Goal: Task Accomplishment & Management: Complete application form

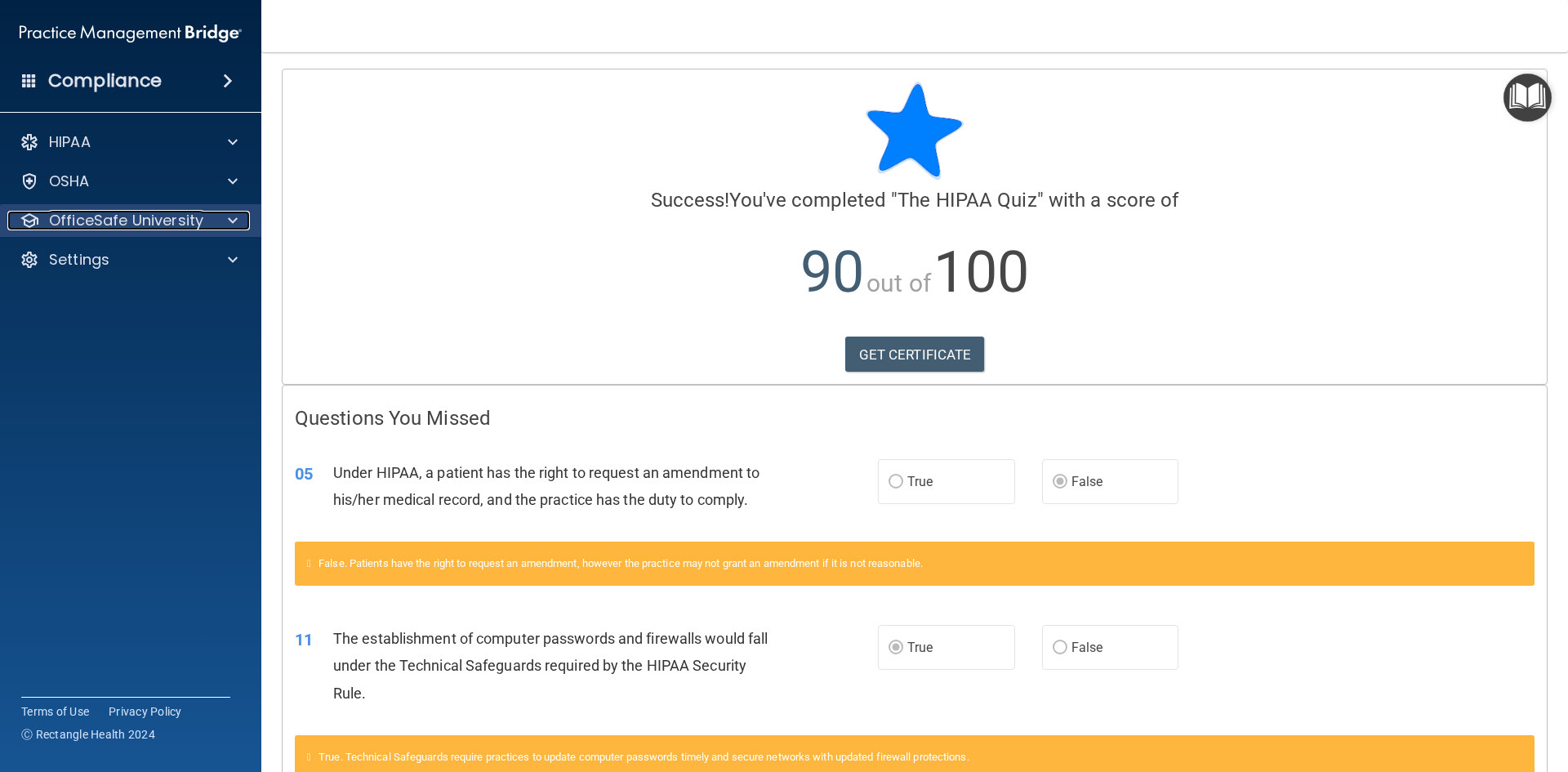
click at [231, 221] on span at bounding box center [233, 220] width 10 height 20
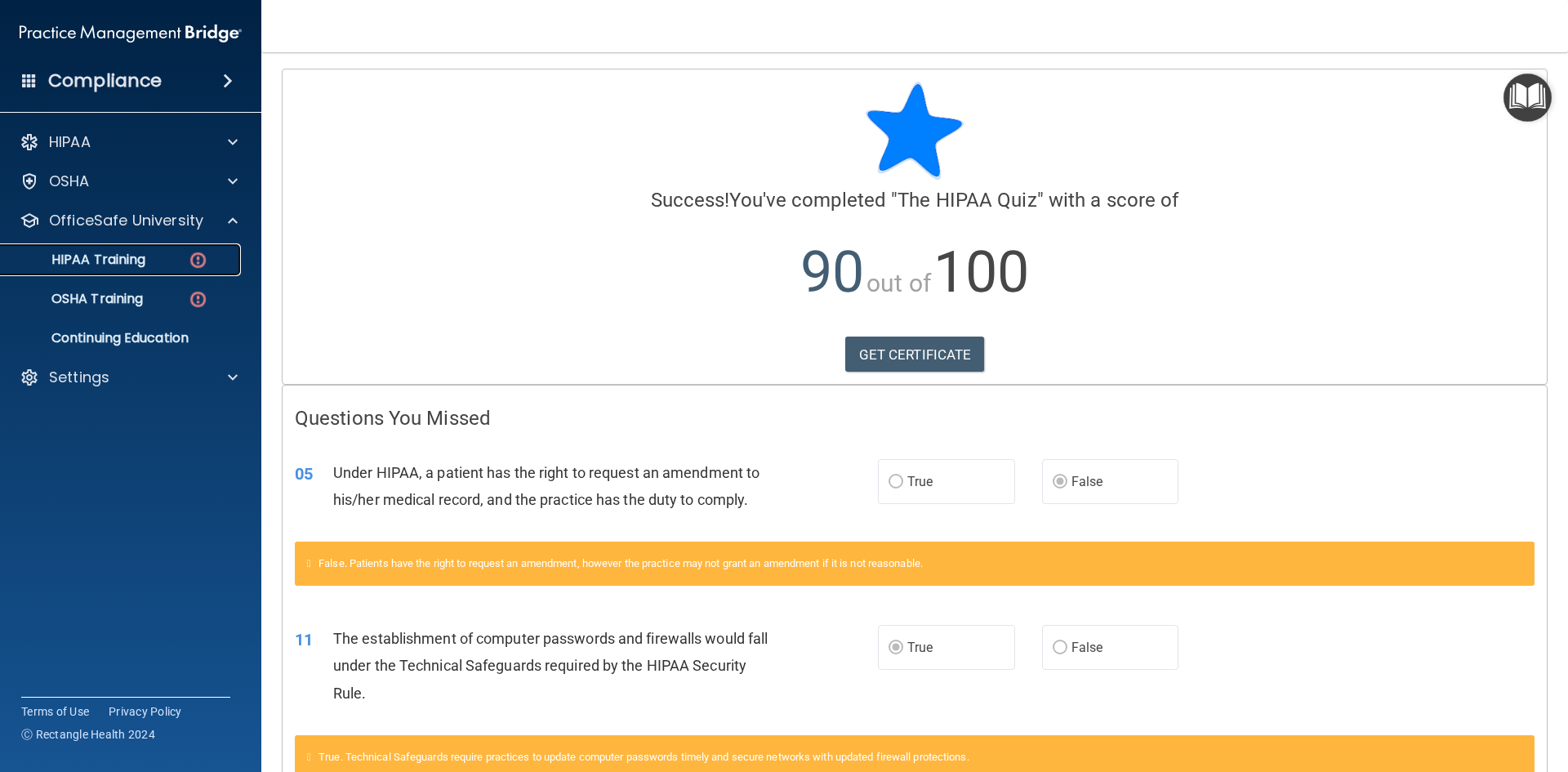
click at [191, 262] on img at bounding box center [198, 260] width 20 height 20
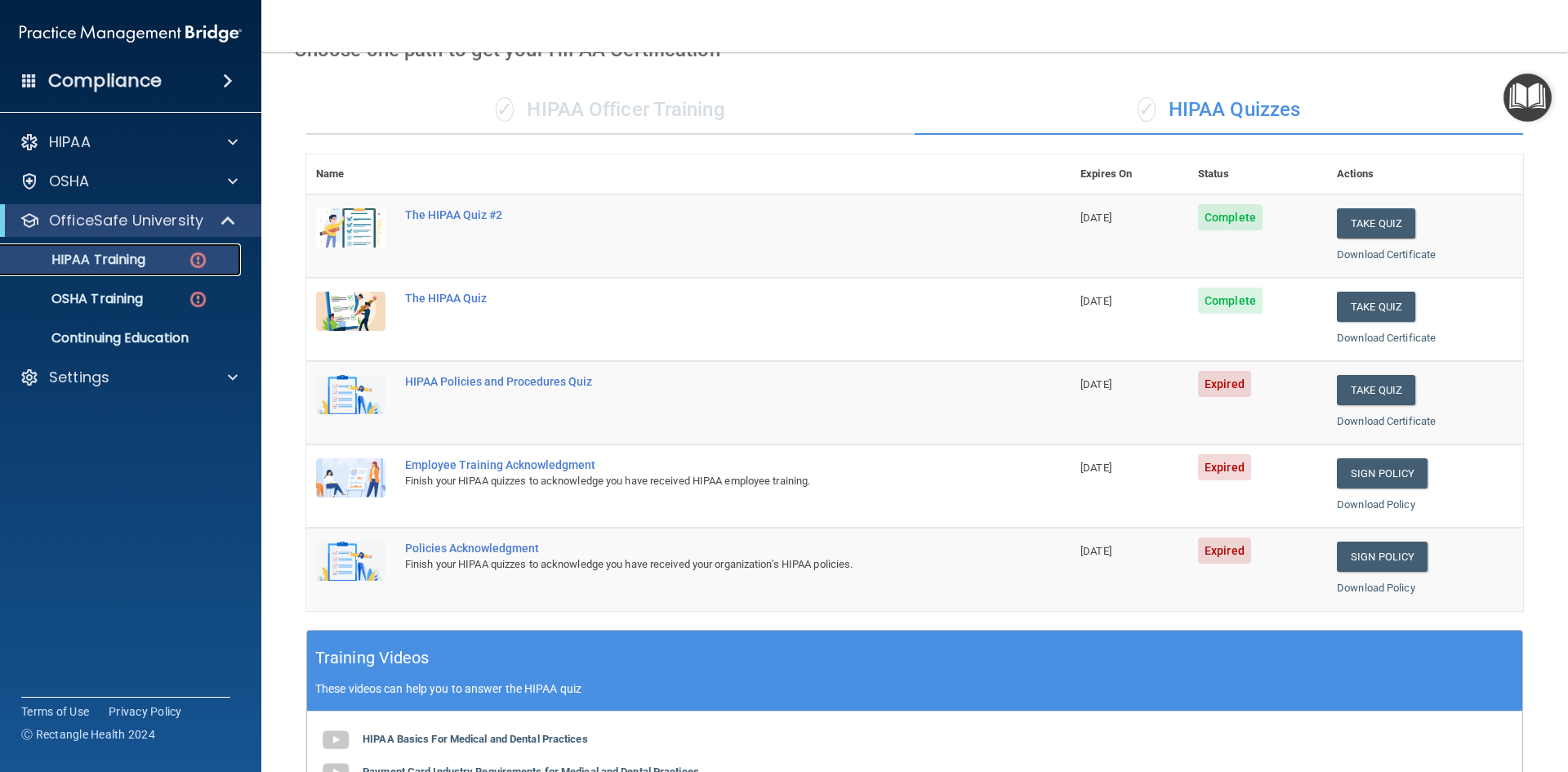
scroll to position [82, 0]
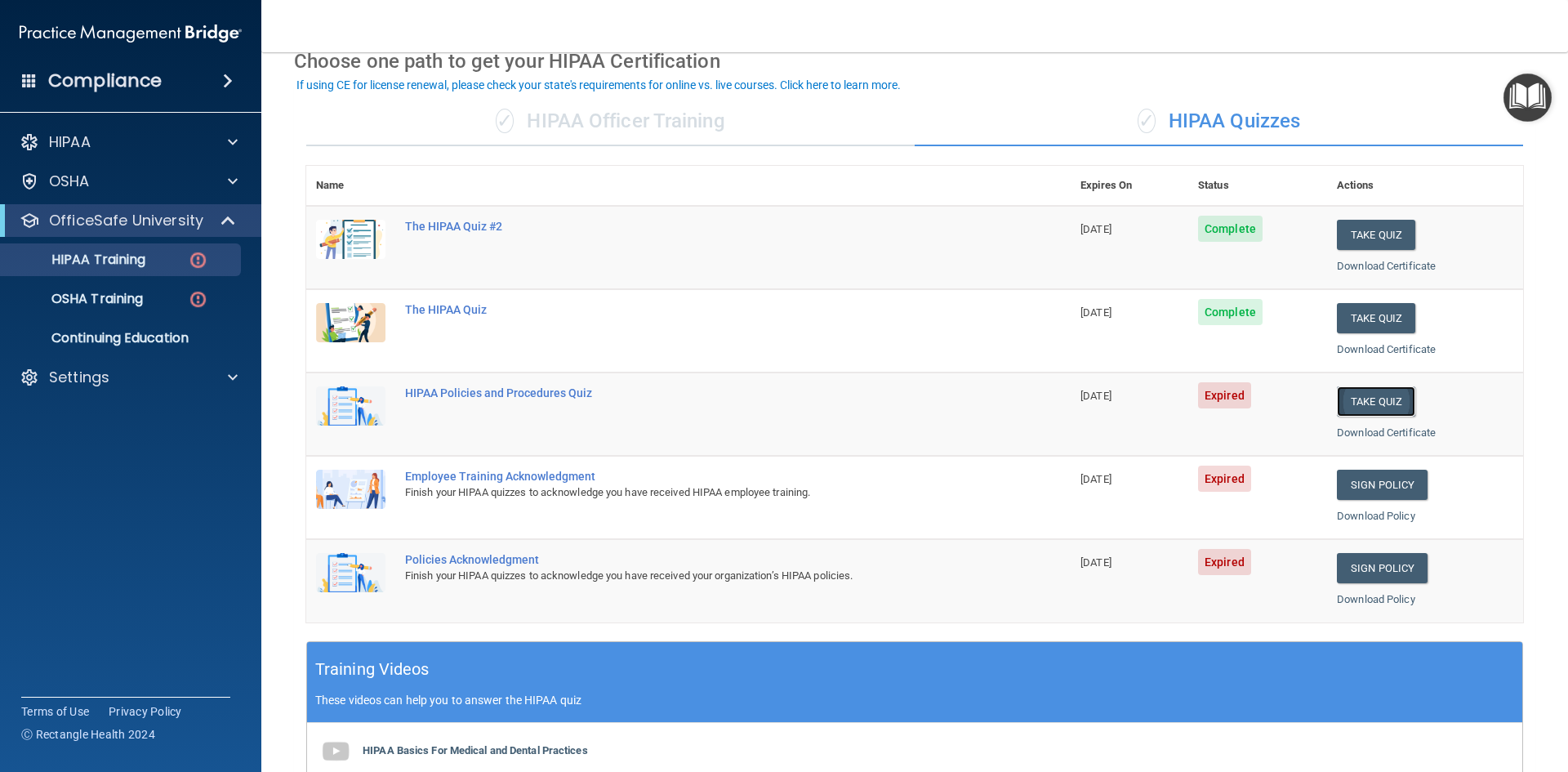
click at [1370, 405] on button "Take Quiz" at bounding box center [1376, 401] width 79 height 30
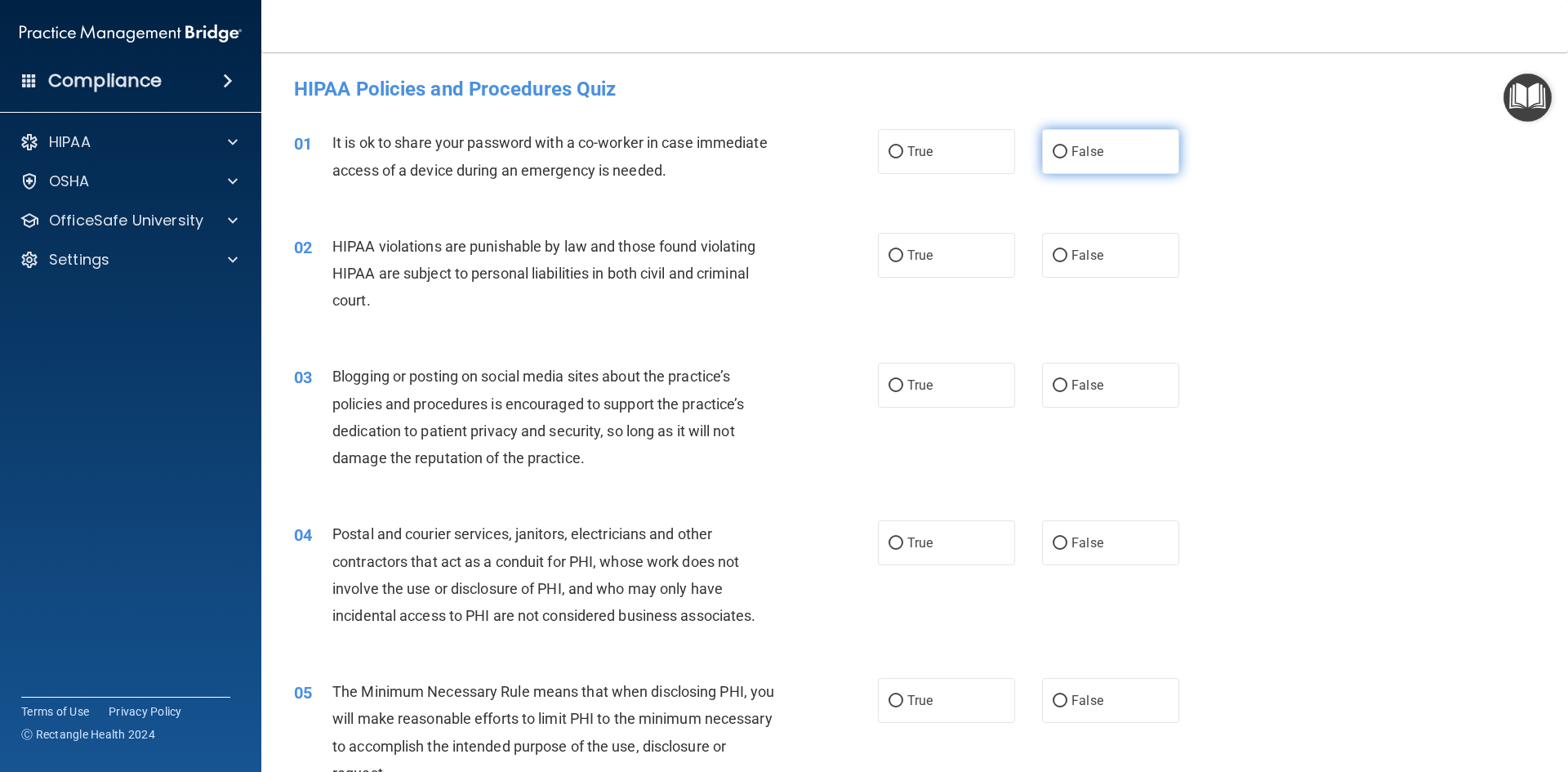
click at [1052, 152] on input "False" at bounding box center [1060, 152] width 15 height 12
radio input "true"
click at [897, 256] on input "True" at bounding box center [896, 256] width 15 height 12
radio input "true"
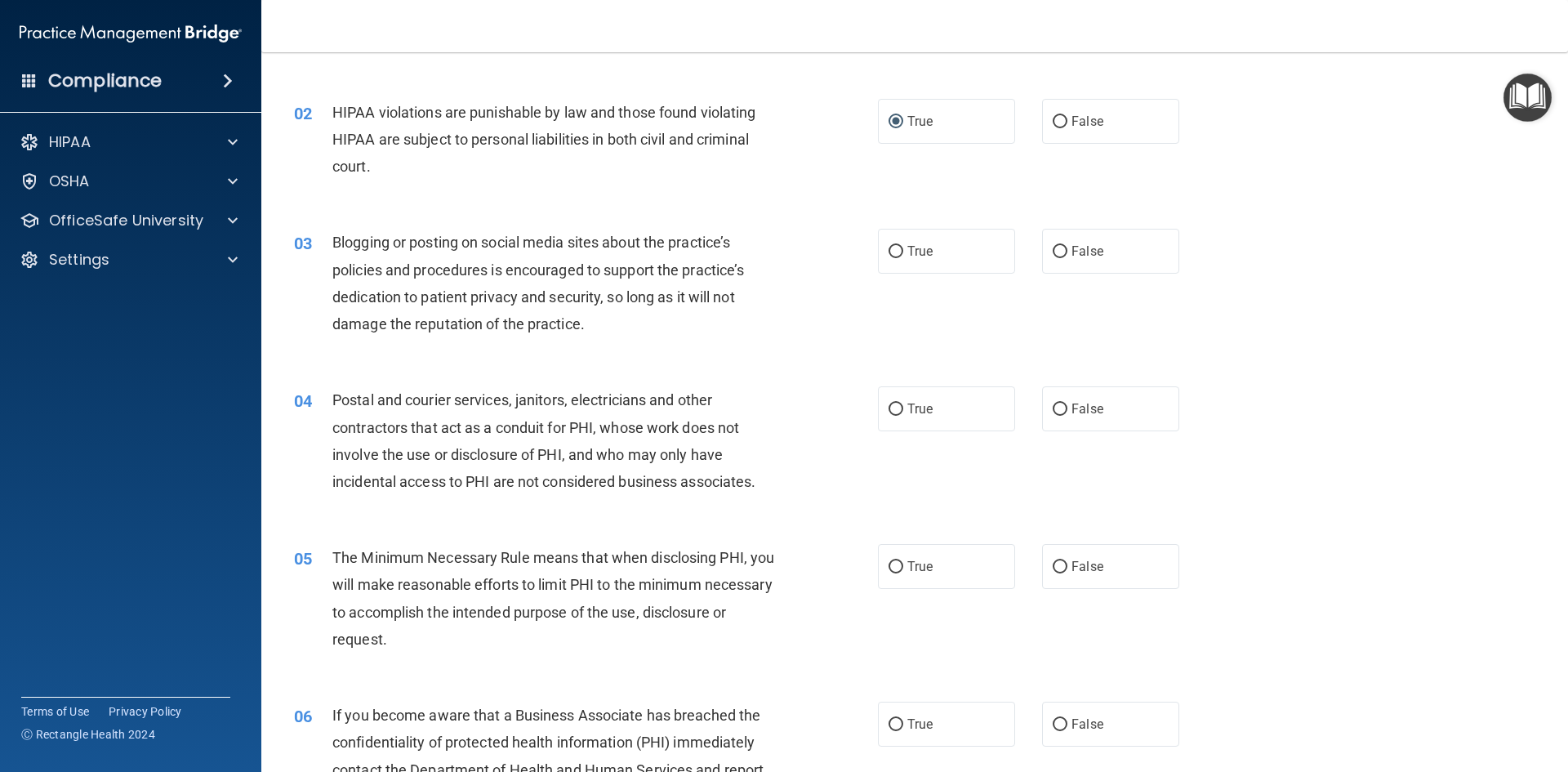
scroll to position [163, 0]
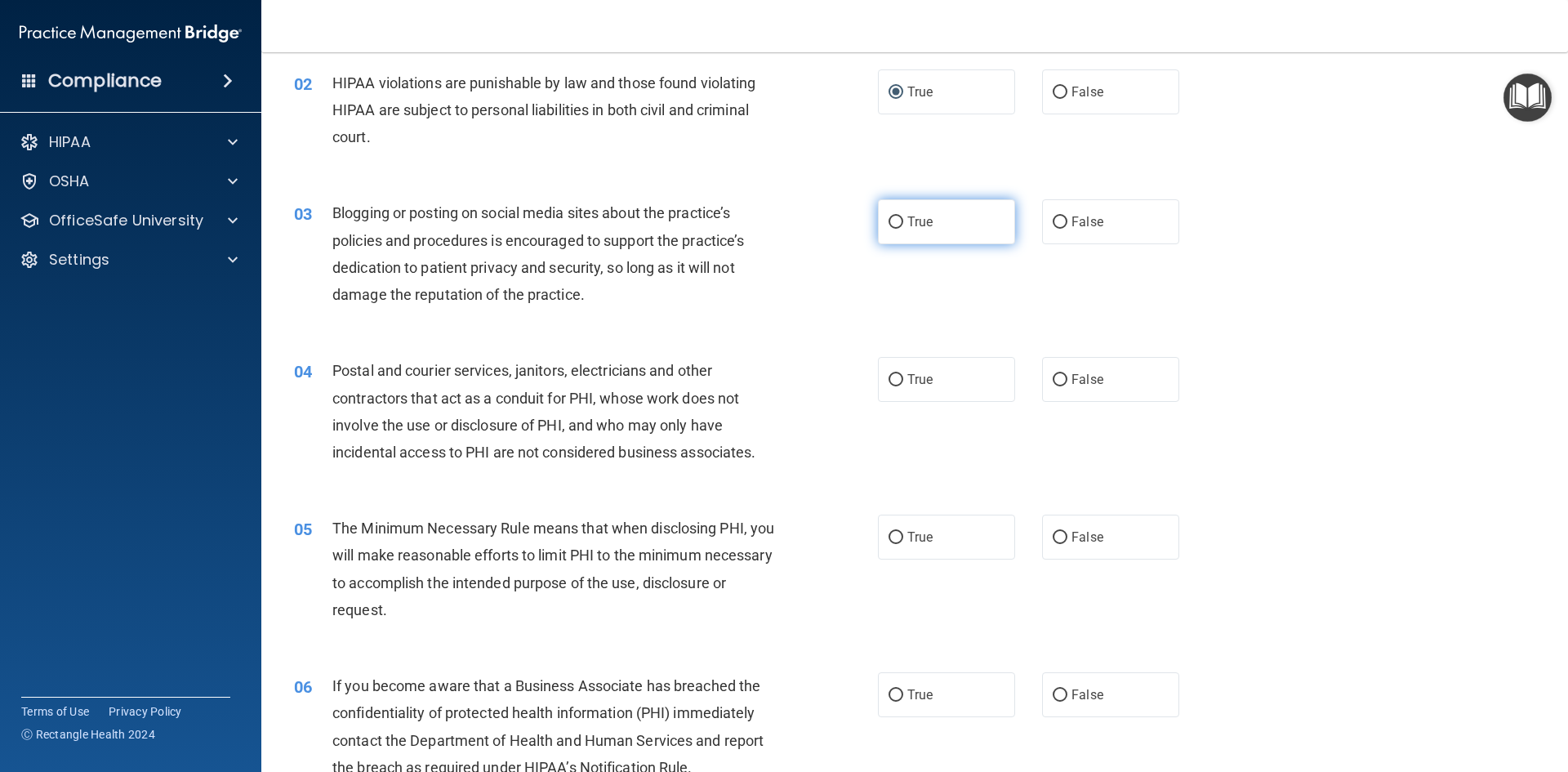
click at [890, 224] on input "True" at bounding box center [896, 222] width 15 height 12
radio input "true"
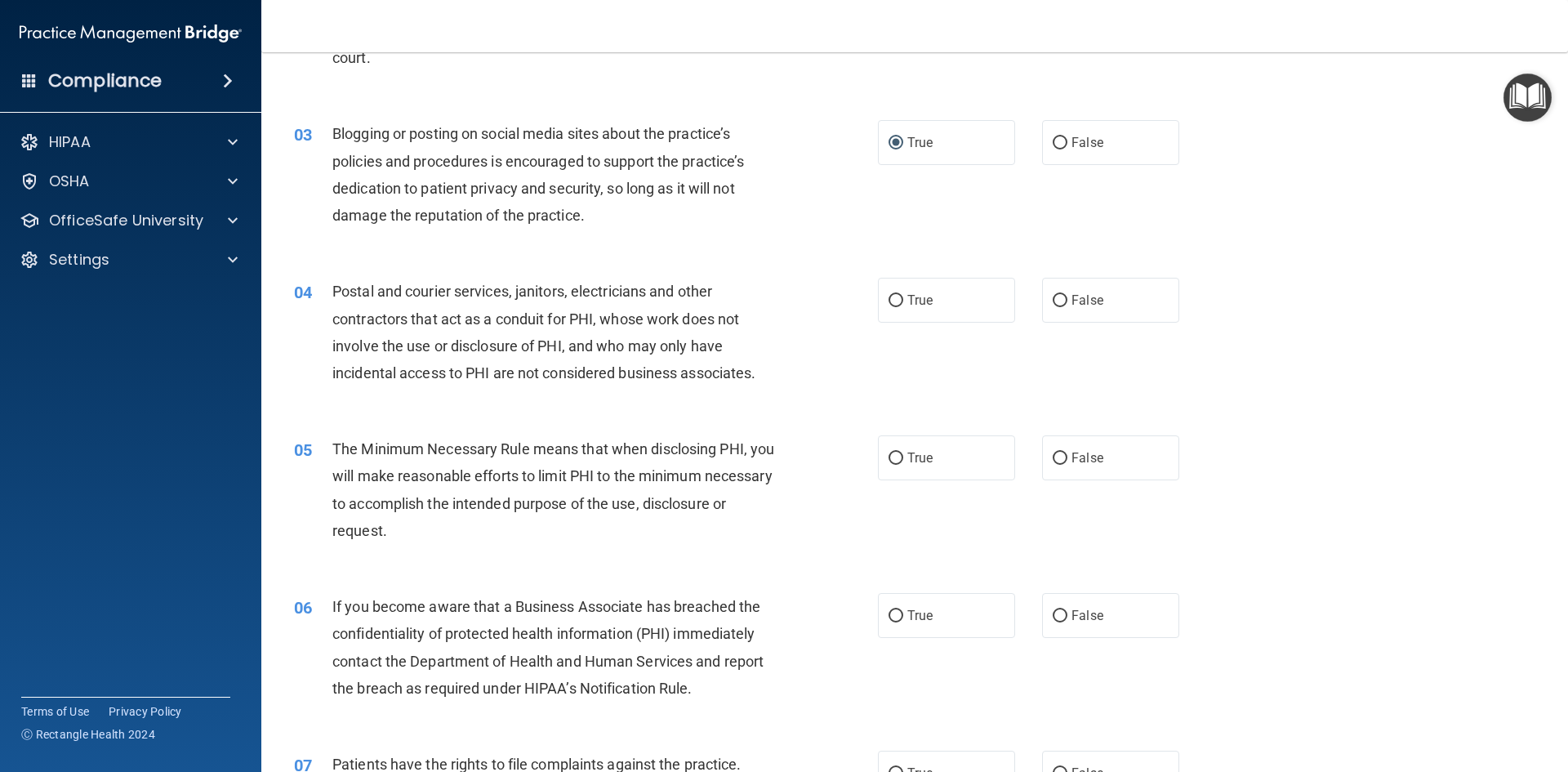
scroll to position [245, 0]
click at [894, 293] on input "True" at bounding box center [896, 298] width 15 height 12
radio input "true"
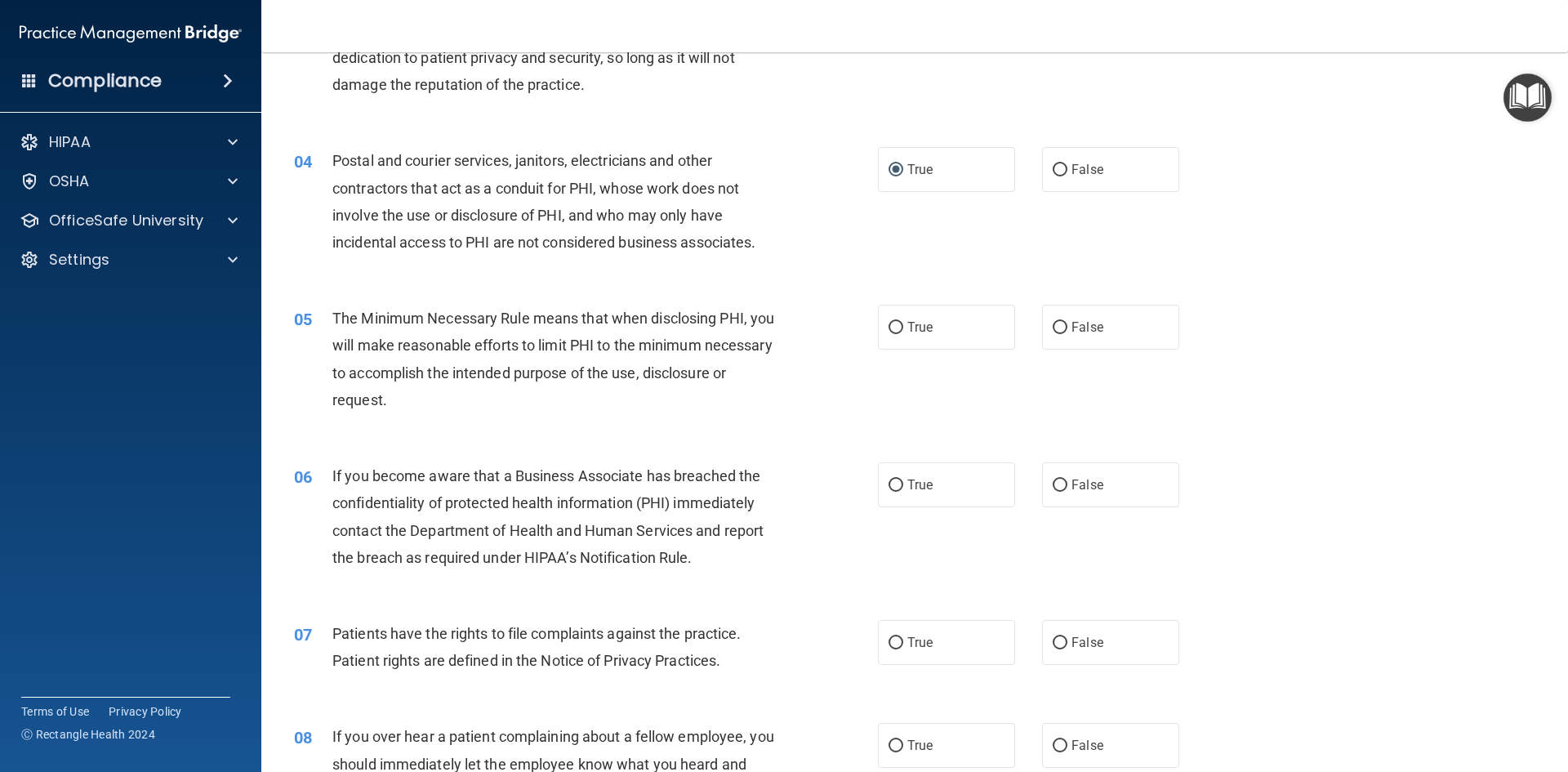
scroll to position [408, 0]
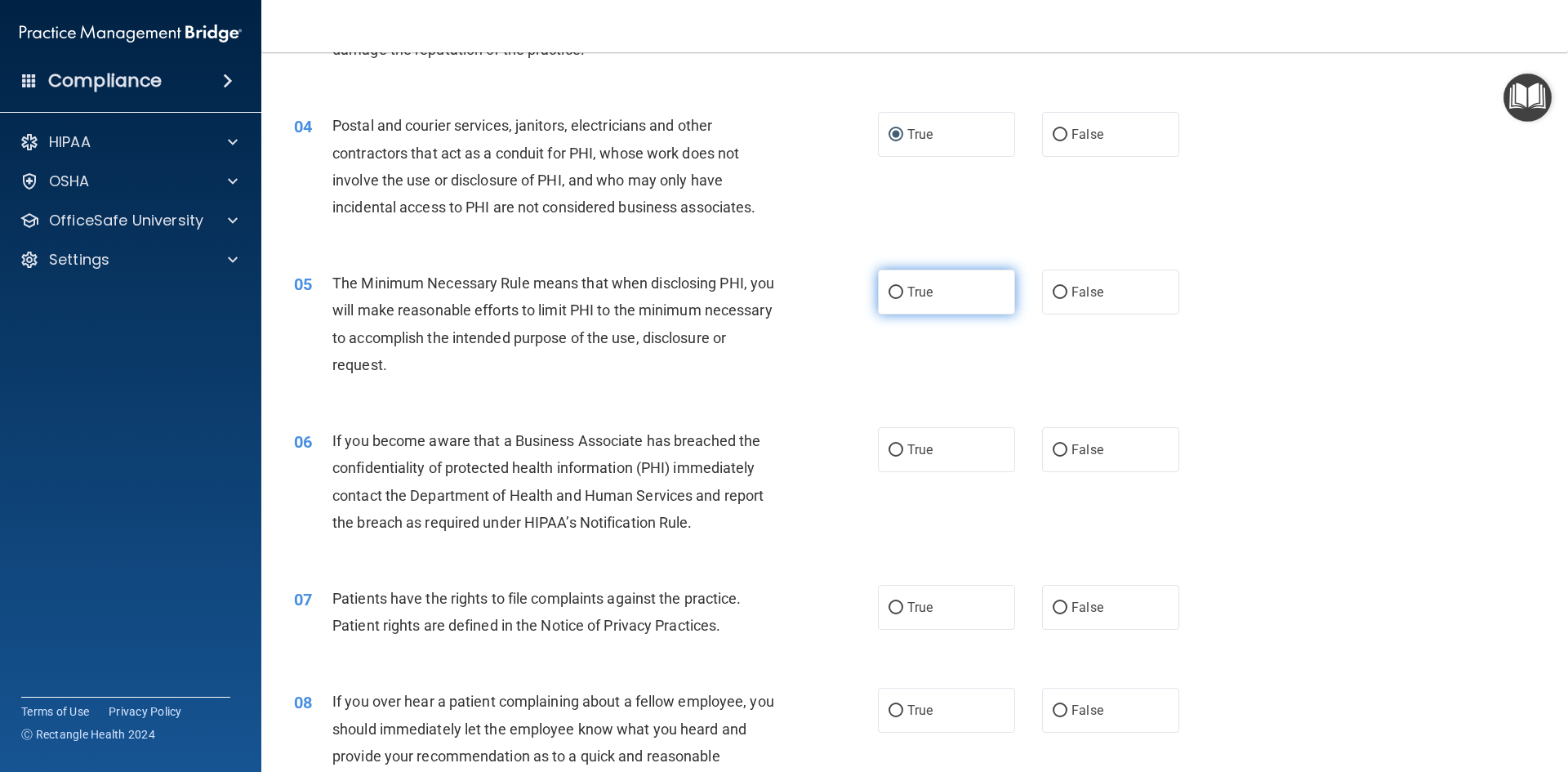
click at [889, 293] on input "True" at bounding box center [896, 293] width 15 height 12
radio input "true"
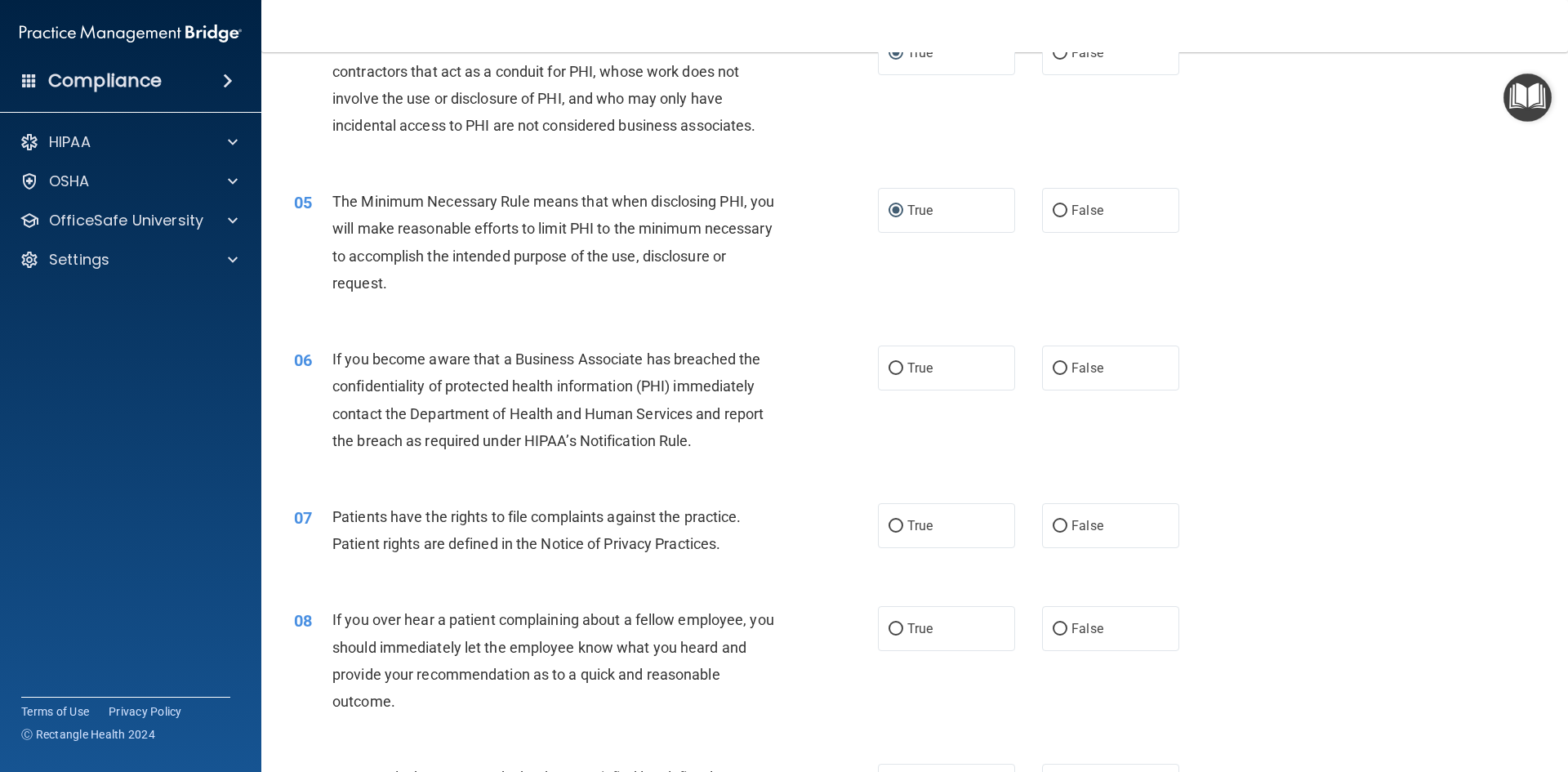
scroll to position [572, 0]
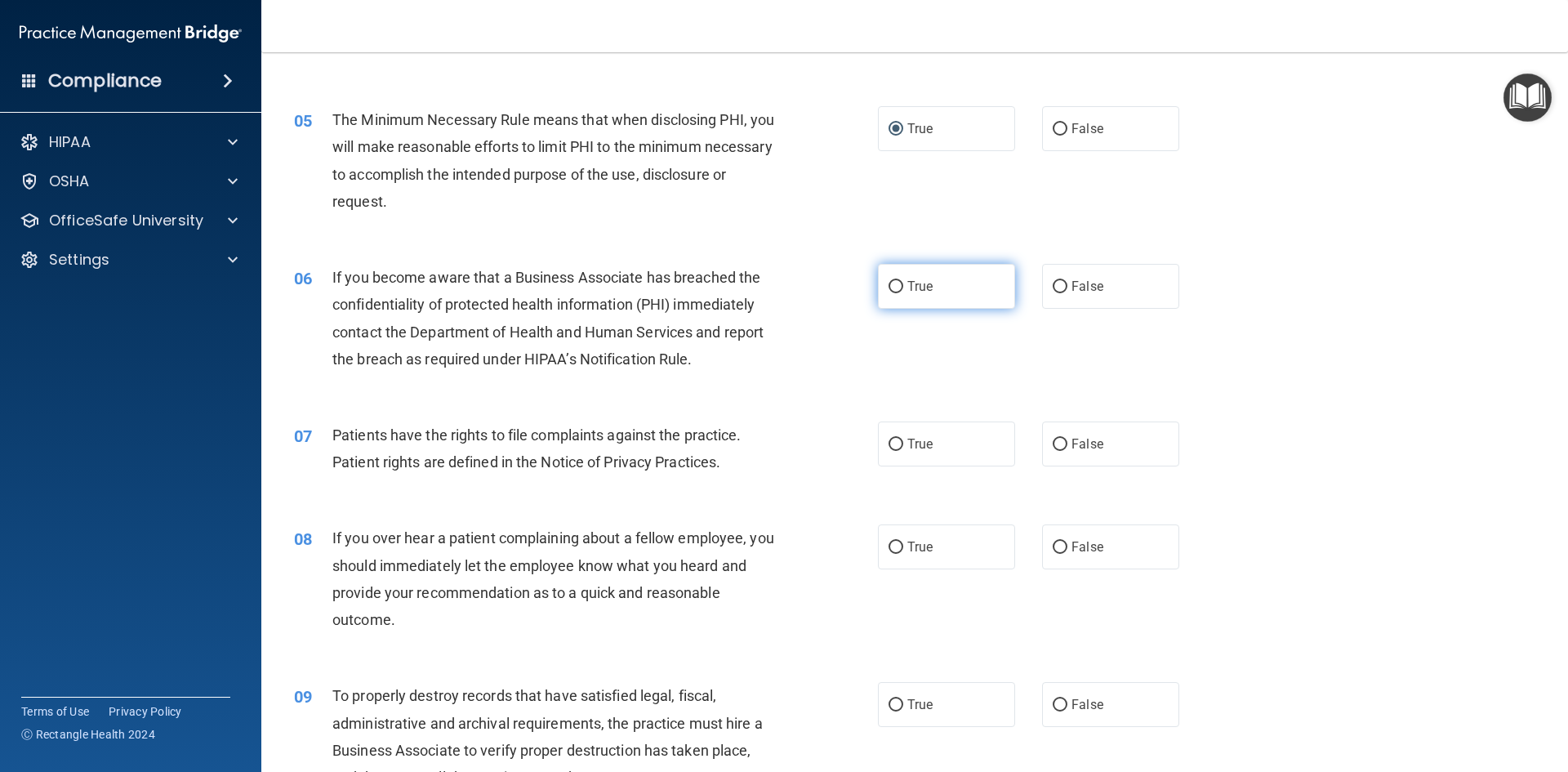
click at [888, 294] on label "True" at bounding box center [946, 286] width 137 height 45
click at [889, 293] on input "True" at bounding box center [896, 287] width 15 height 12
radio input "true"
click at [892, 445] on input "True" at bounding box center [896, 444] width 15 height 12
radio input "true"
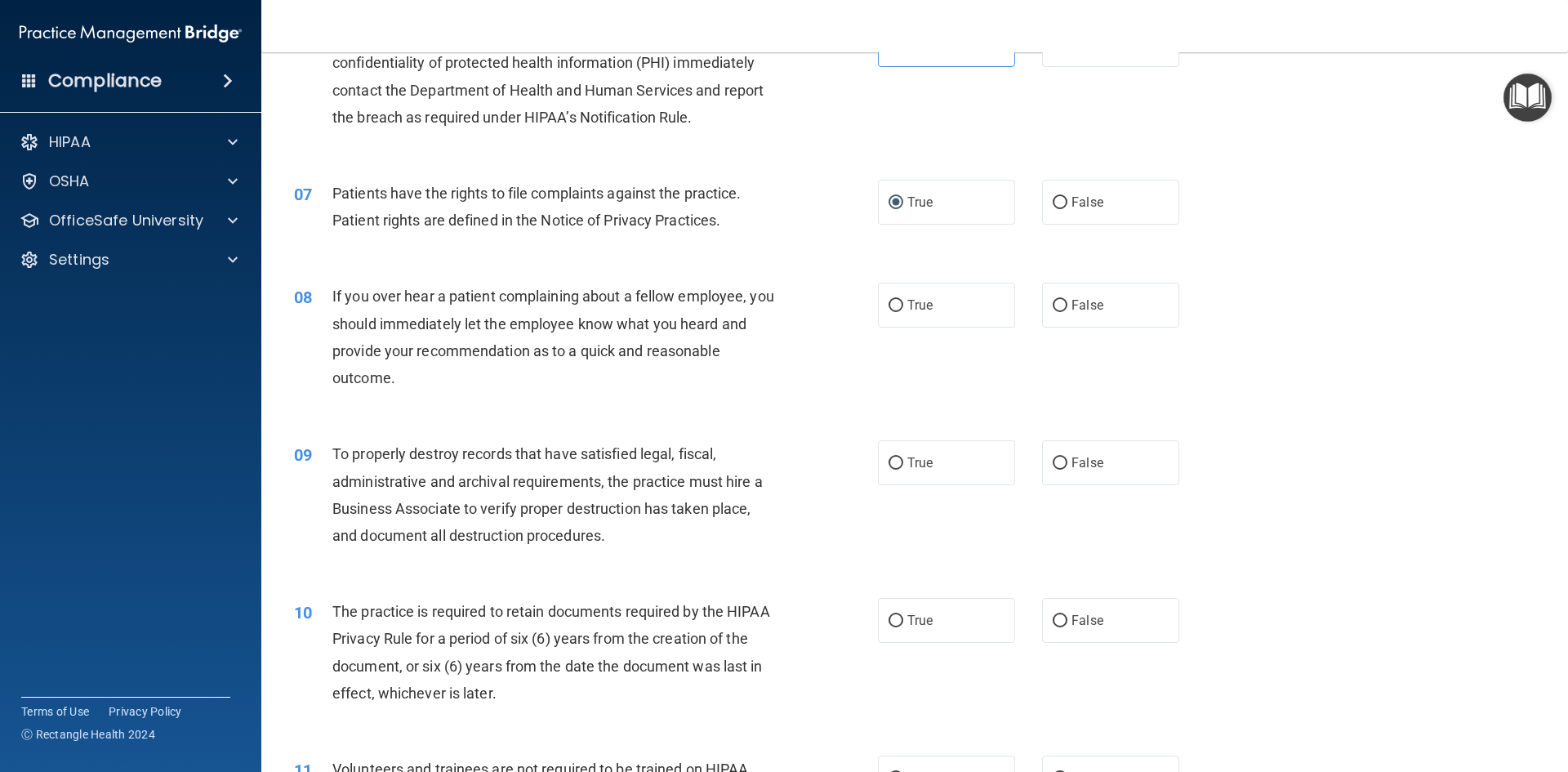
scroll to position [816, 0]
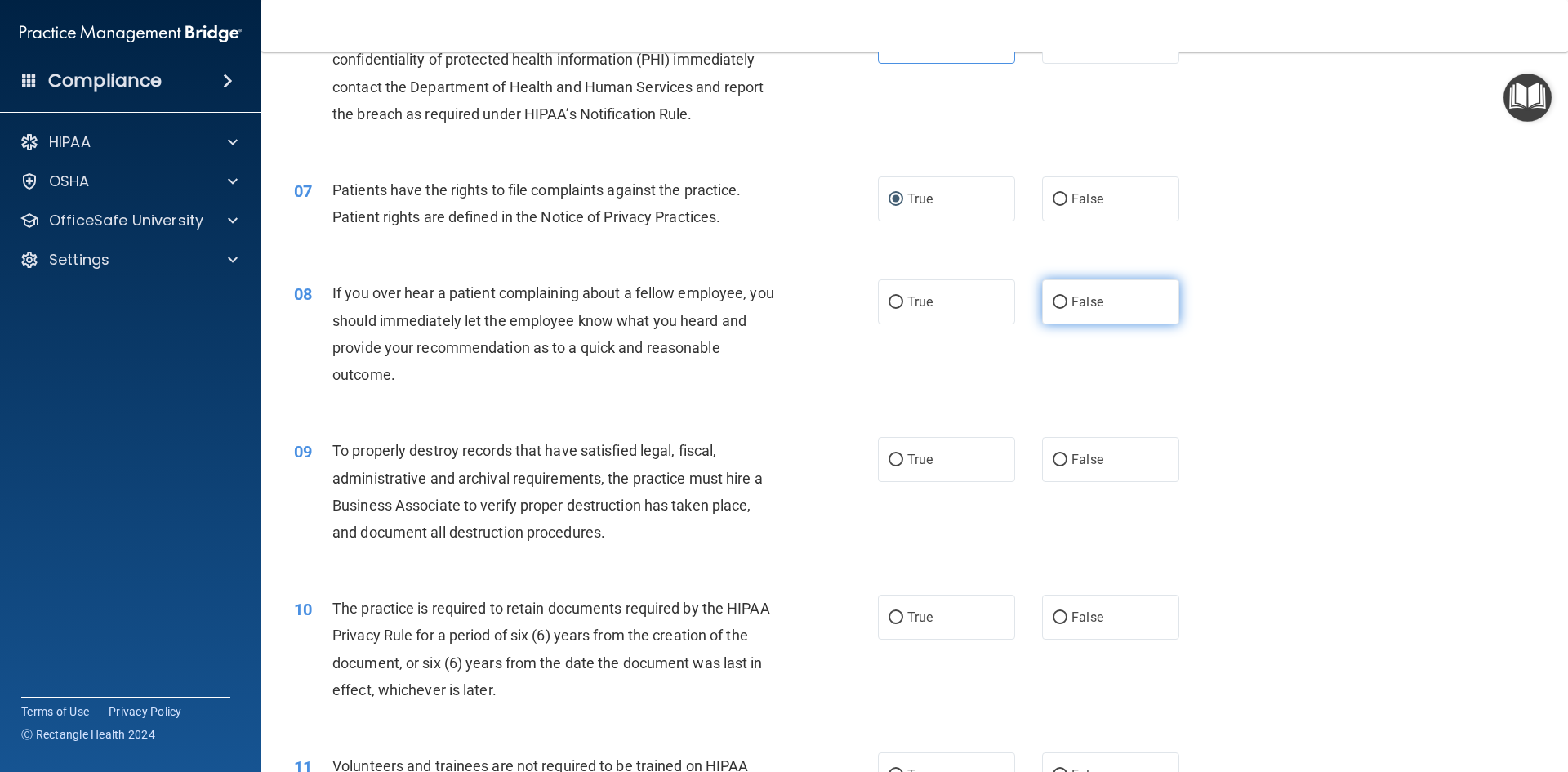
click at [1055, 300] on input "False" at bounding box center [1060, 302] width 15 height 12
radio input "true"
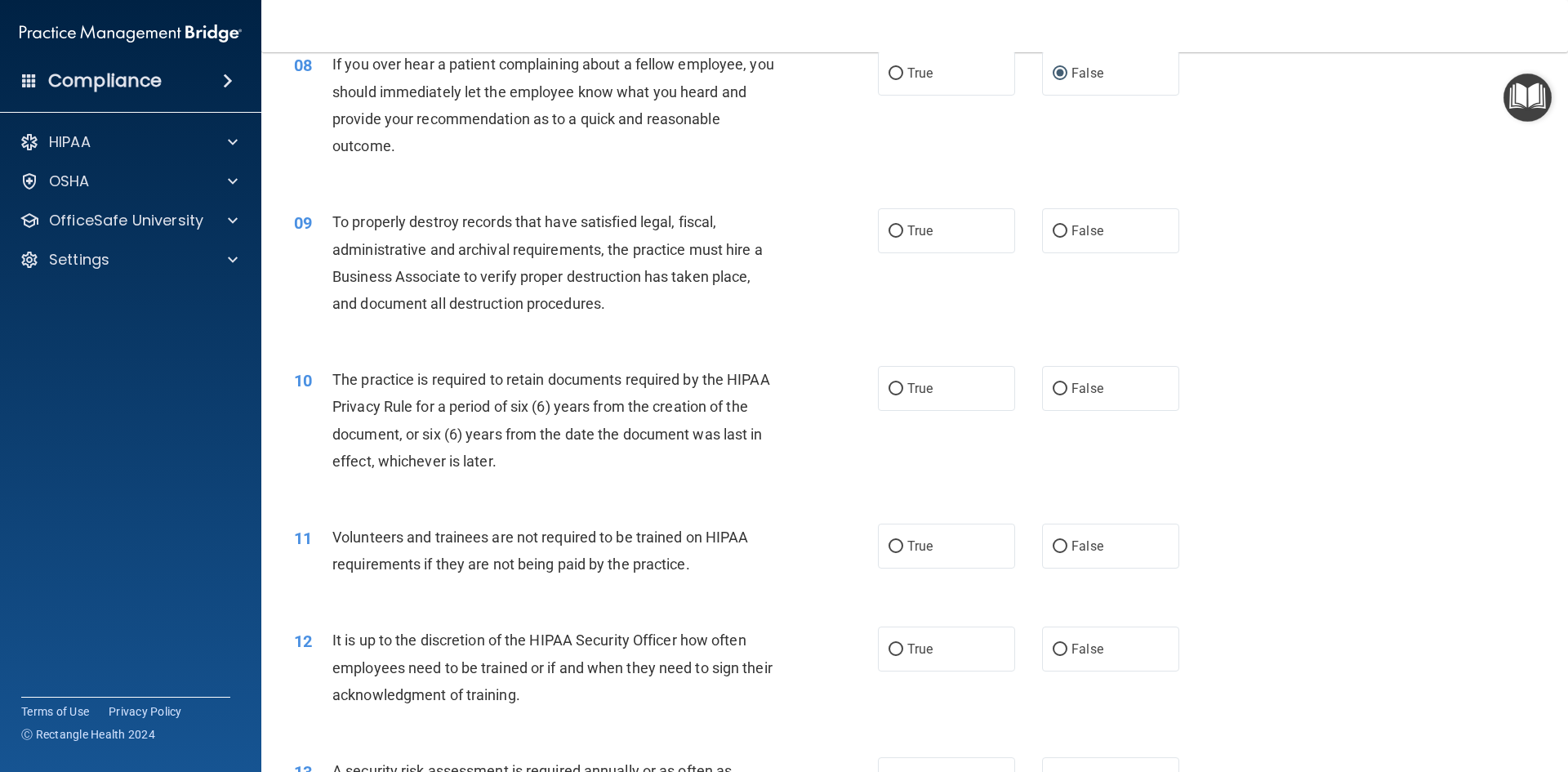
scroll to position [1061, 0]
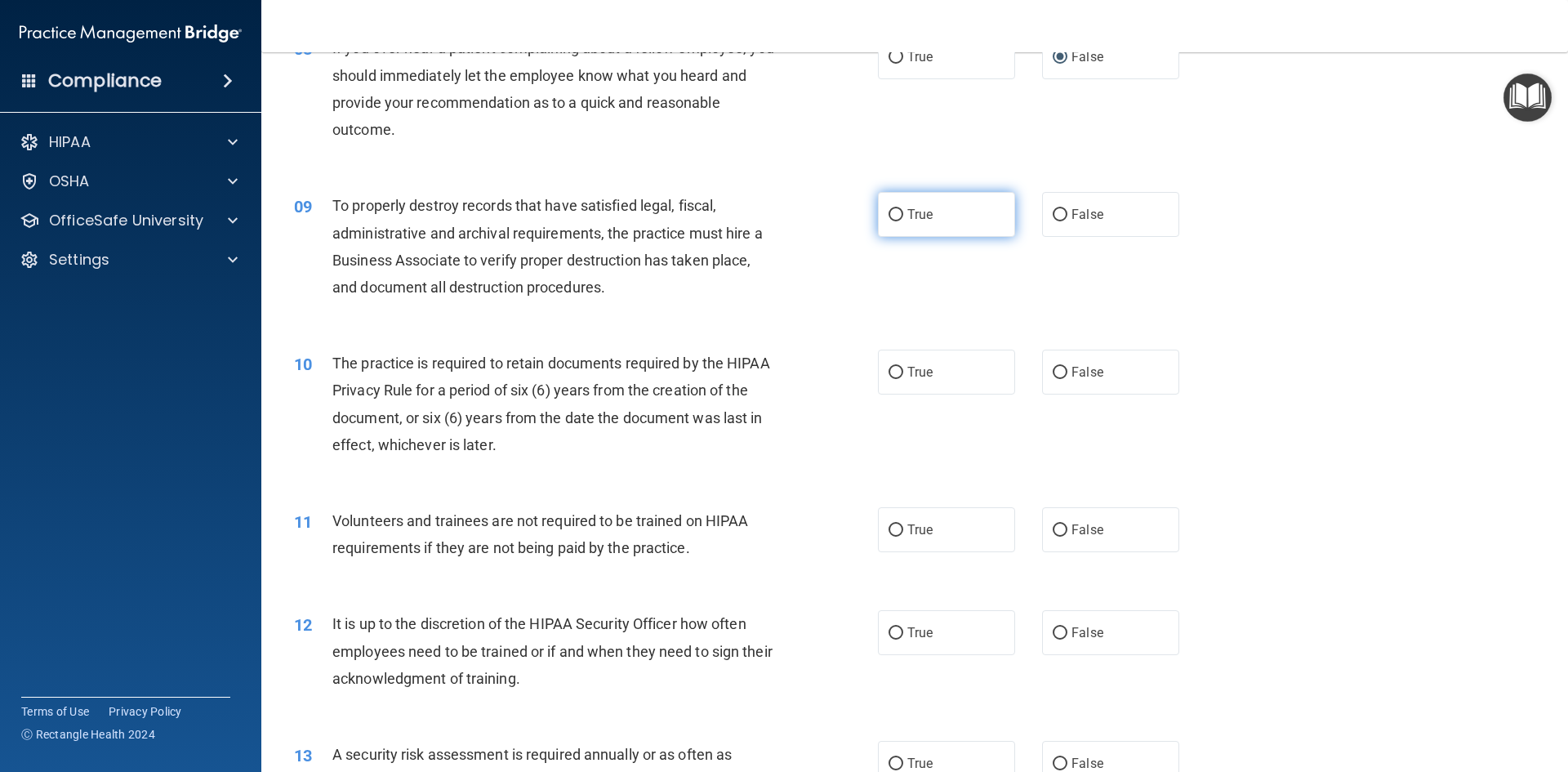
click at [894, 225] on label "True" at bounding box center [946, 214] width 137 height 45
click at [894, 221] on input "True" at bounding box center [896, 215] width 15 height 12
radio input "true"
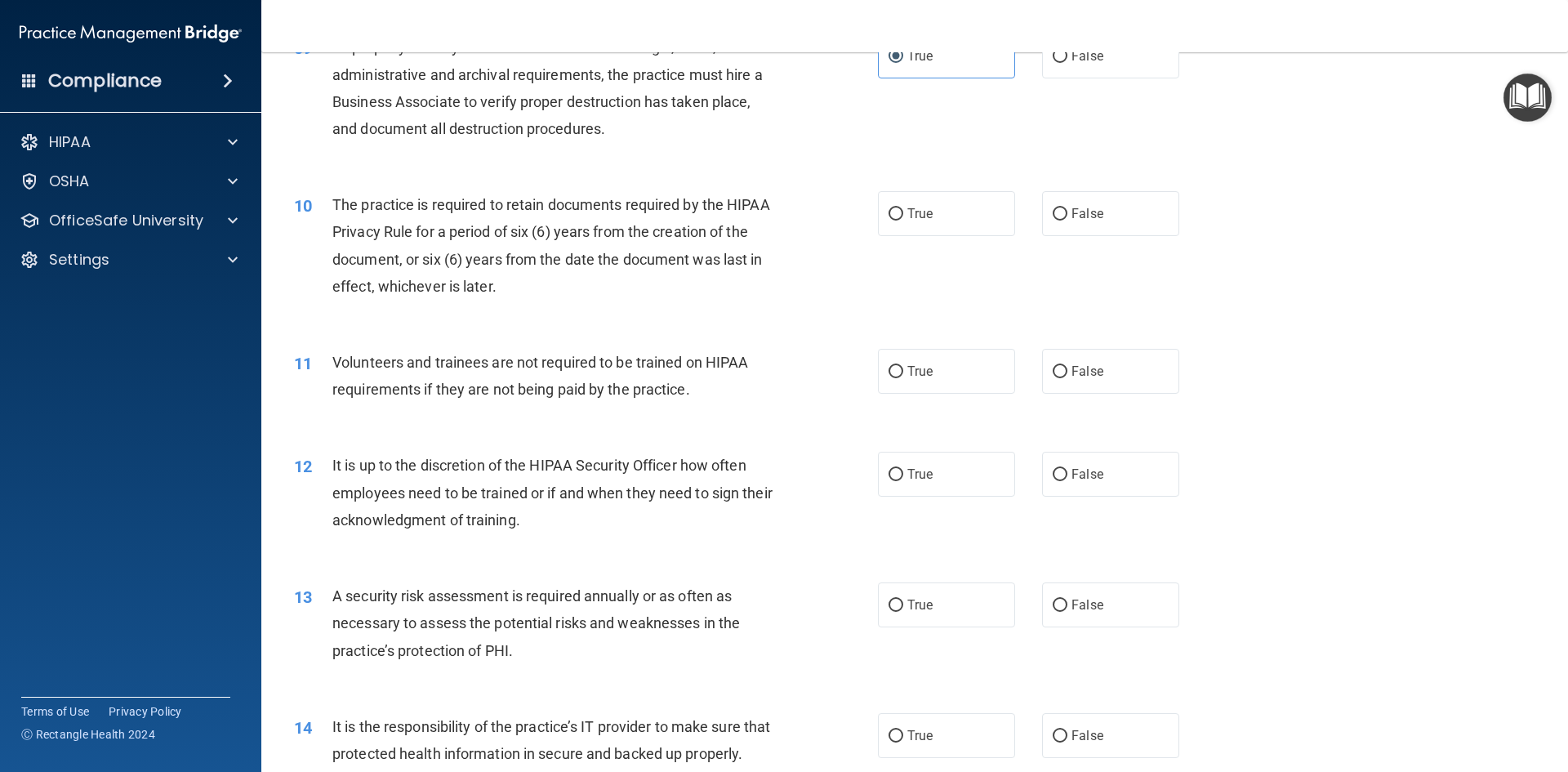
scroll to position [1225, 0]
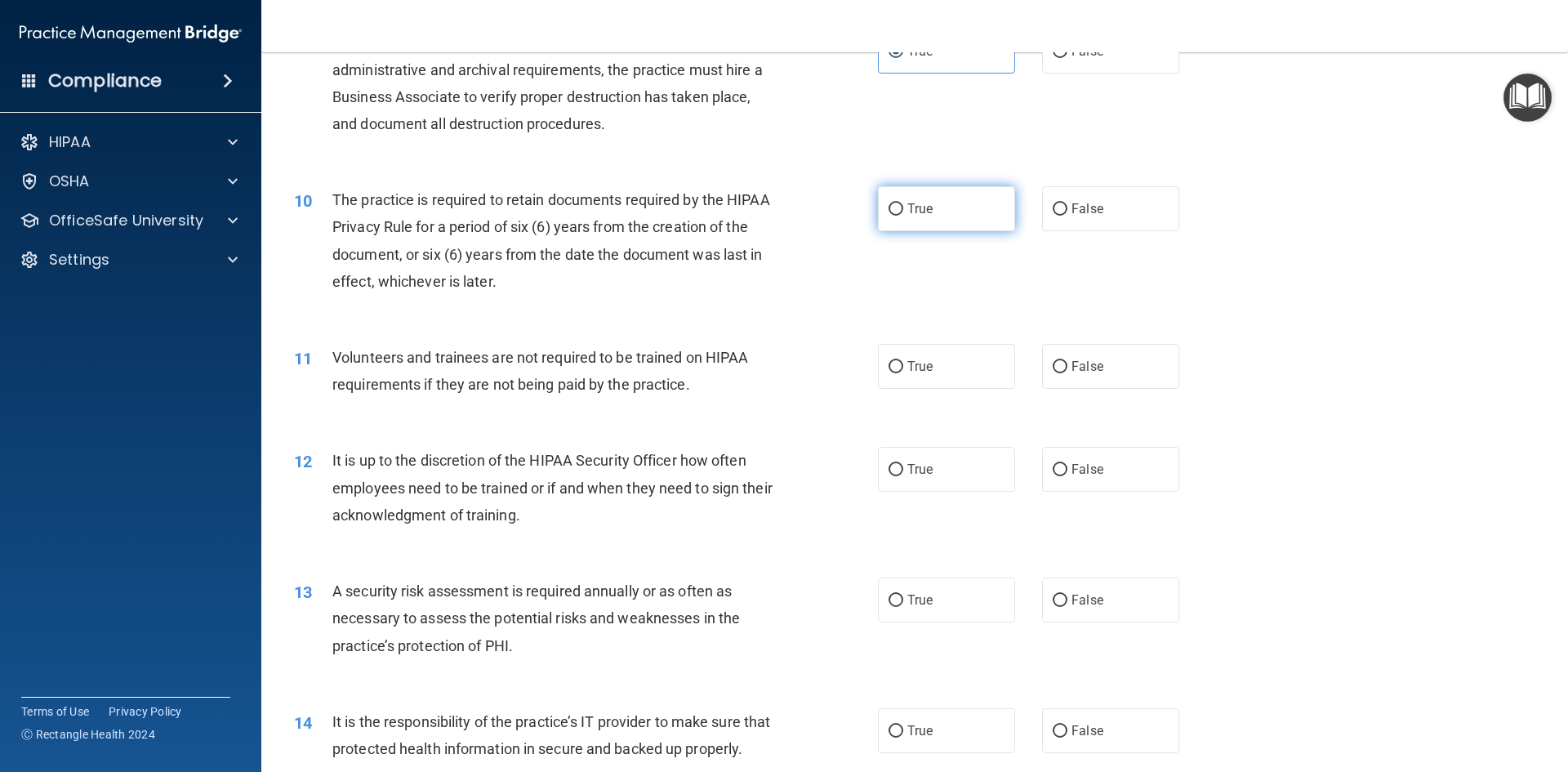
click at [891, 214] on input "True" at bounding box center [896, 209] width 15 height 12
radio input "true"
click at [1052, 371] on input "False" at bounding box center [1060, 366] width 15 height 12
radio input "true"
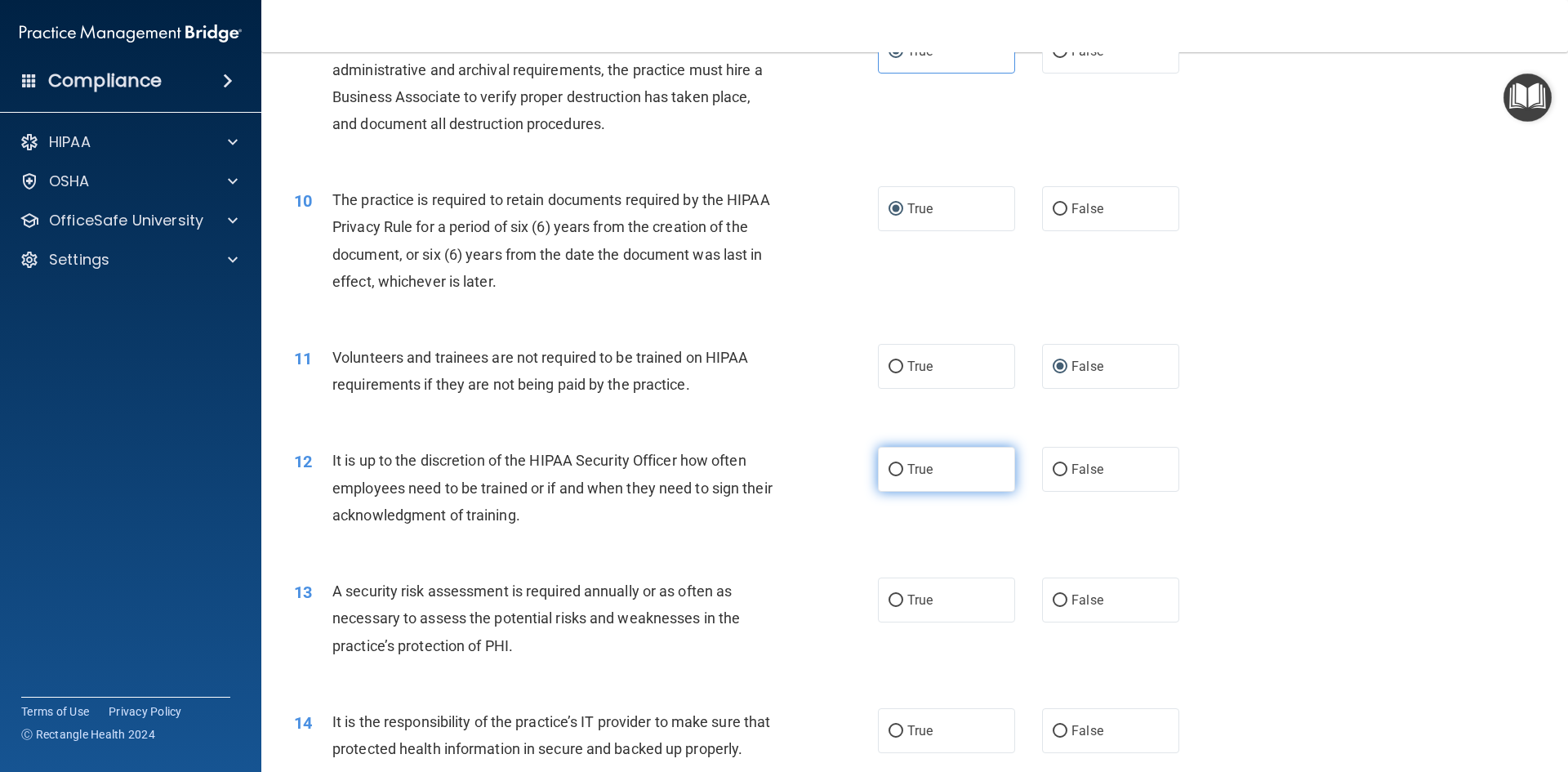
click at [891, 466] on input "True" at bounding box center [896, 470] width 15 height 12
radio input "true"
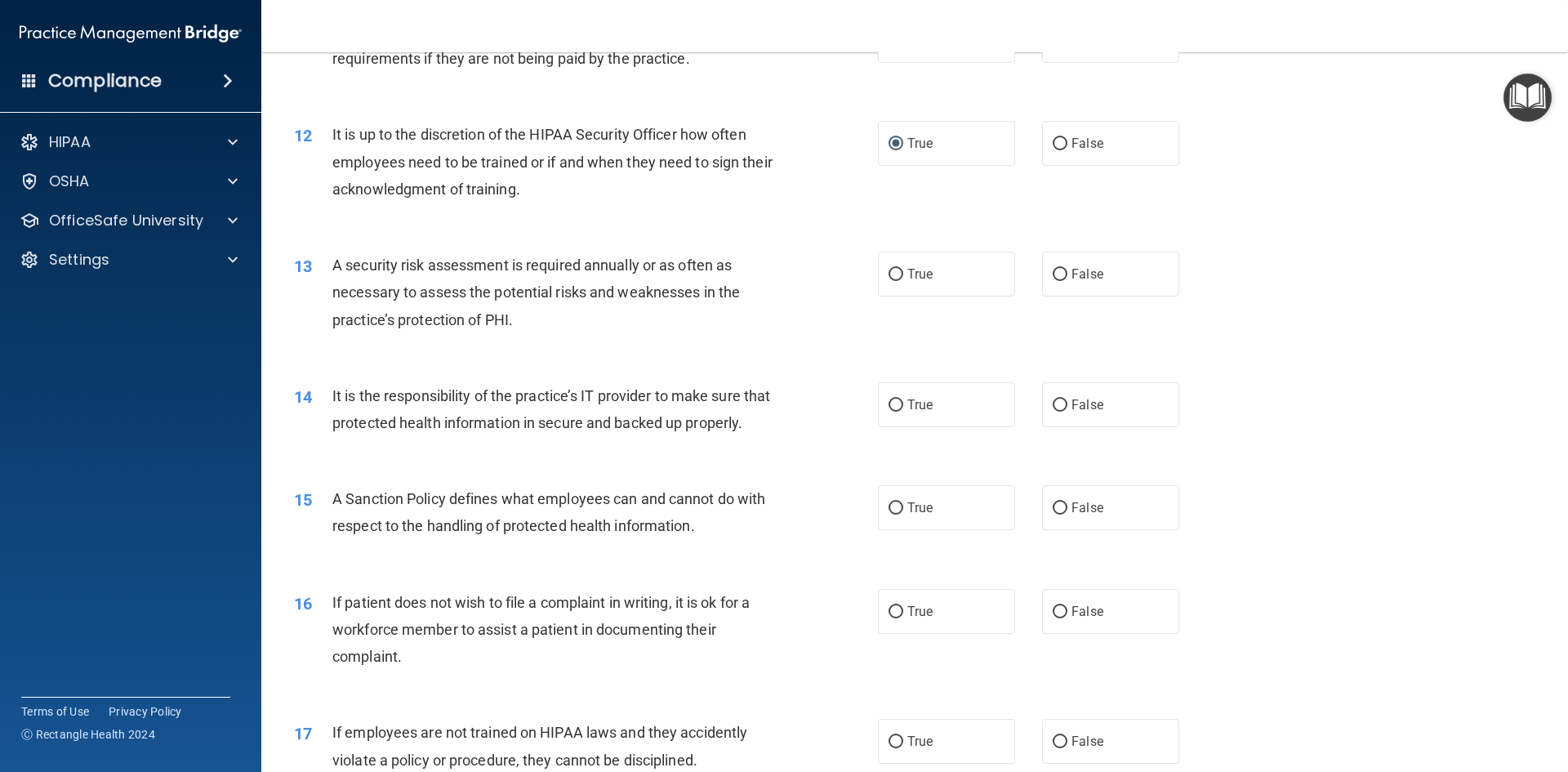
scroll to position [1551, 0]
click at [889, 275] on input "True" at bounding box center [896, 274] width 15 height 12
radio input "true"
click at [896, 402] on input "True" at bounding box center [896, 404] width 15 height 12
radio input "true"
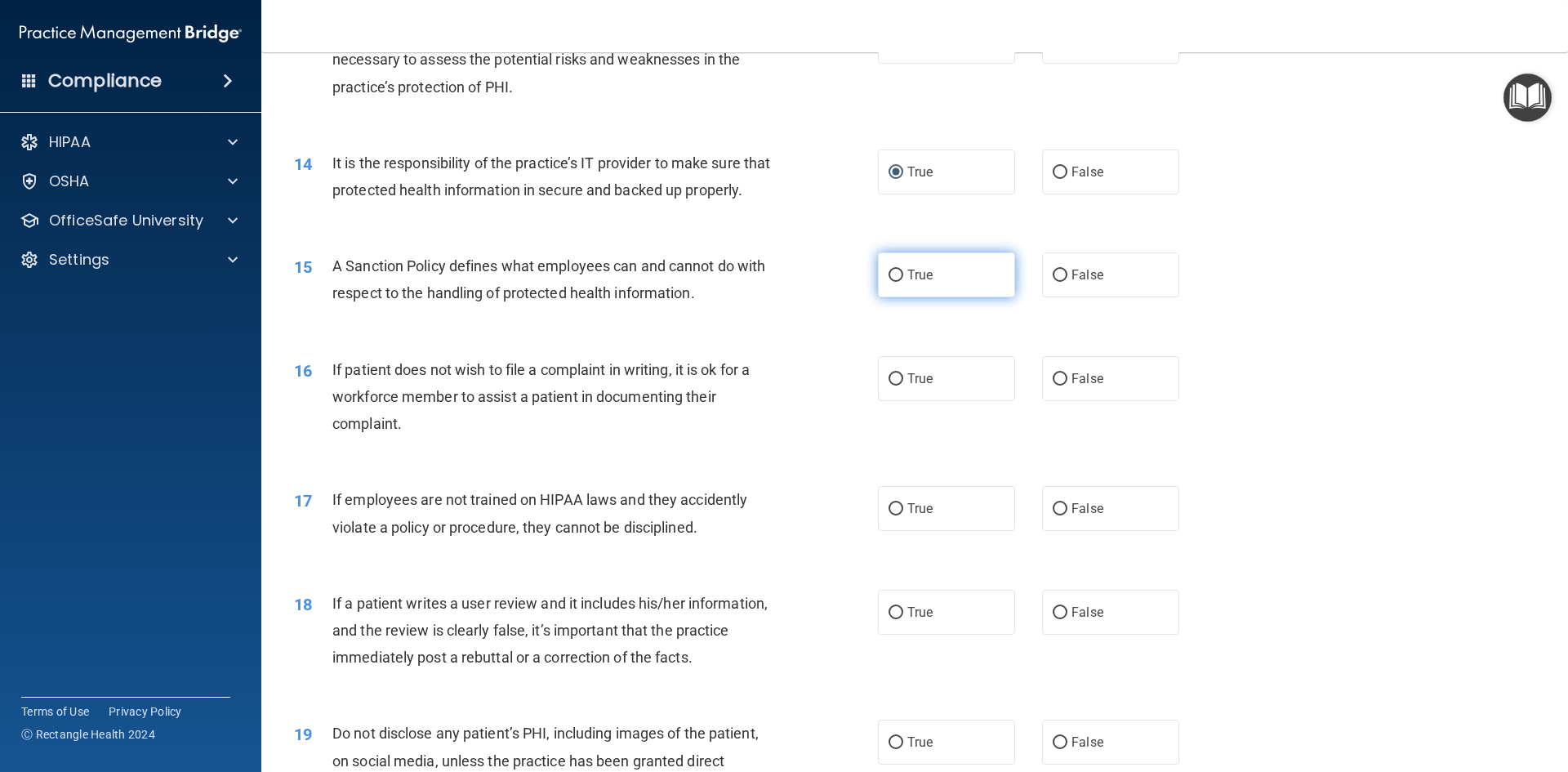
scroll to position [1796, 0]
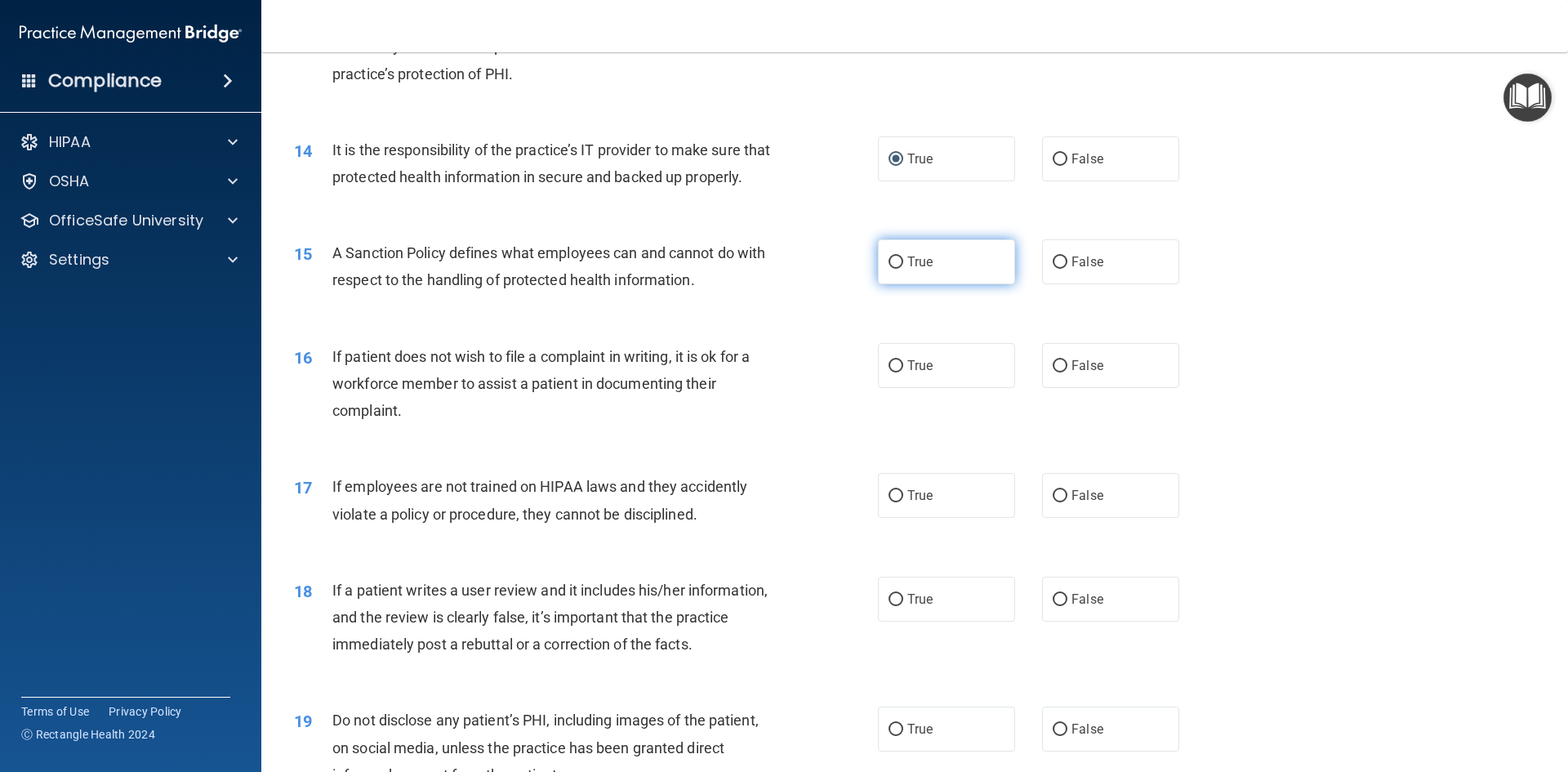
click at [889, 269] on input "True" at bounding box center [896, 262] width 15 height 12
radio input "true"
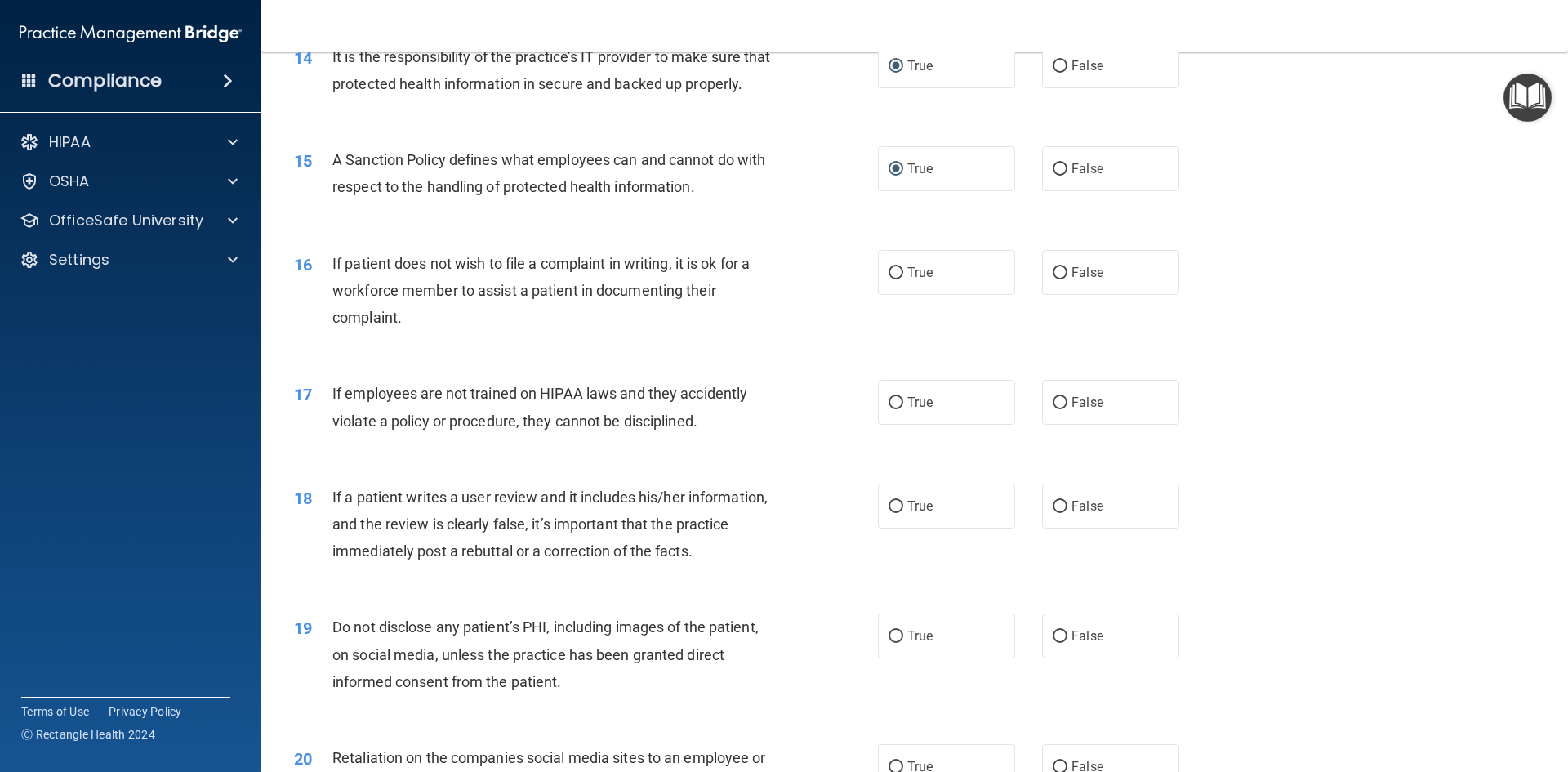
scroll to position [1960, 0]
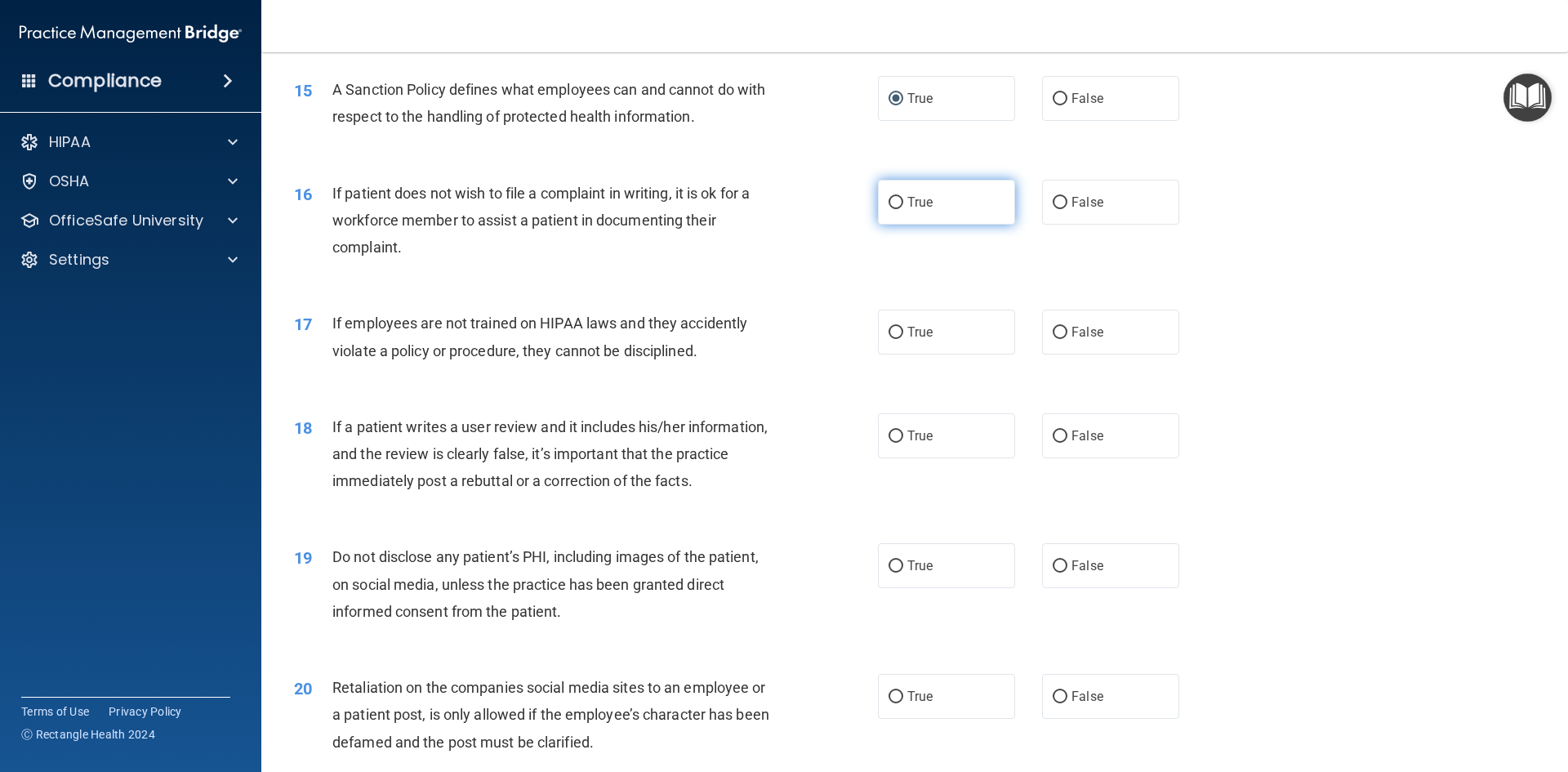
click at [894, 209] on input "True" at bounding box center [896, 202] width 15 height 12
radio input "true"
click at [1063, 354] on label "False" at bounding box center [1111, 332] width 137 height 45
click at [1063, 339] on input "False" at bounding box center [1060, 333] width 15 height 12
radio input "true"
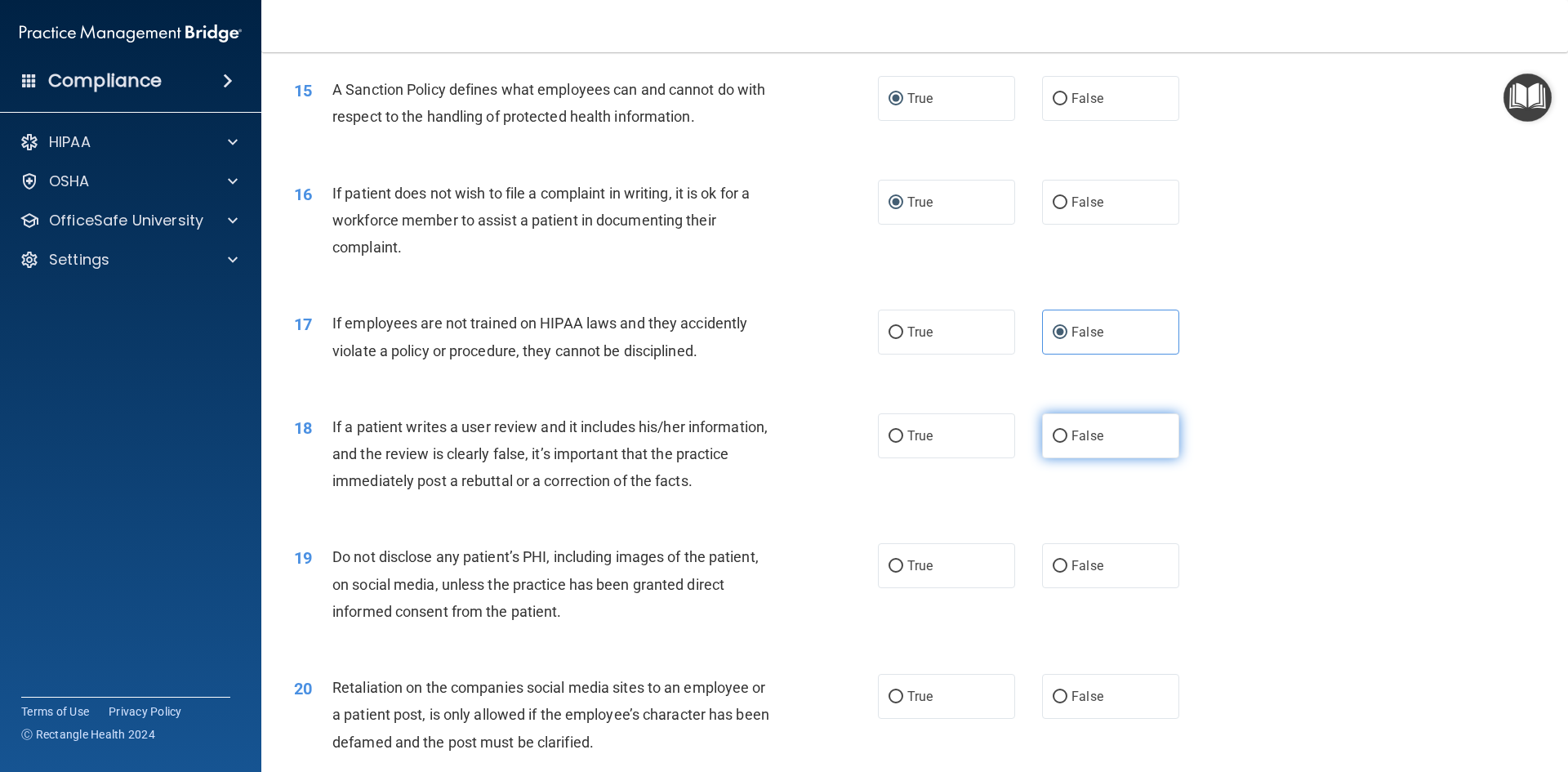
click at [1052, 443] on input "False" at bounding box center [1060, 436] width 15 height 12
radio input "true"
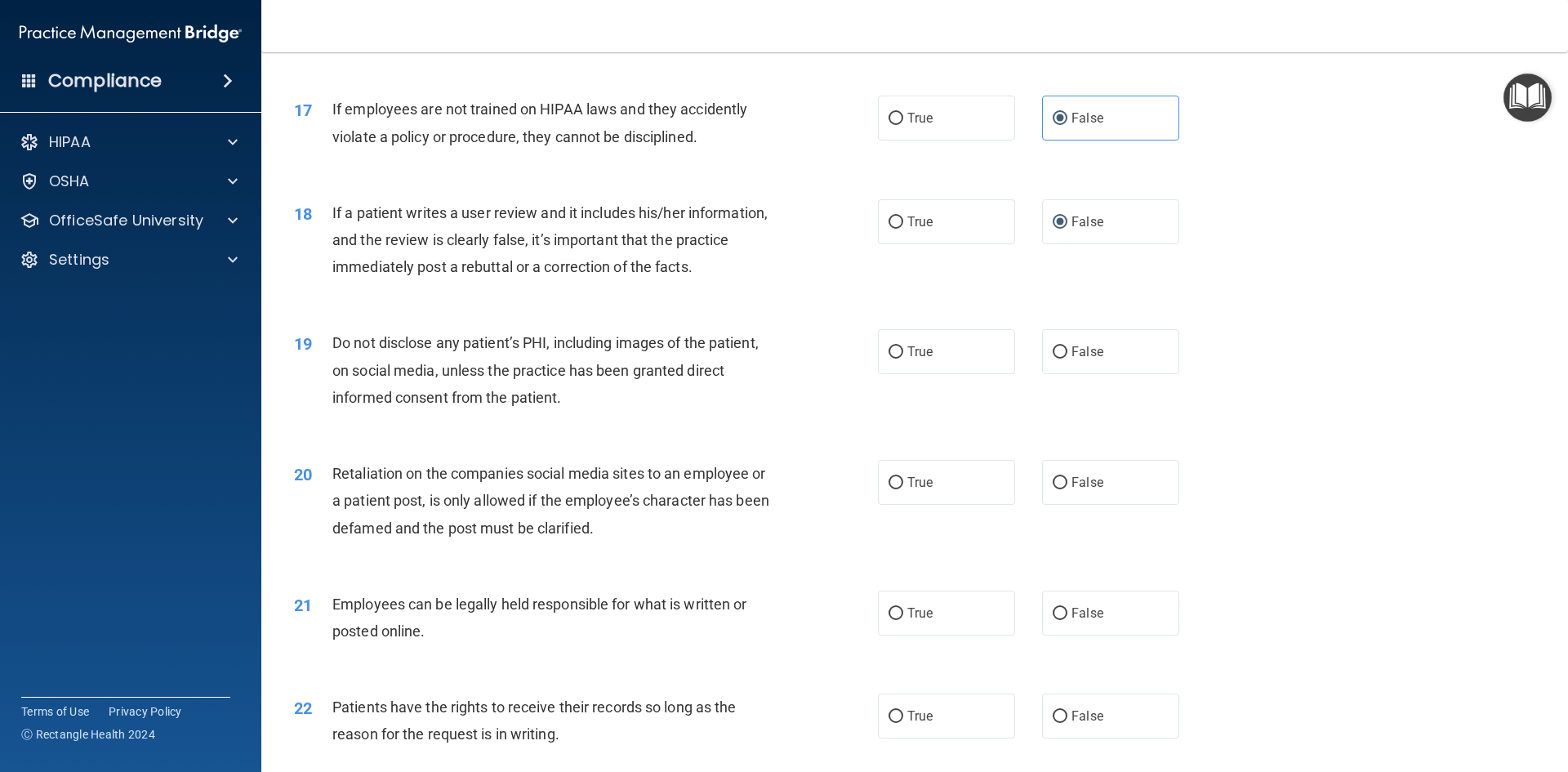
scroll to position [2205, 0]
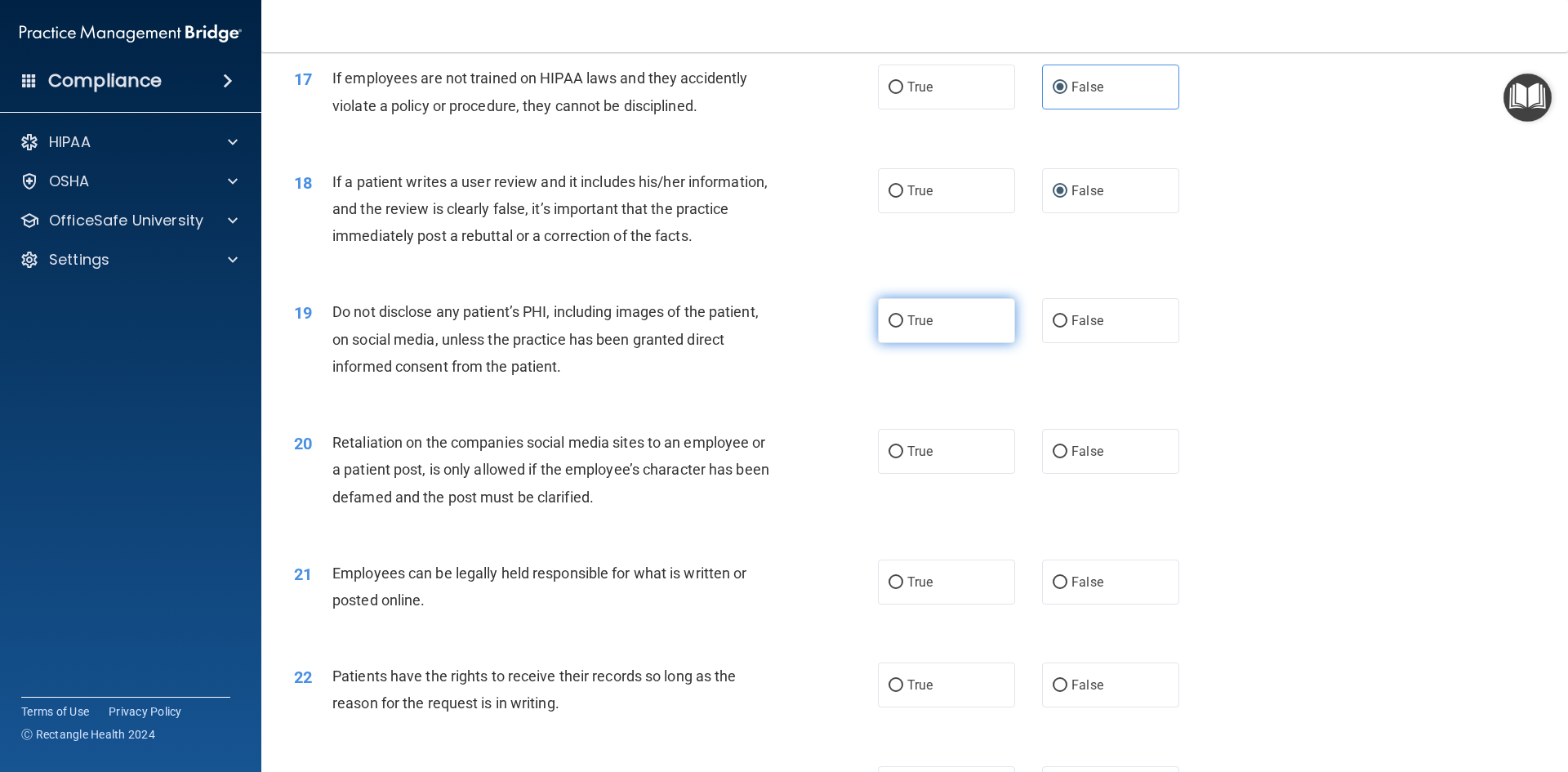
click at [889, 328] on input "True" at bounding box center [896, 321] width 15 height 12
radio input "true"
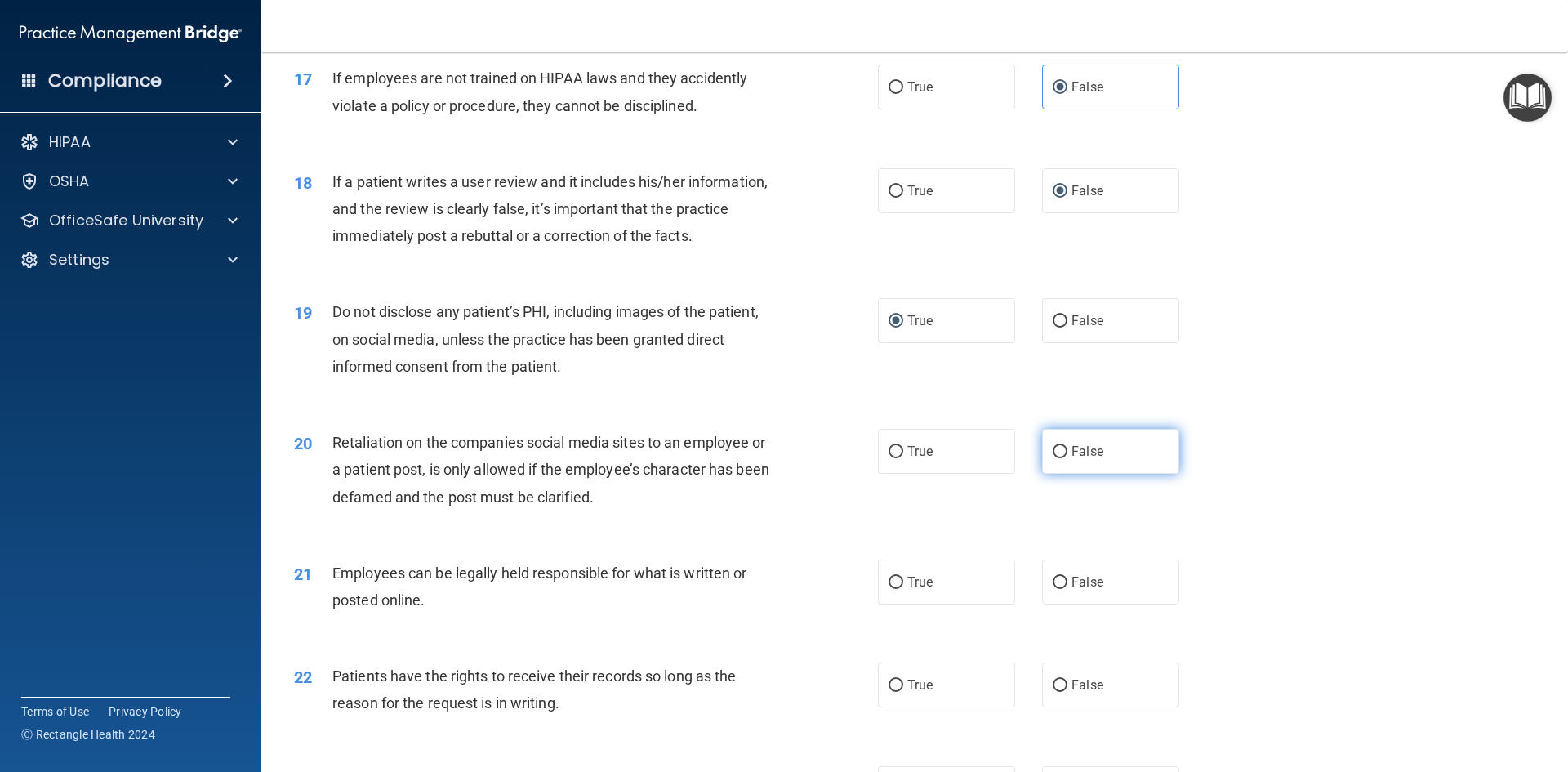
click at [1052, 458] on input "False" at bounding box center [1060, 452] width 15 height 12
radio input "true"
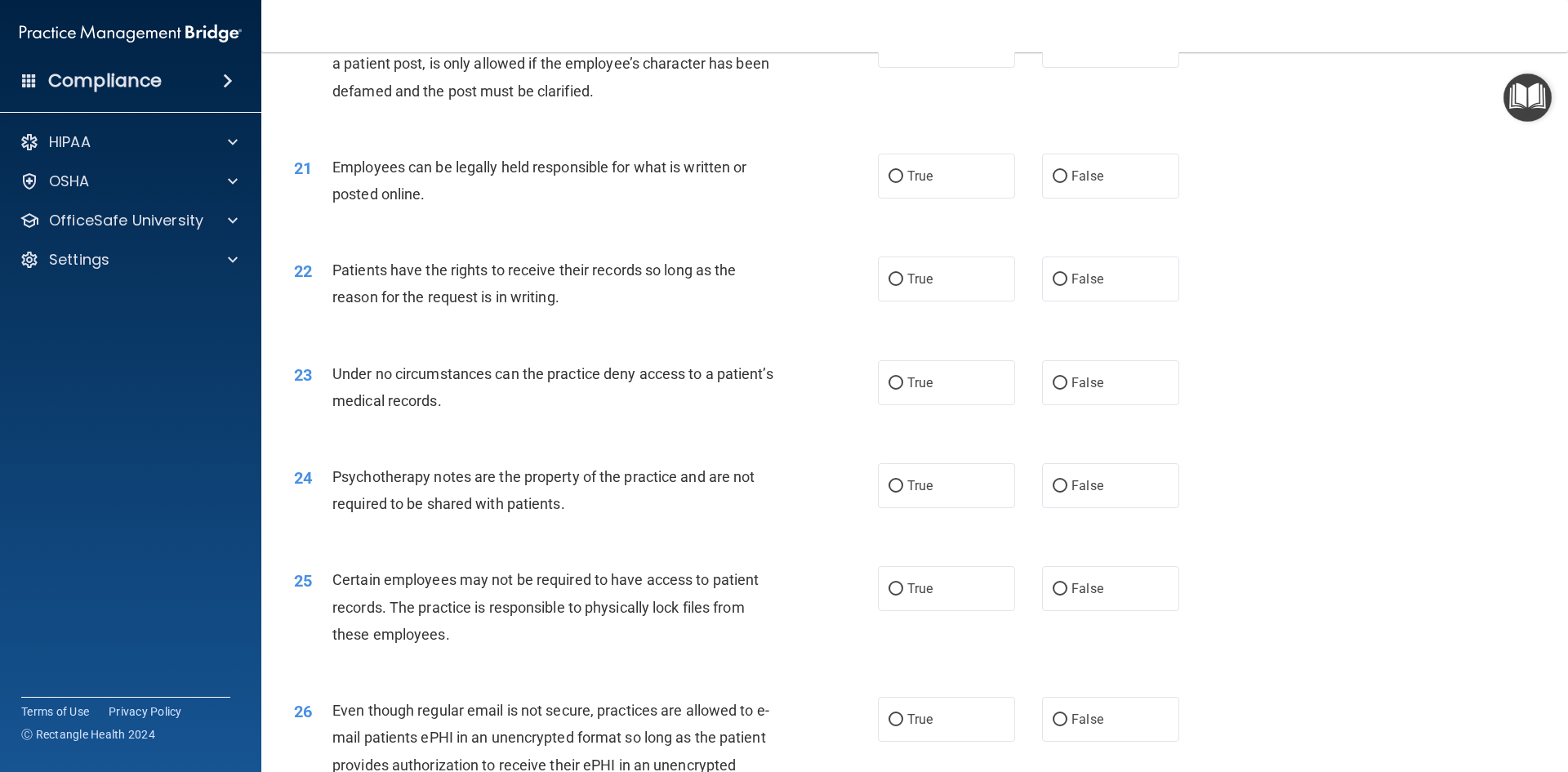
scroll to position [2613, 0]
click at [891, 180] on input "True" at bounding box center [896, 174] width 15 height 12
radio input "true"
click at [893, 284] on input "True" at bounding box center [896, 277] width 15 height 12
radio input "true"
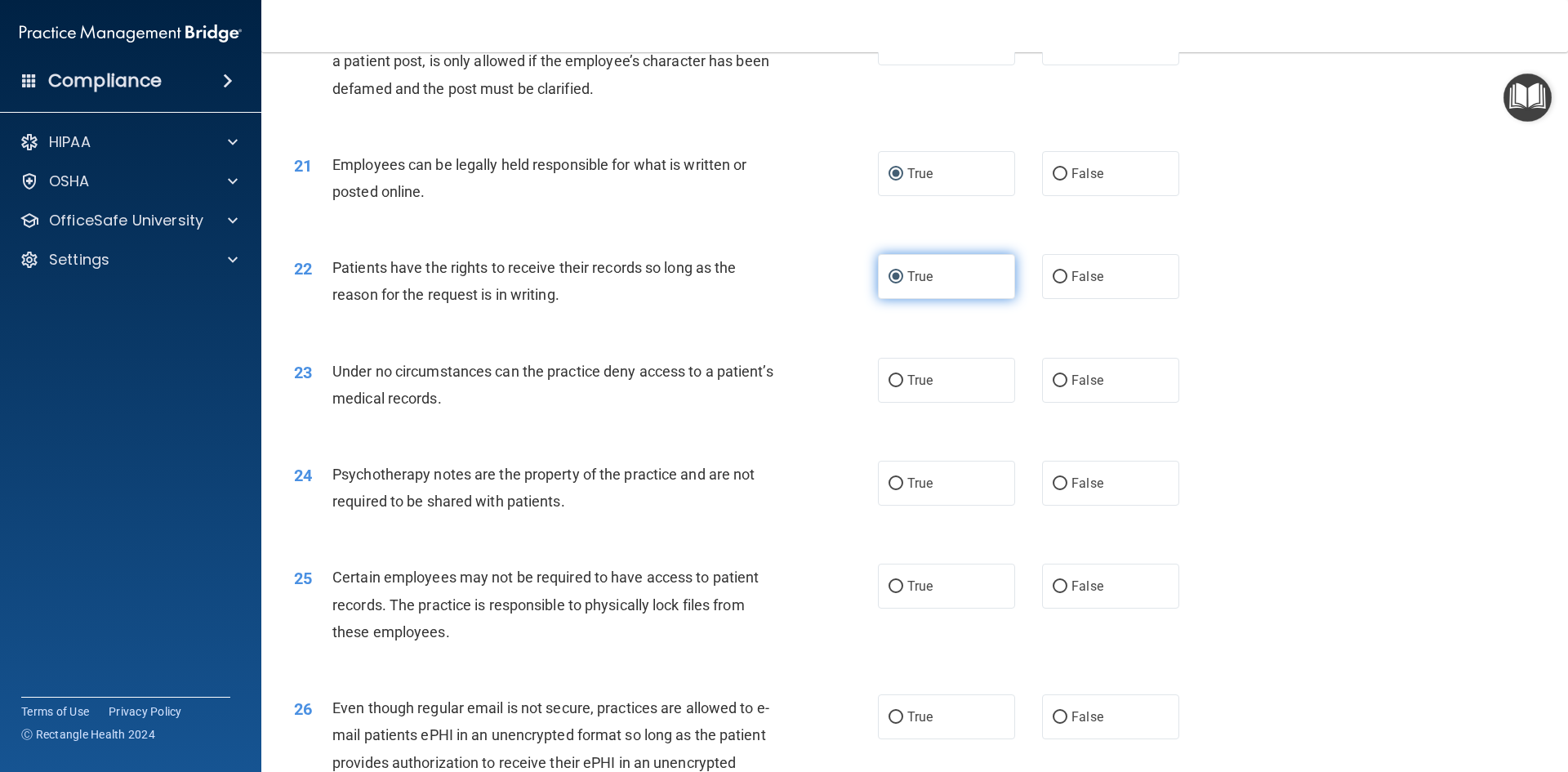
click at [895, 284] on input "True" at bounding box center [896, 277] width 15 height 12
click at [892, 284] on input "True" at bounding box center [896, 277] width 15 height 12
click at [1052, 284] on input "False" at bounding box center [1060, 277] width 15 height 12
radio input "true"
radio input "false"
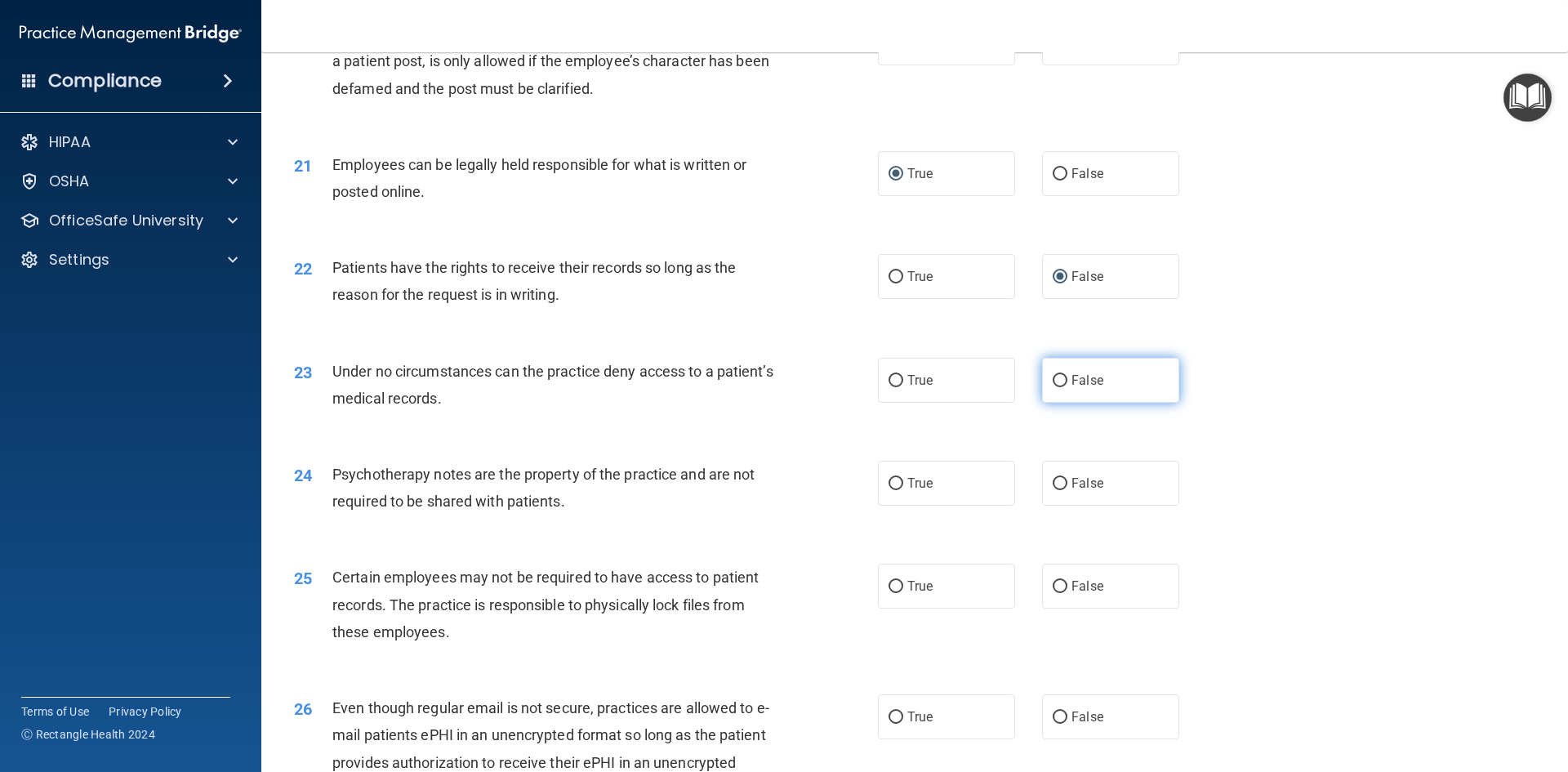
click at [1052, 387] on input "False" at bounding box center [1060, 380] width 15 height 12
radio input "true"
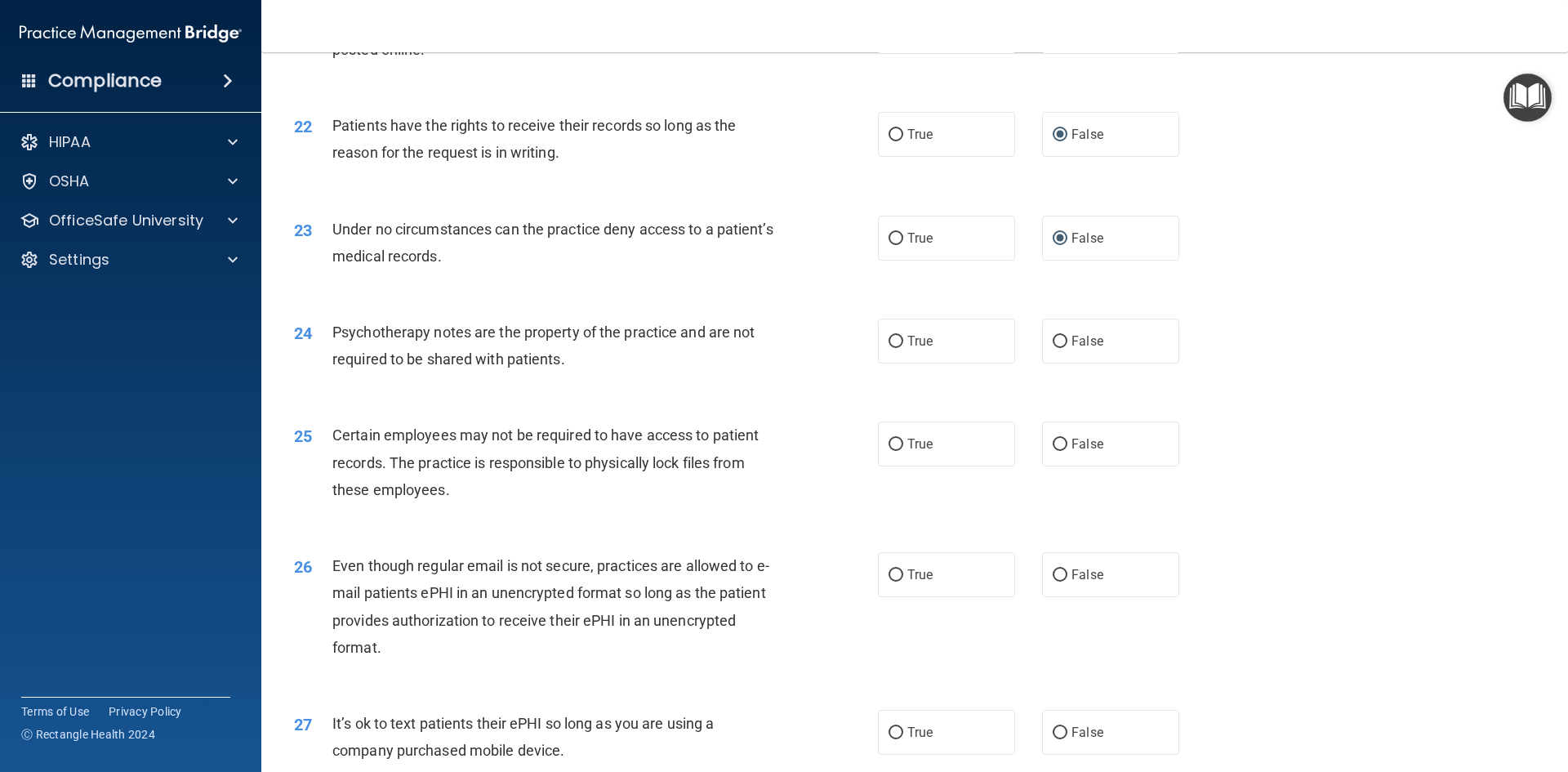
scroll to position [2859, 0]
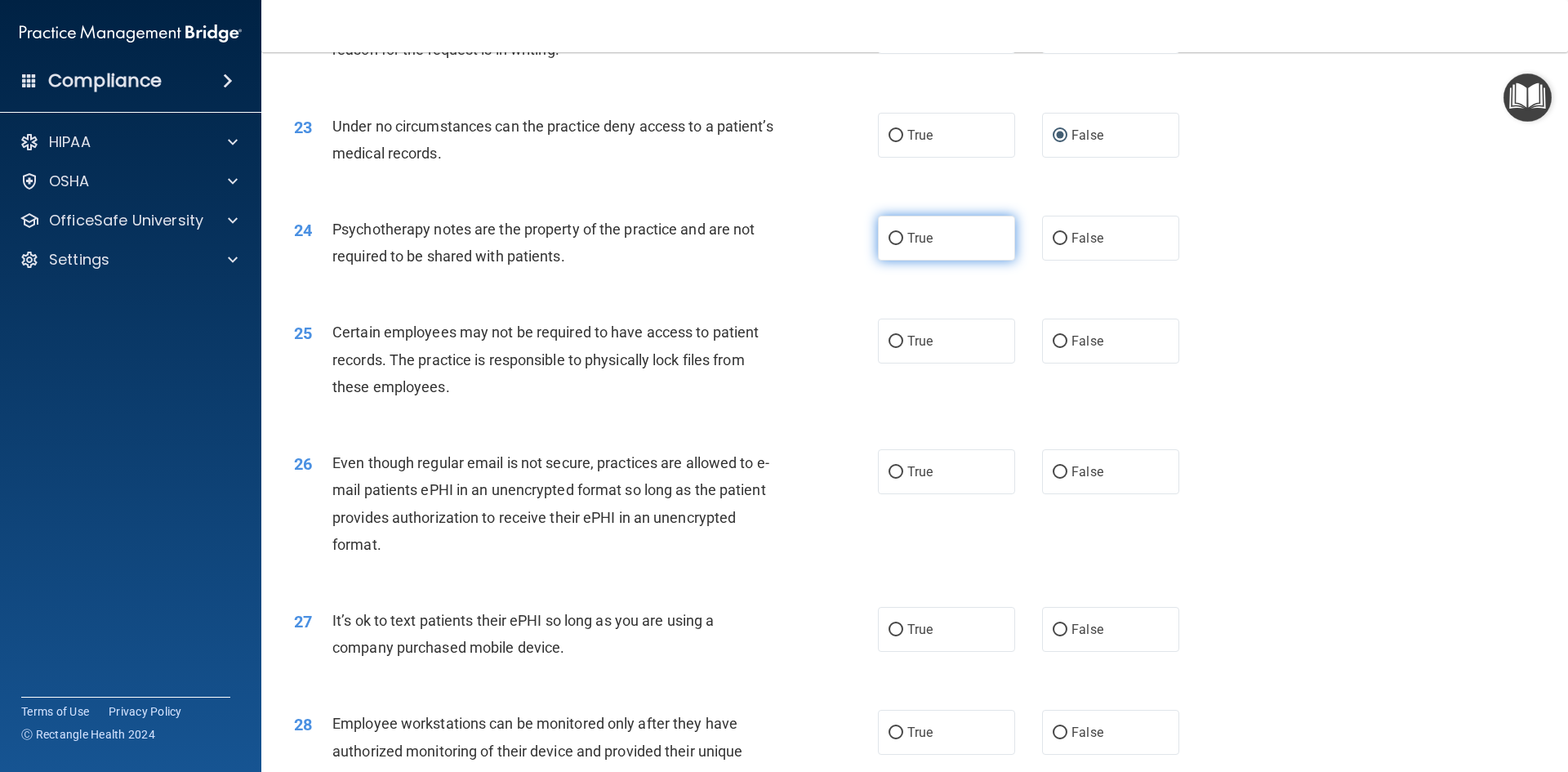
click at [895, 245] on input "True" at bounding box center [896, 238] width 15 height 12
radio input "true"
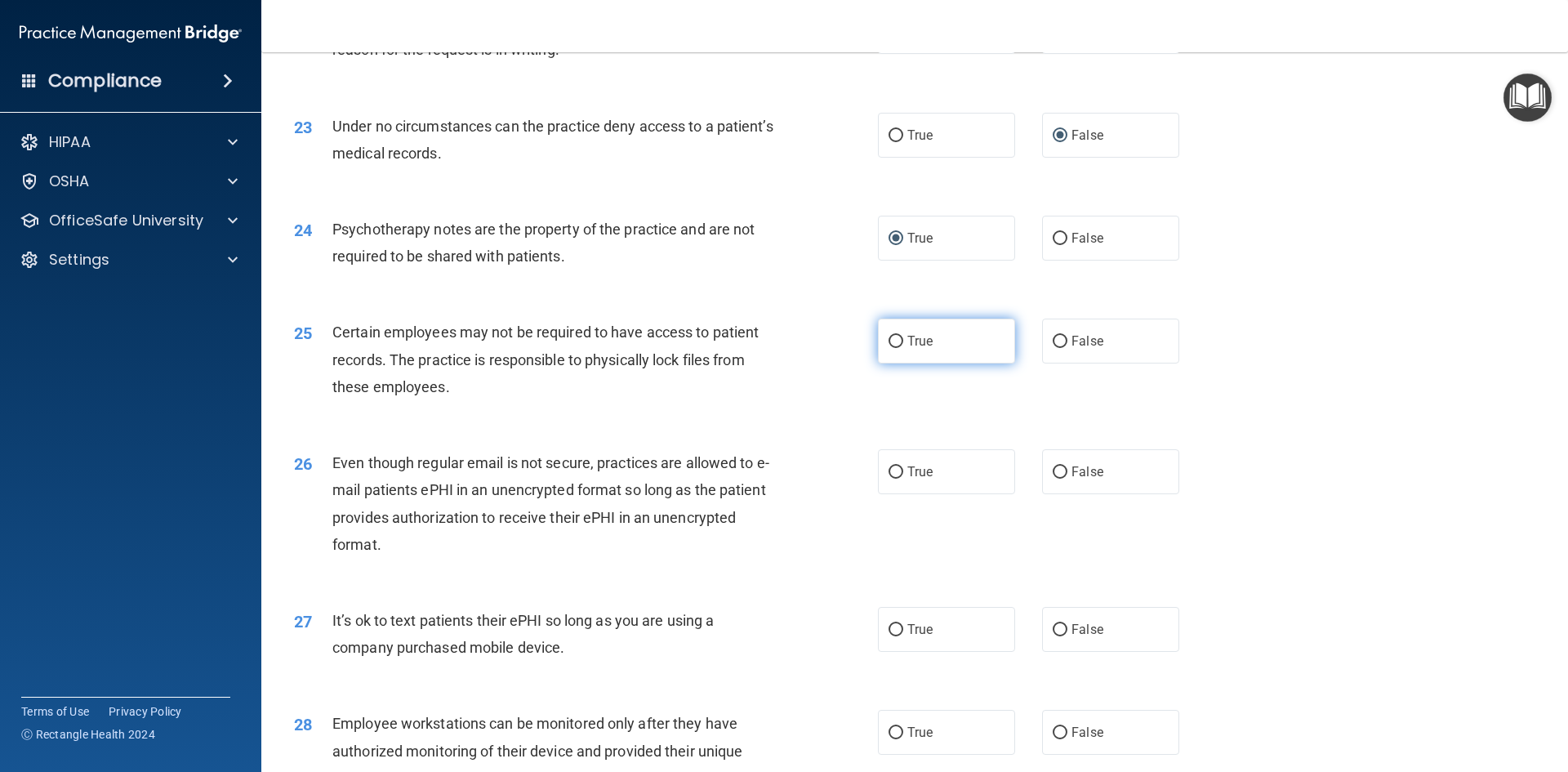
click at [889, 348] on input "True" at bounding box center [896, 342] width 15 height 12
radio input "true"
click at [1056, 479] on input "False" at bounding box center [1060, 472] width 15 height 12
radio input "true"
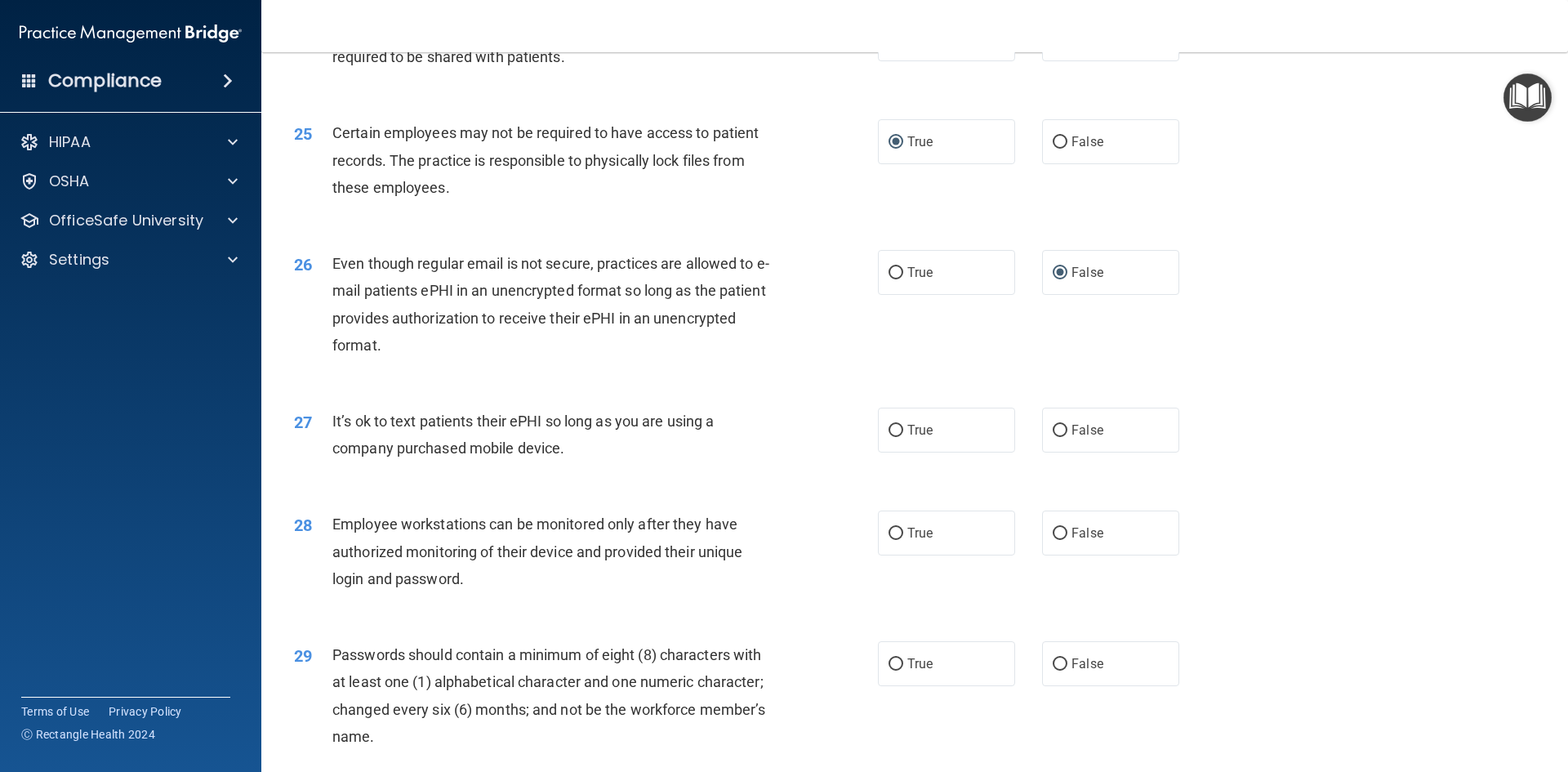
scroll to position [3104, 0]
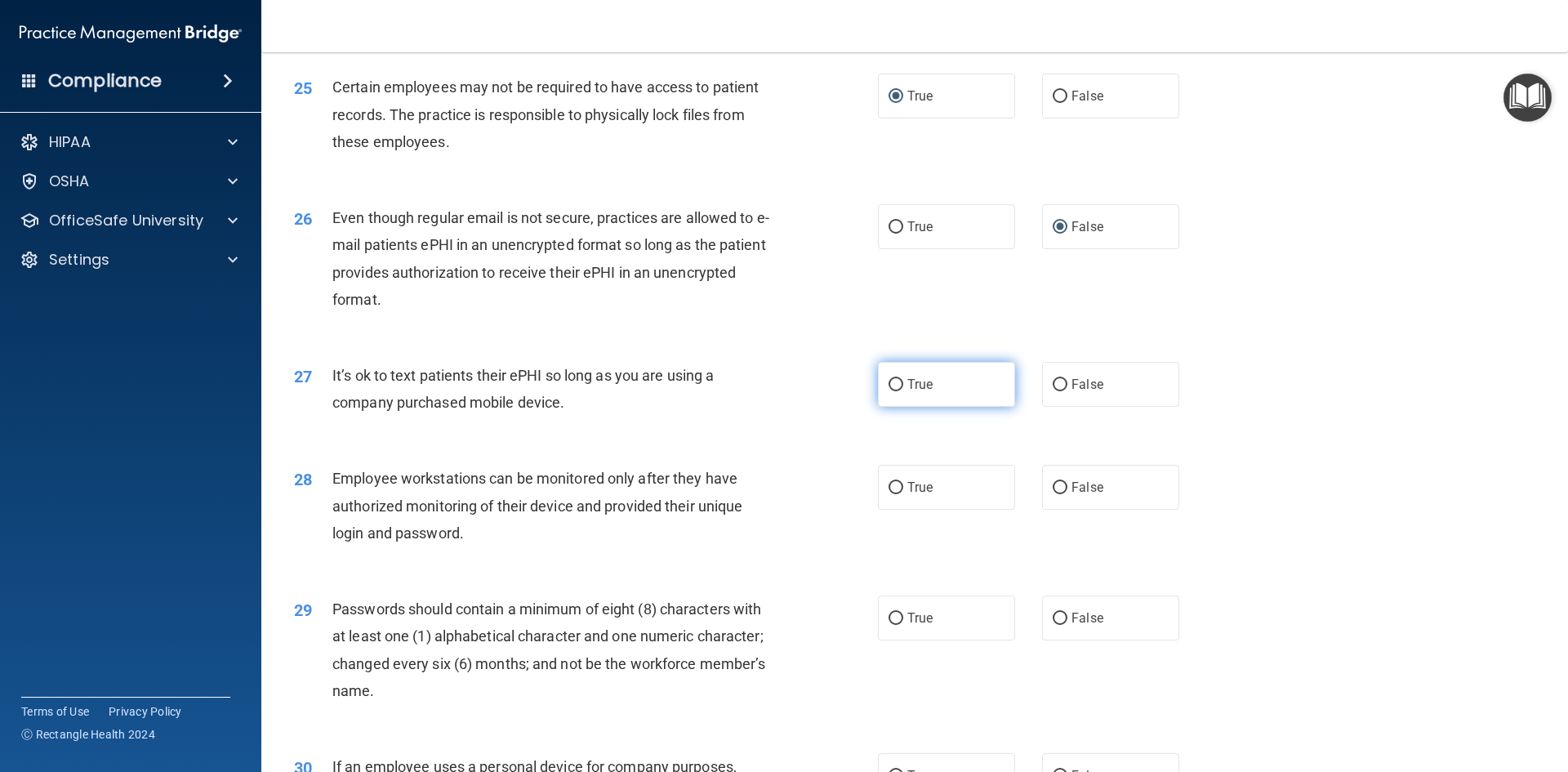
click at [890, 391] on input "True" at bounding box center [896, 384] width 15 height 12
radio input "true"
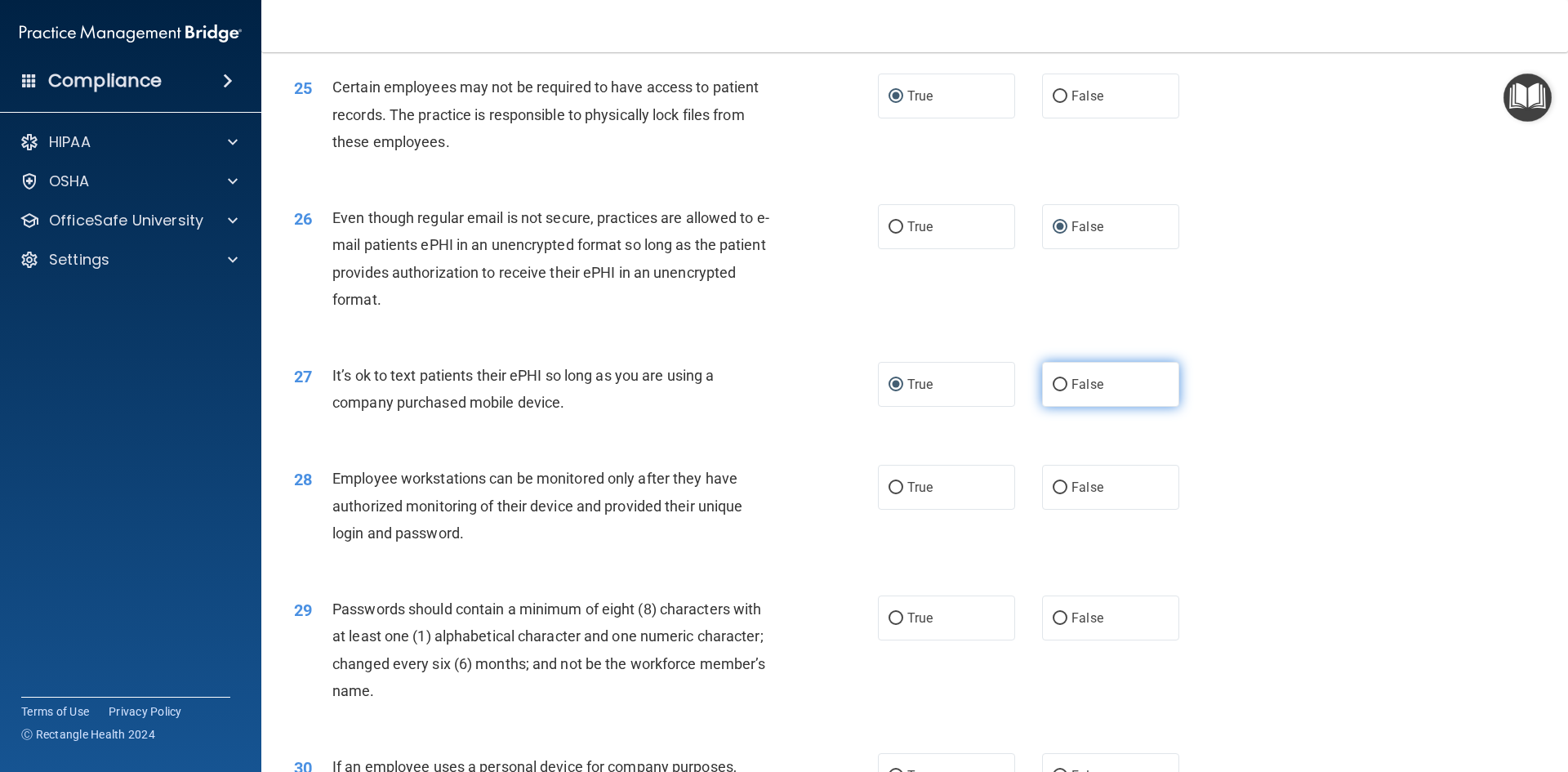
click at [1057, 391] on input "False" at bounding box center [1060, 384] width 15 height 12
radio input "true"
radio input "false"
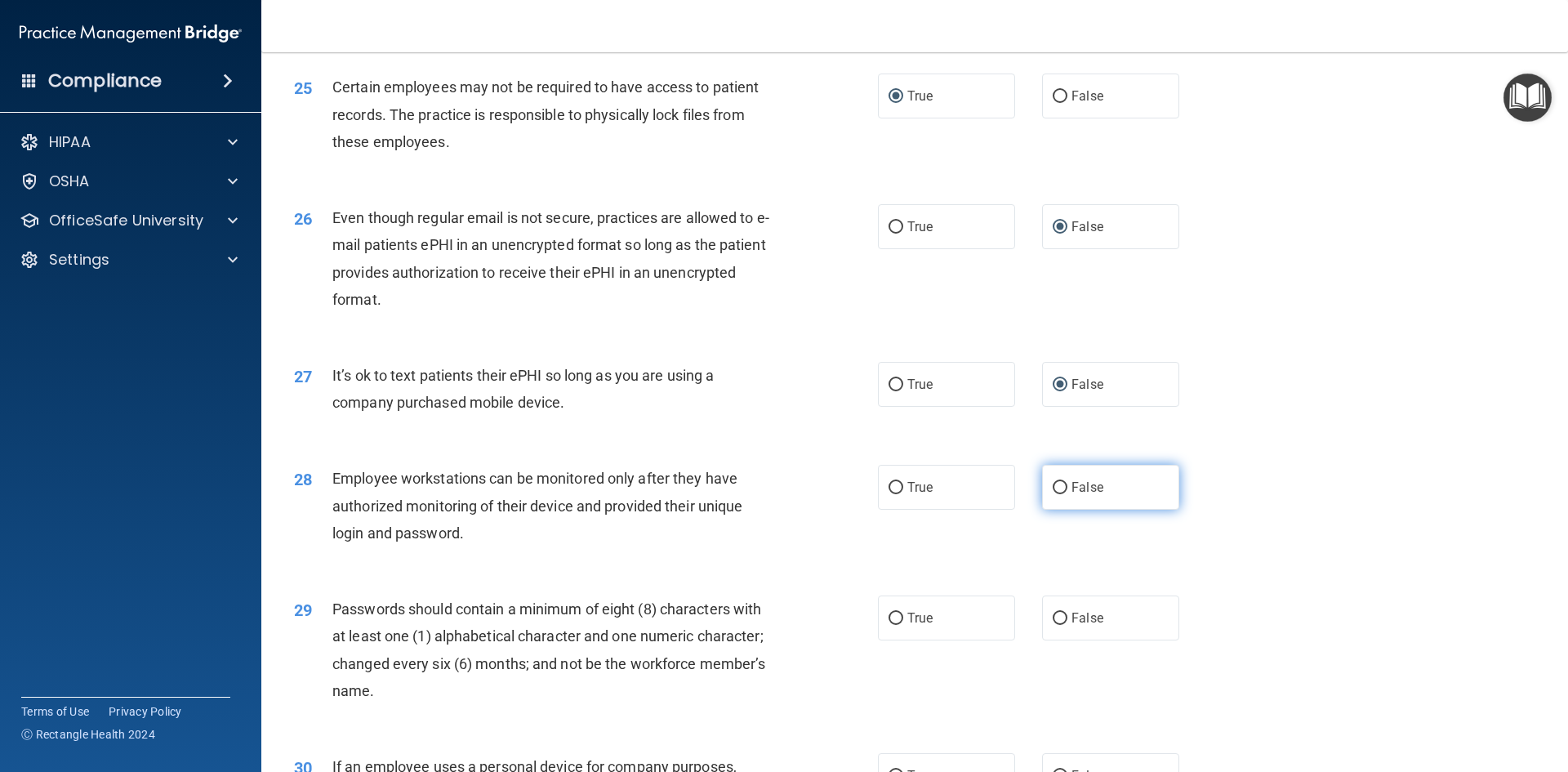
click at [1056, 494] on input "False" at bounding box center [1060, 488] width 15 height 12
radio input "true"
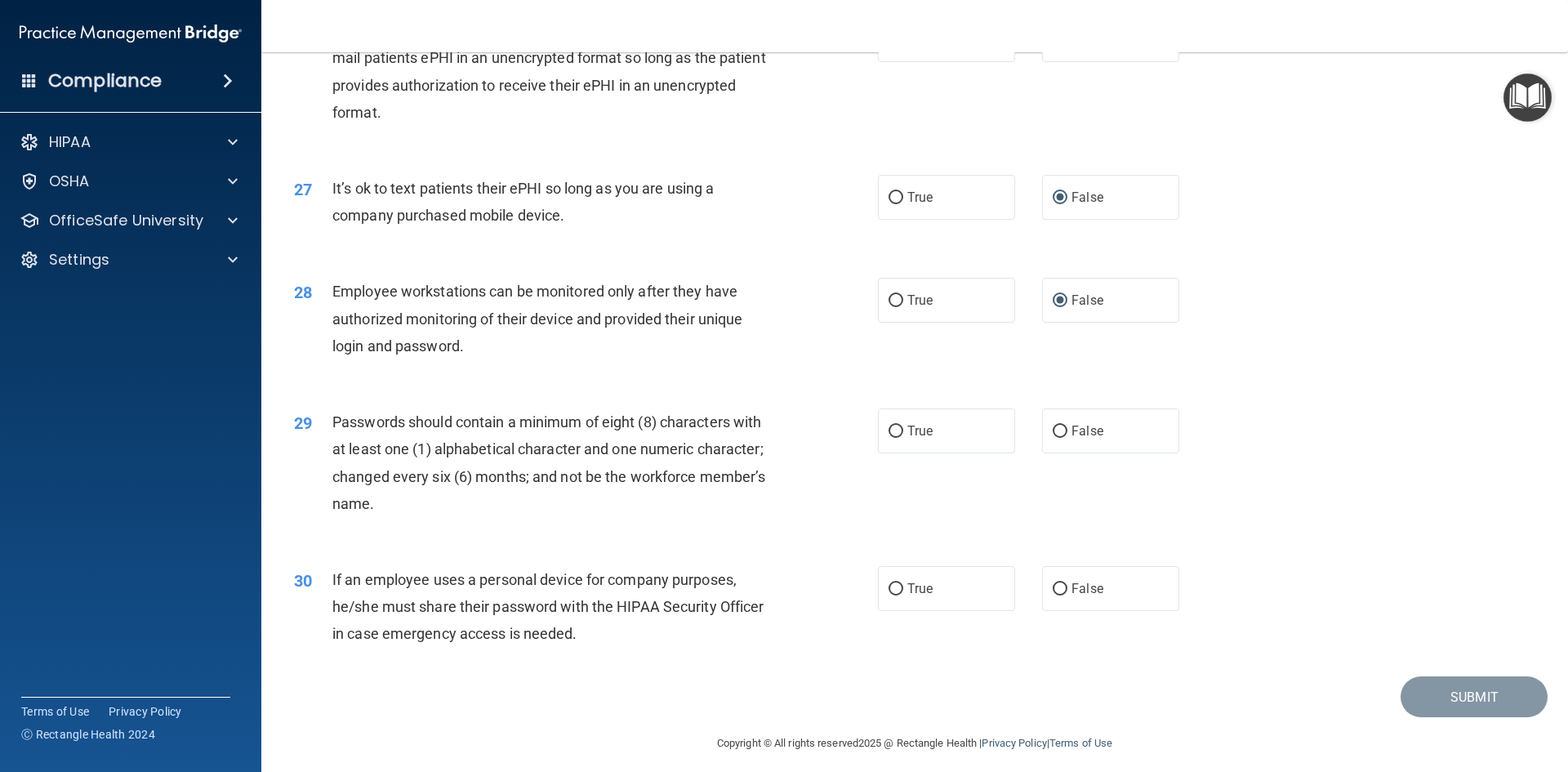
scroll to position [3328, 0]
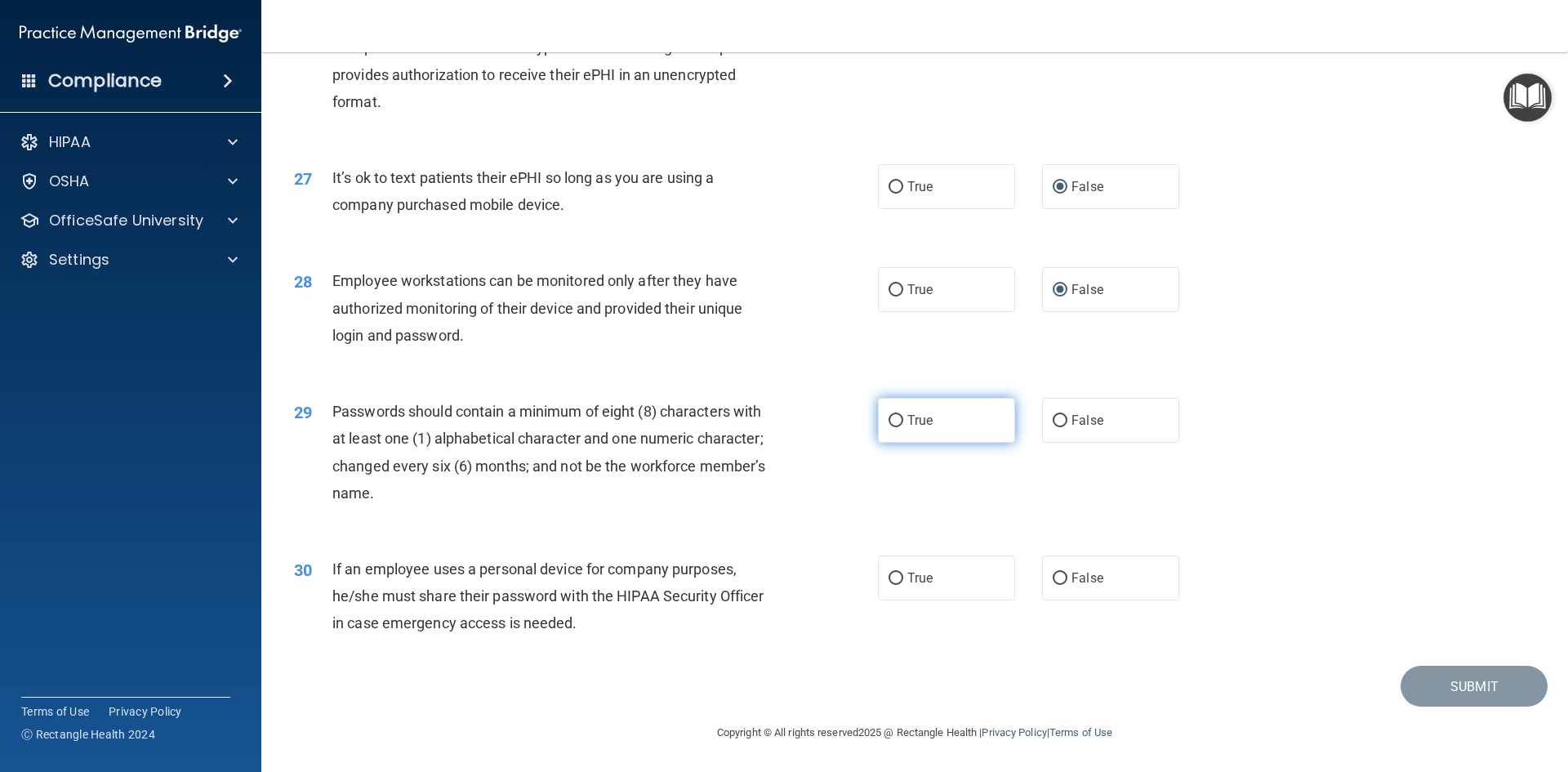
click at [889, 424] on input "True" at bounding box center [896, 420] width 15 height 12
radio input "true"
click at [1056, 576] on input "False" at bounding box center [1060, 579] width 15 height 12
radio input "true"
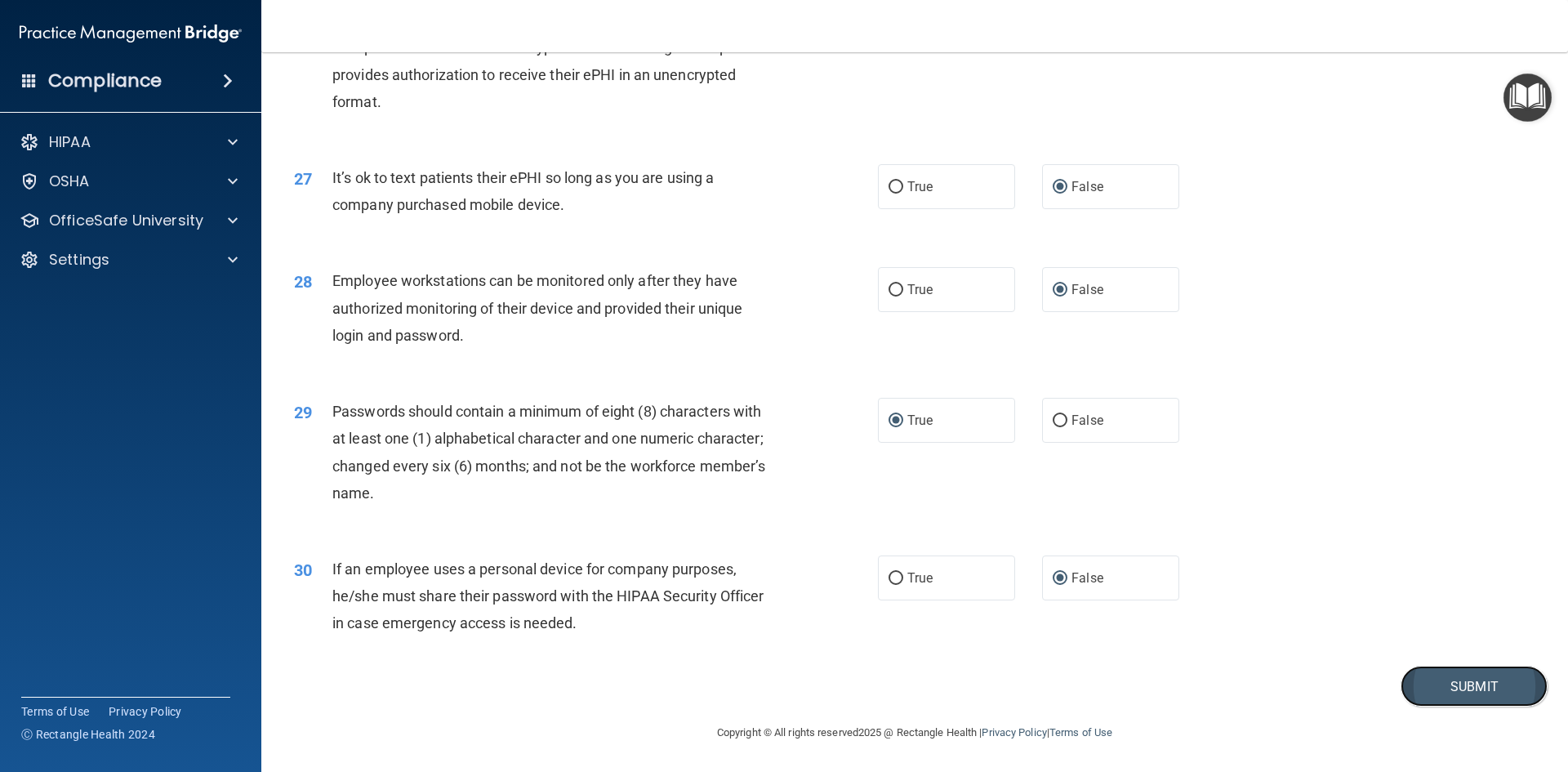
click at [1464, 683] on button "Submit" at bounding box center [1474, 686] width 147 height 42
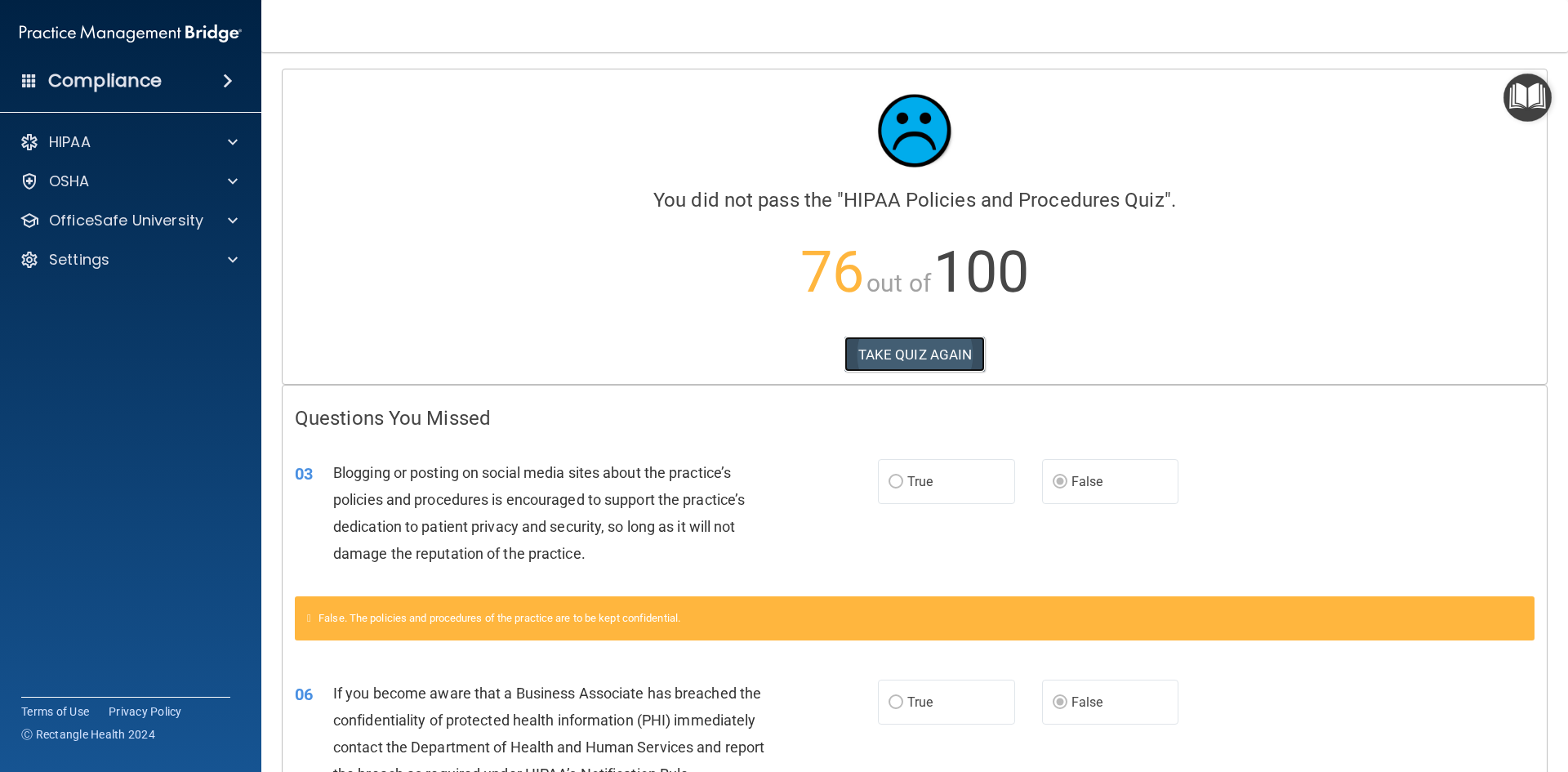
click at [892, 361] on button "TAKE QUIZ AGAIN" at bounding box center [915, 355] width 141 height 36
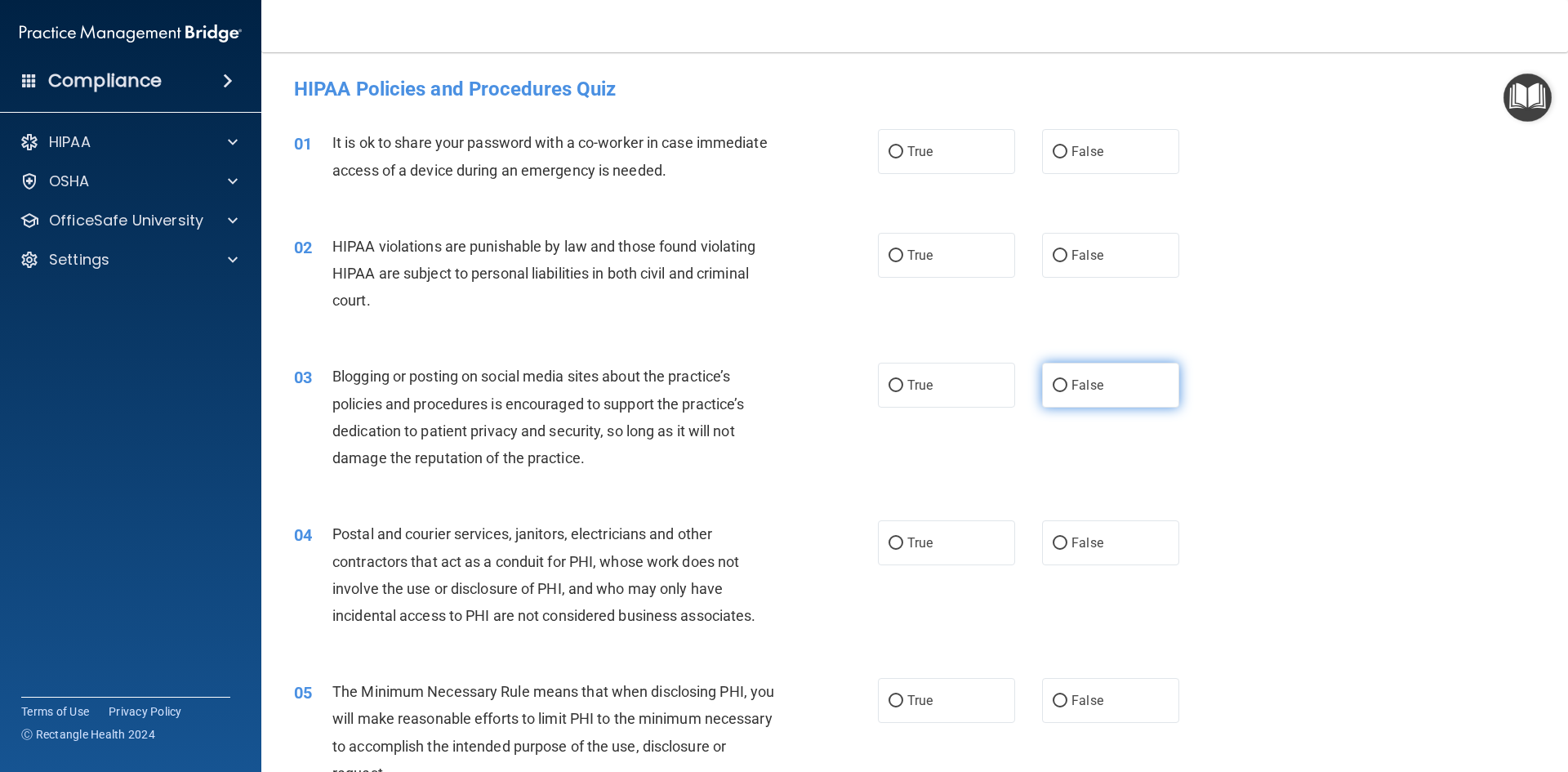
click at [1052, 384] on input "False" at bounding box center [1060, 385] width 15 height 12
radio input "true"
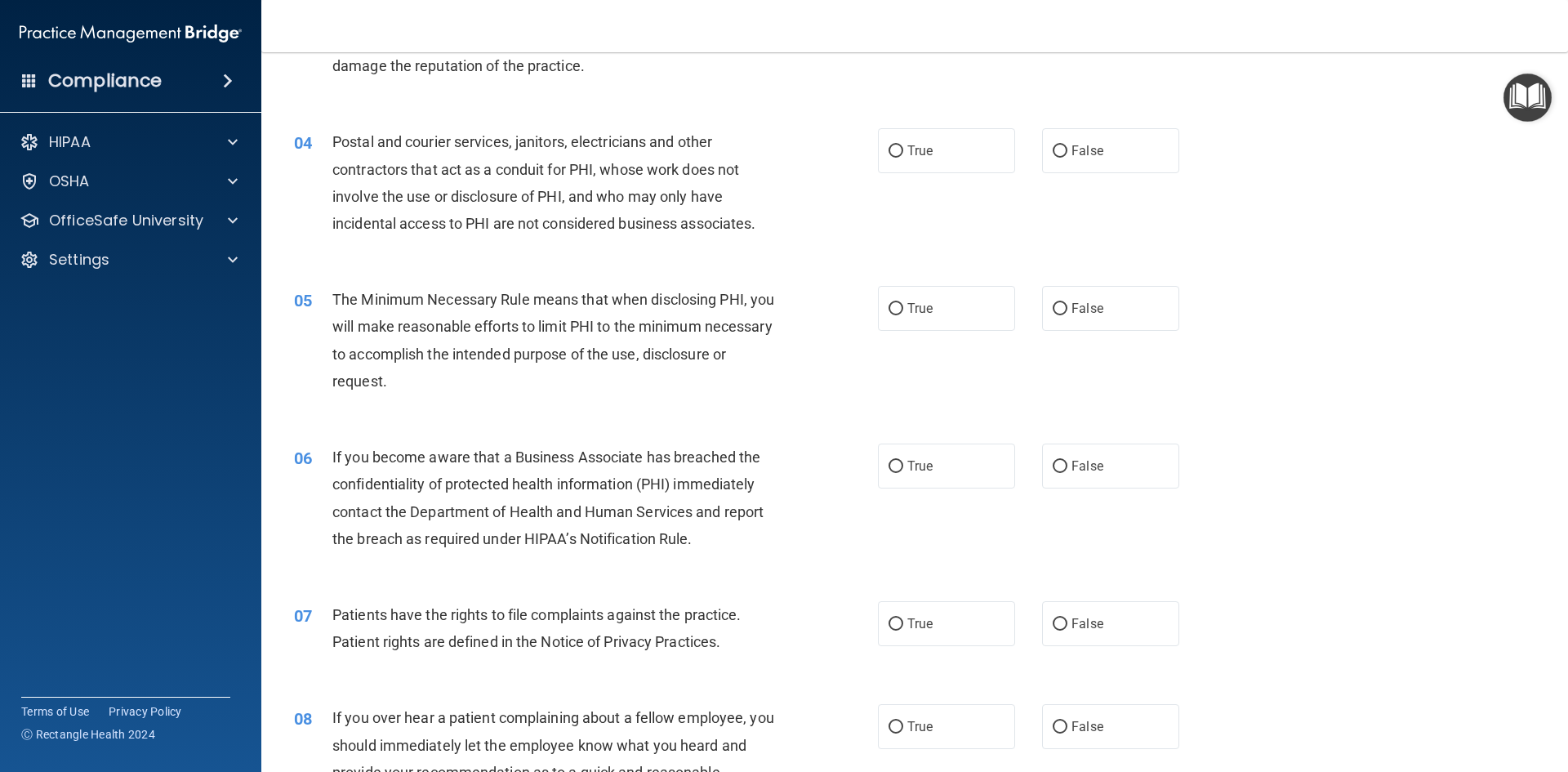
scroll to position [408, 0]
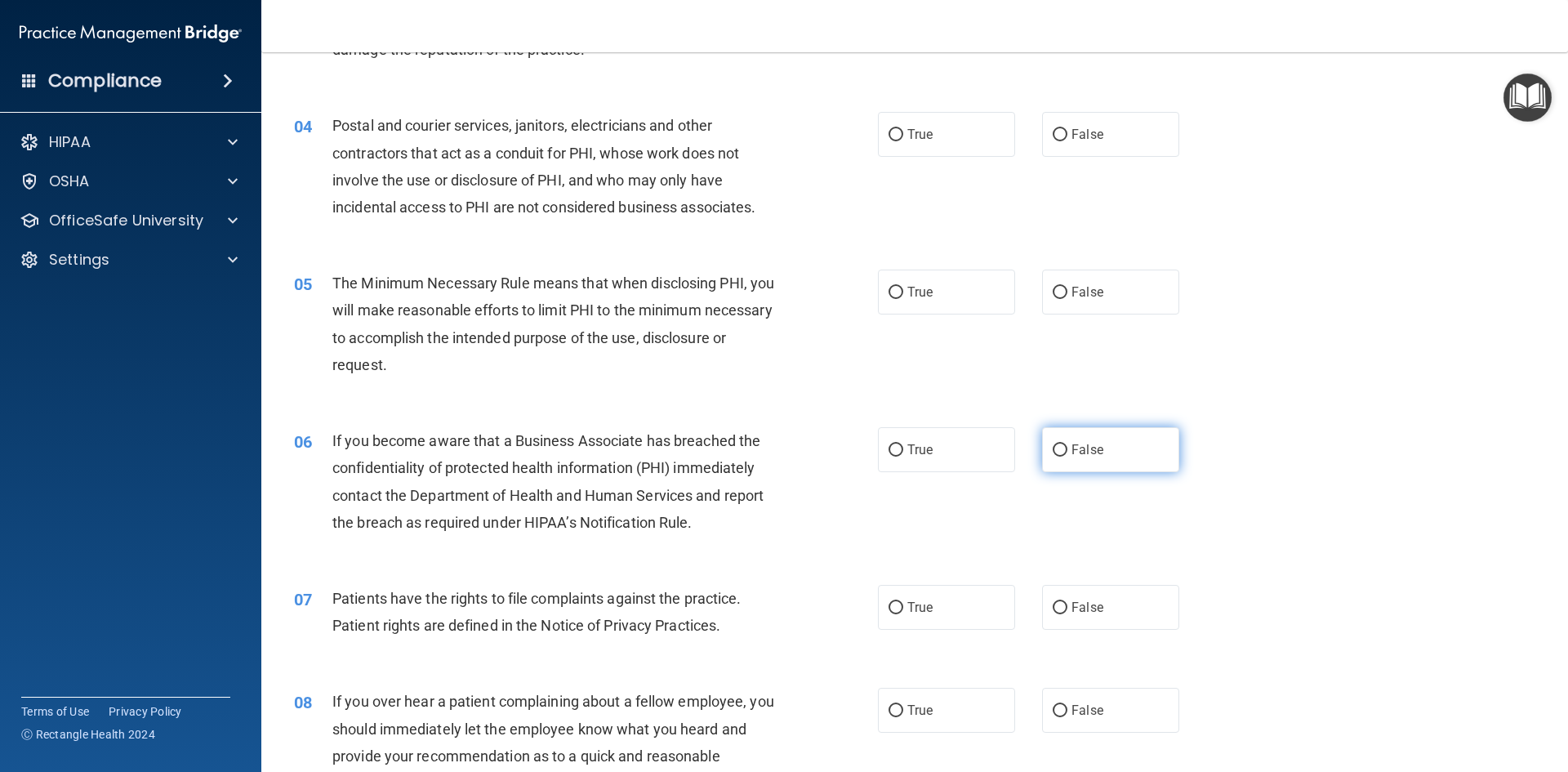
click at [1063, 450] on label "False" at bounding box center [1111, 449] width 137 height 45
click at [1063, 450] on input "False" at bounding box center [1060, 450] width 15 height 12
radio input "true"
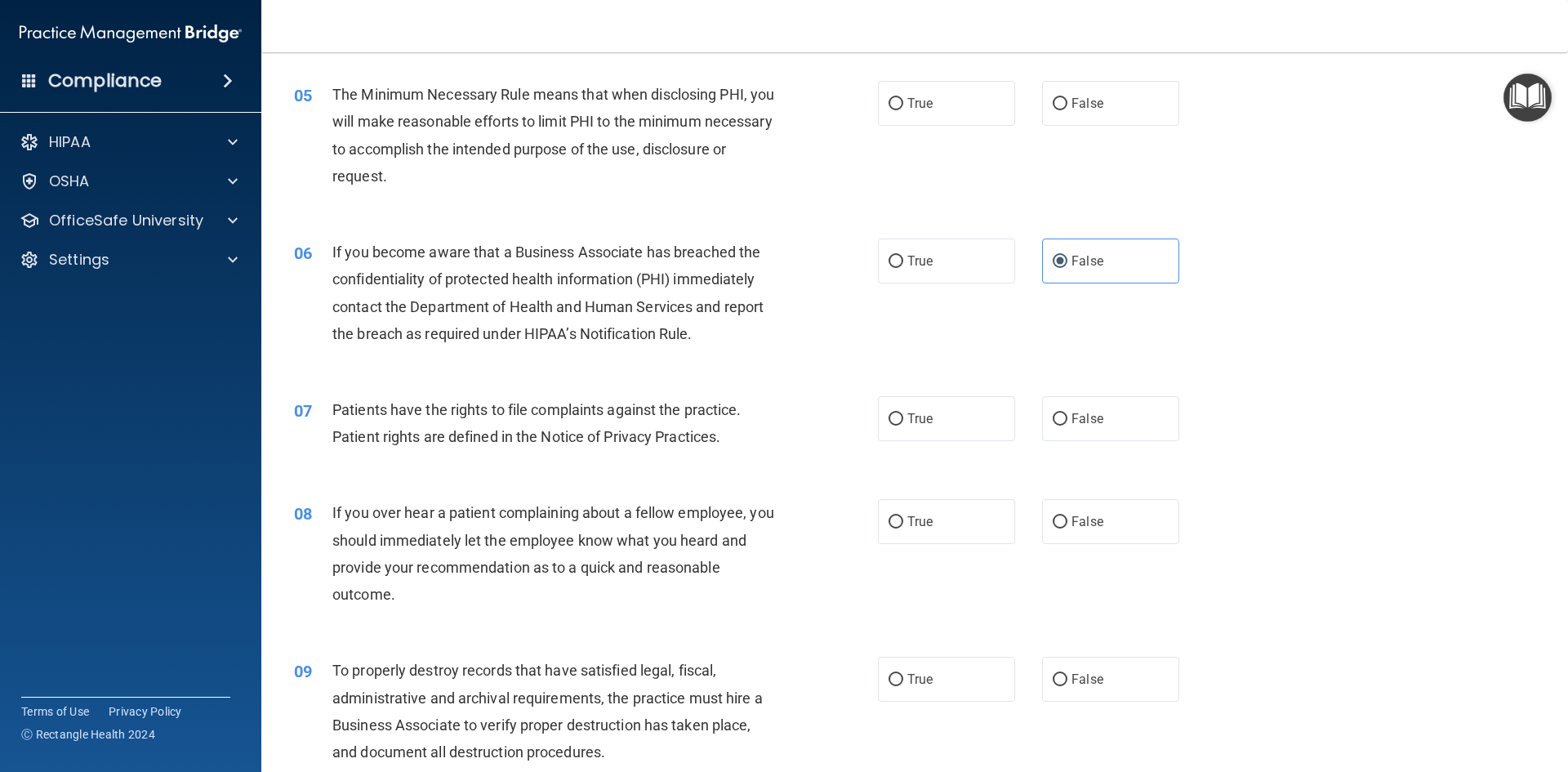
scroll to position [653, 0]
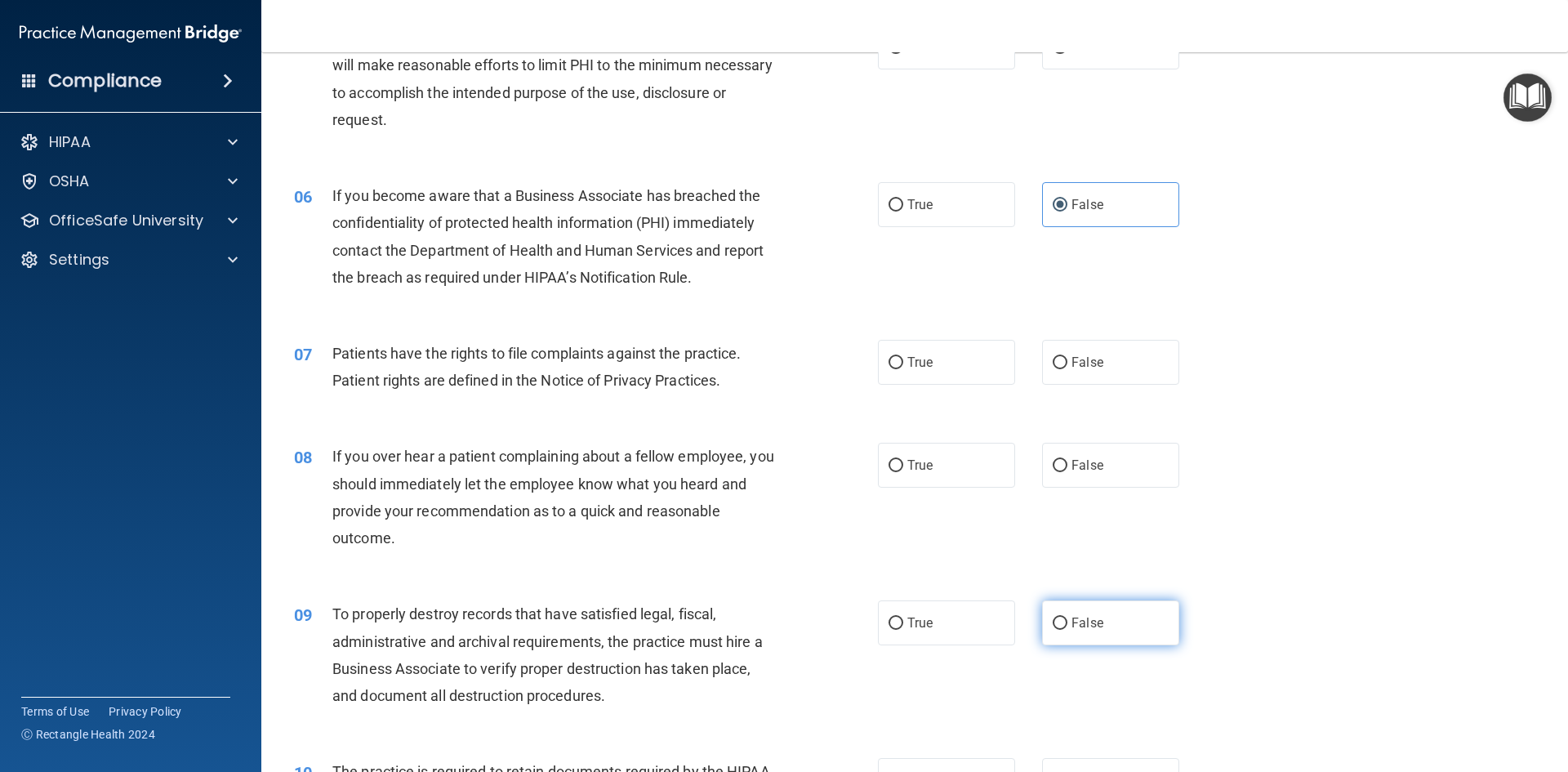
click at [1052, 624] on input "False" at bounding box center [1060, 623] width 15 height 12
radio input "true"
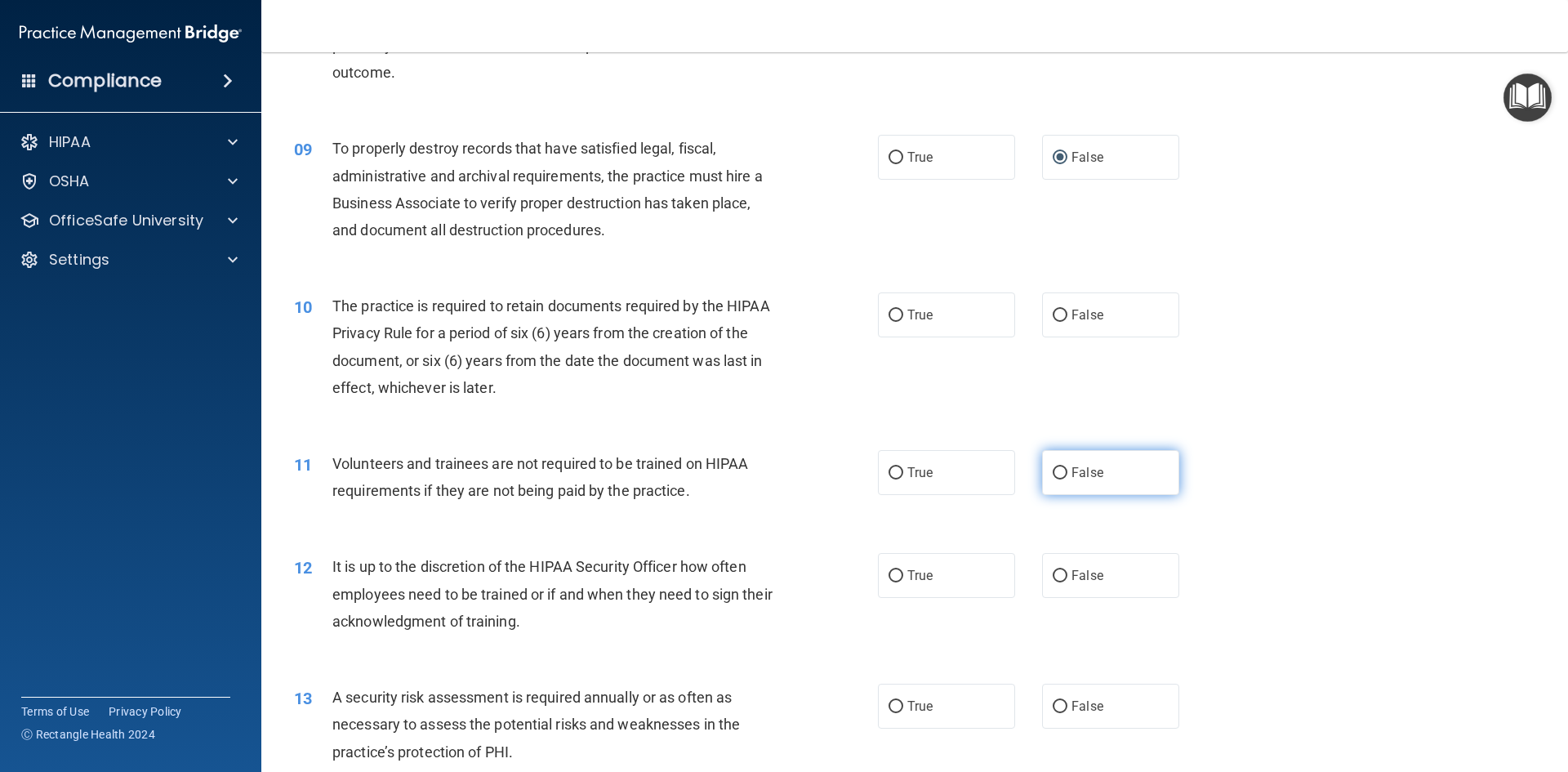
scroll to position [1143, 0]
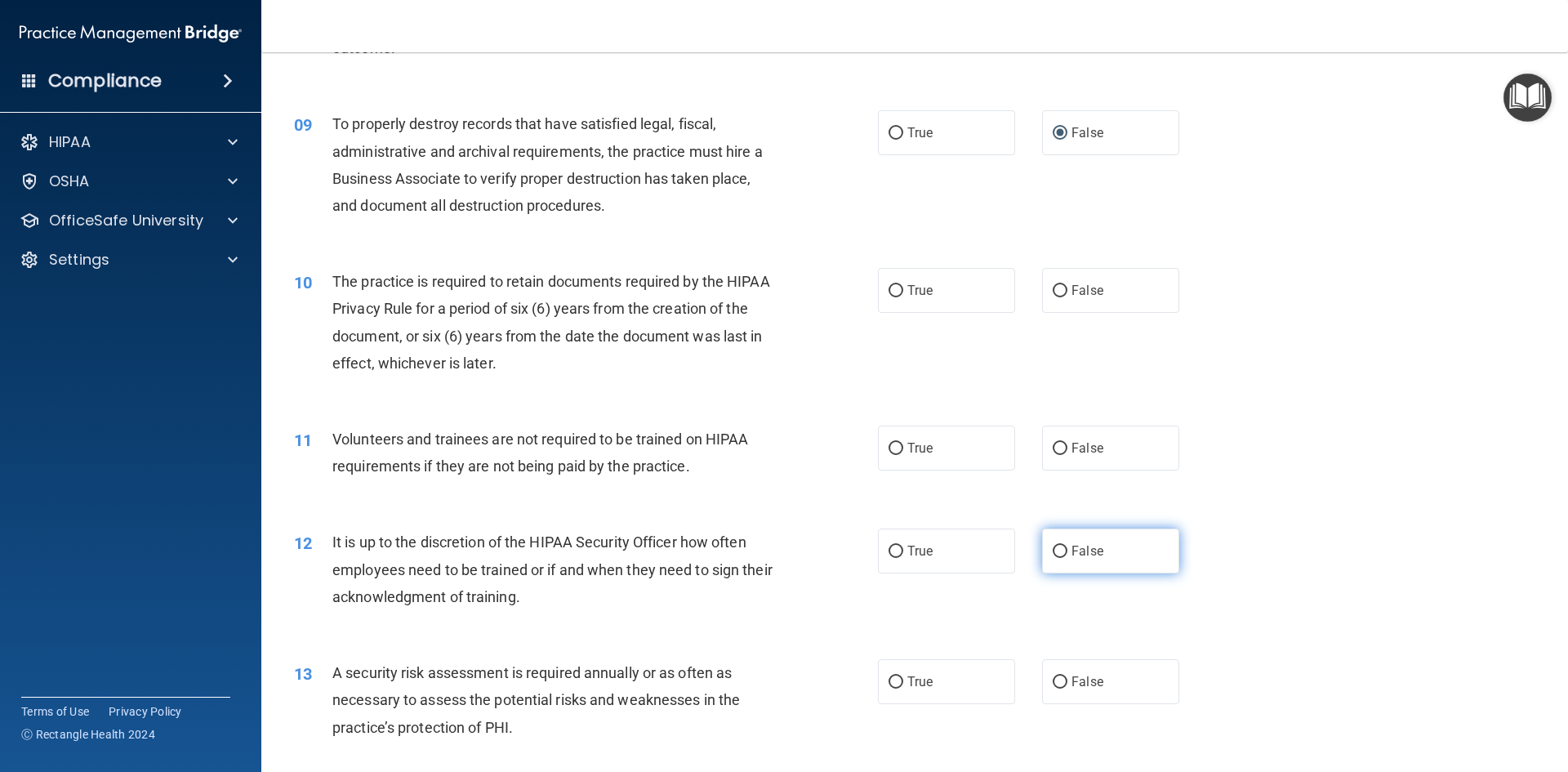
click at [1057, 554] on input "False" at bounding box center [1060, 552] width 15 height 12
radio input "true"
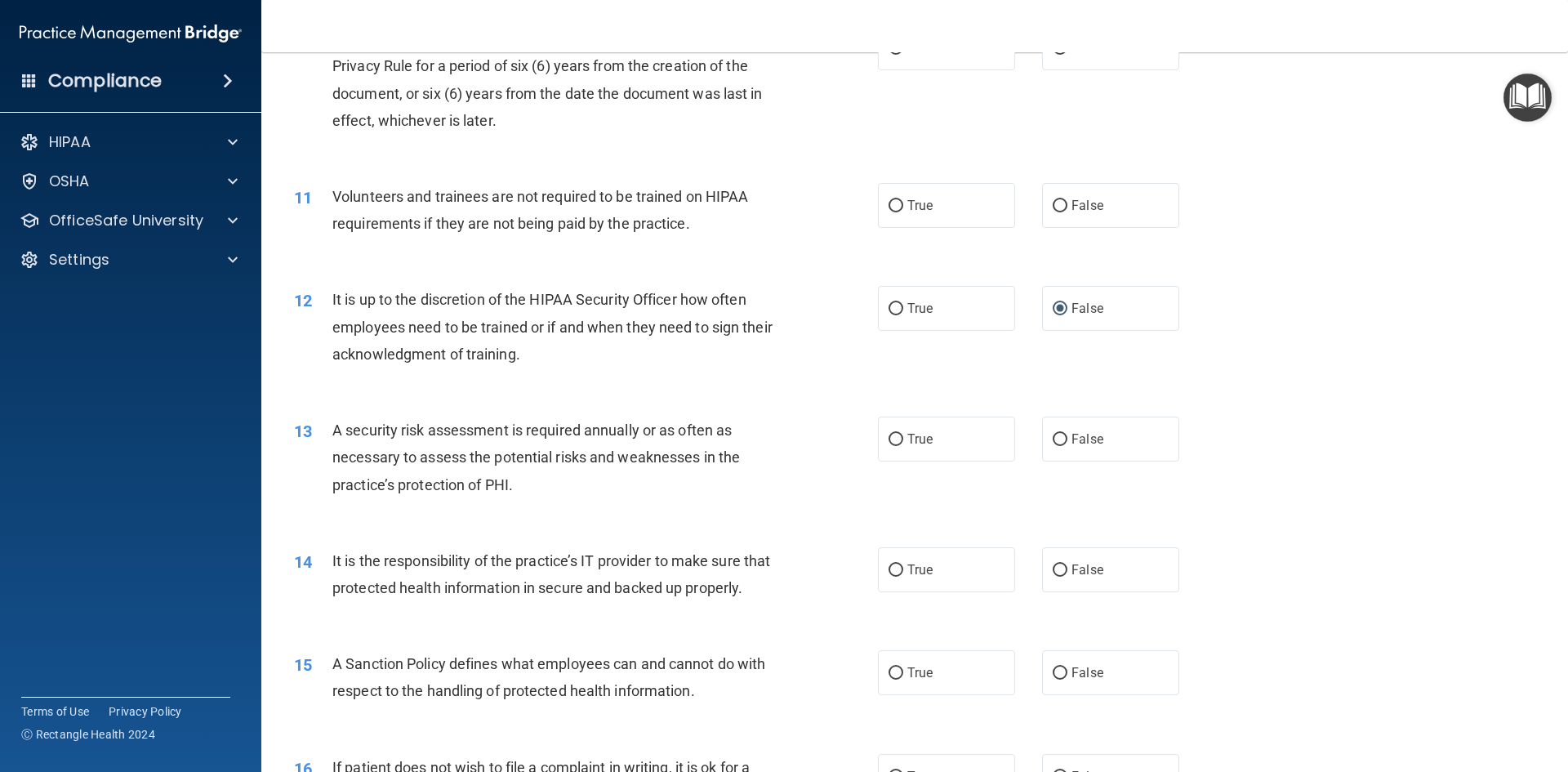
scroll to position [1551, 0]
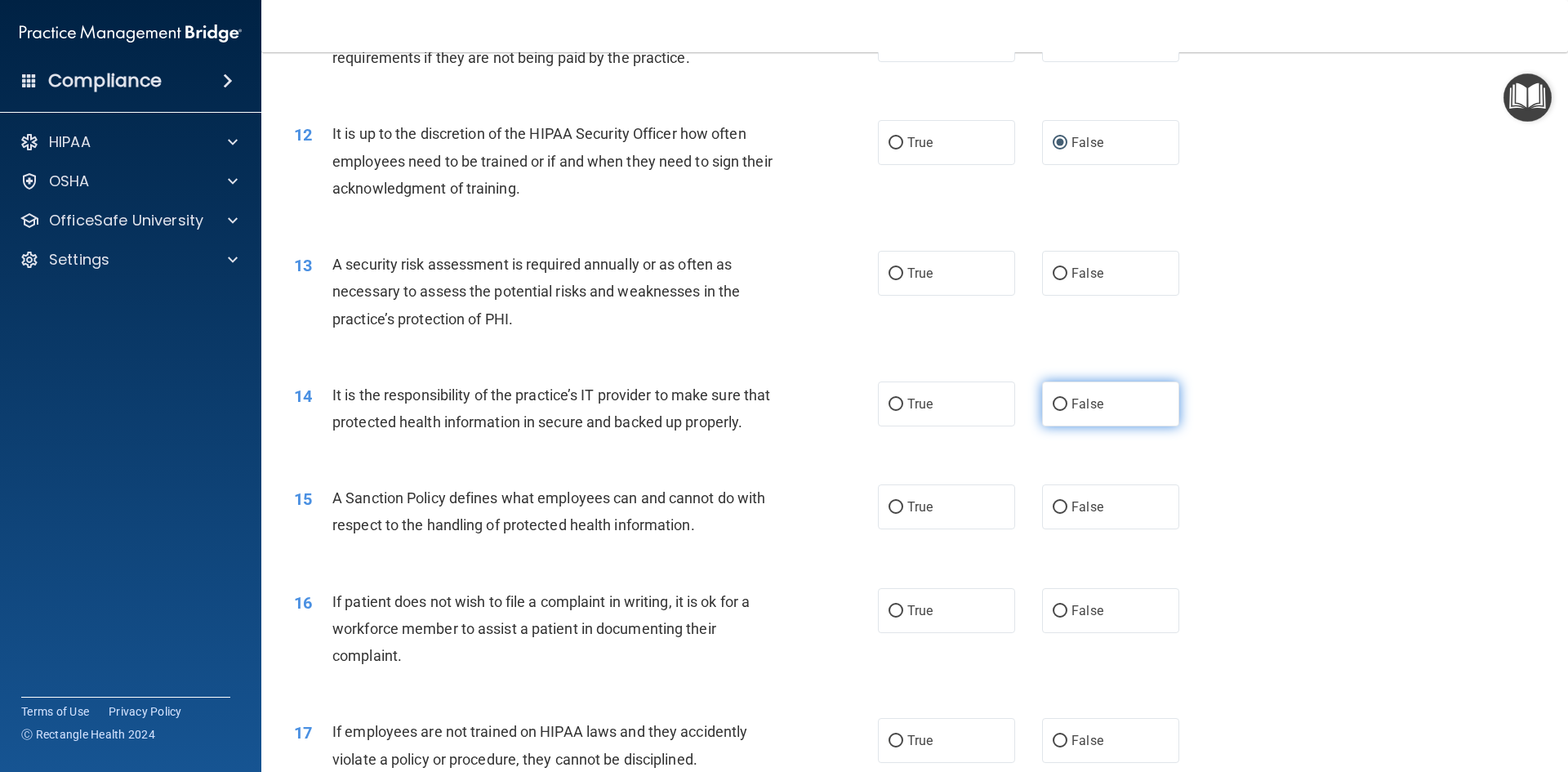
click at [1058, 402] on input "False" at bounding box center [1060, 404] width 15 height 12
radio input "true"
click at [1052, 514] on input "False" at bounding box center [1060, 507] width 15 height 12
radio input "true"
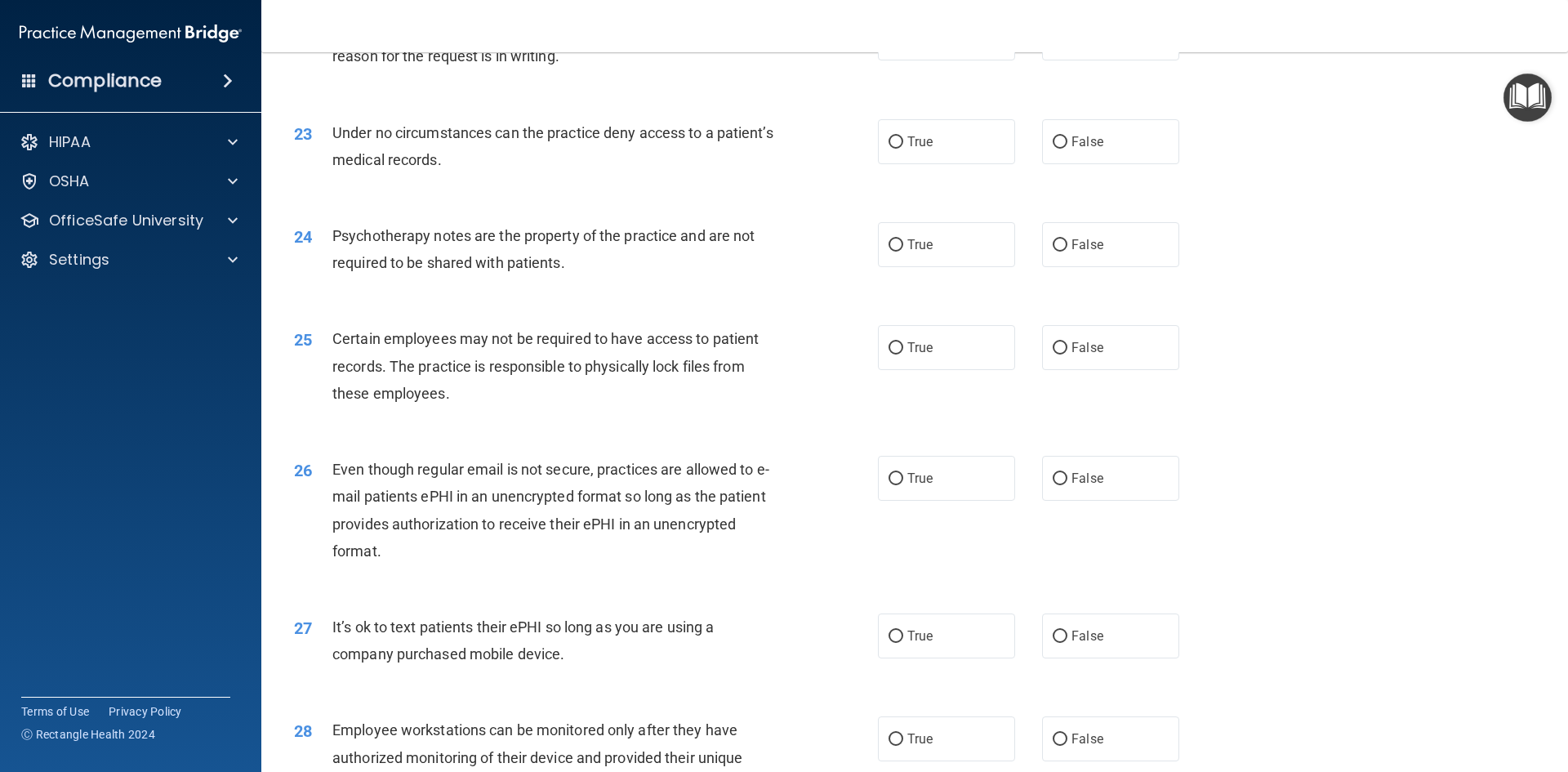
scroll to position [2859, 0]
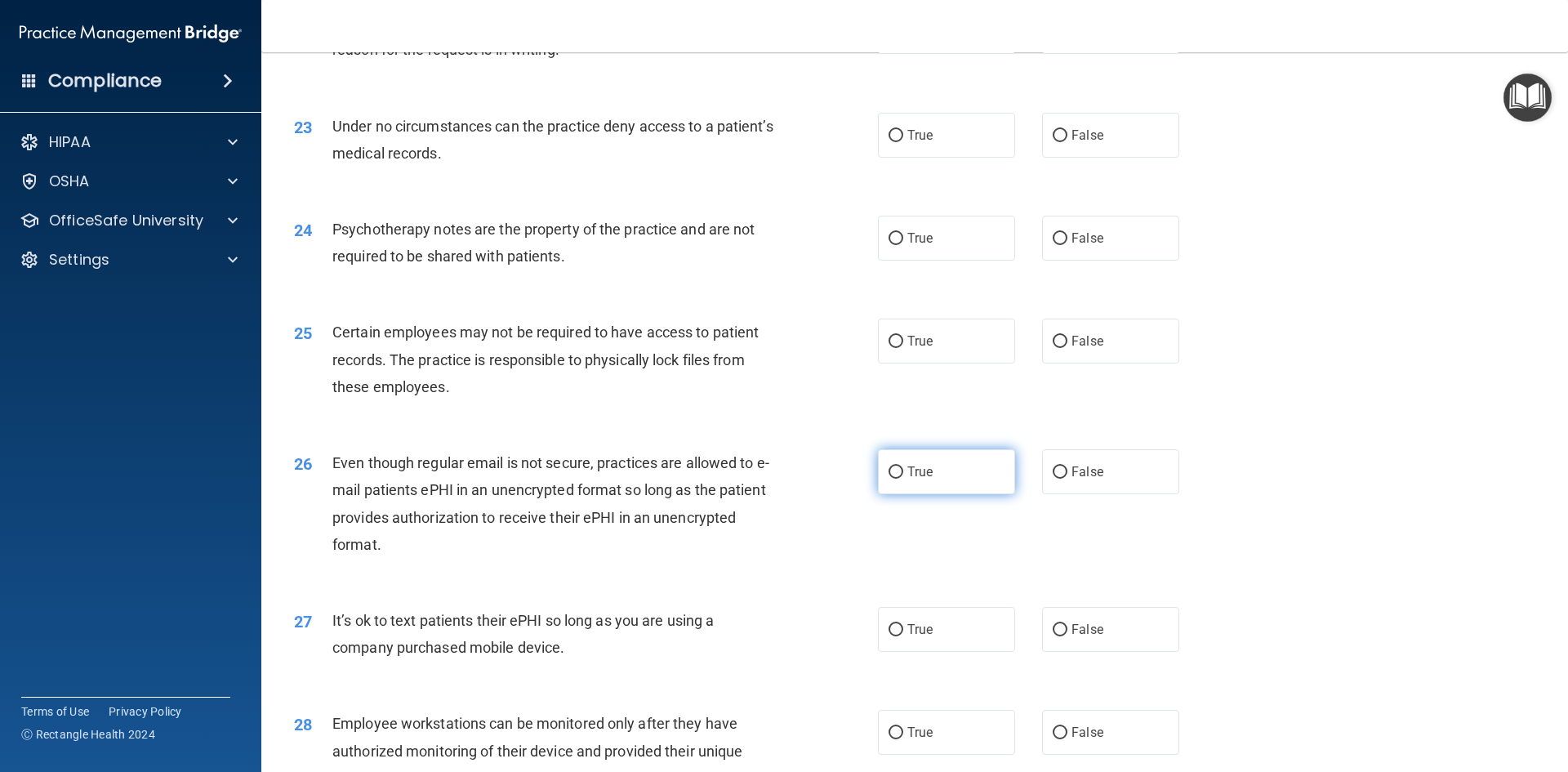
click at [891, 479] on input "True" at bounding box center [896, 472] width 15 height 12
radio input "true"
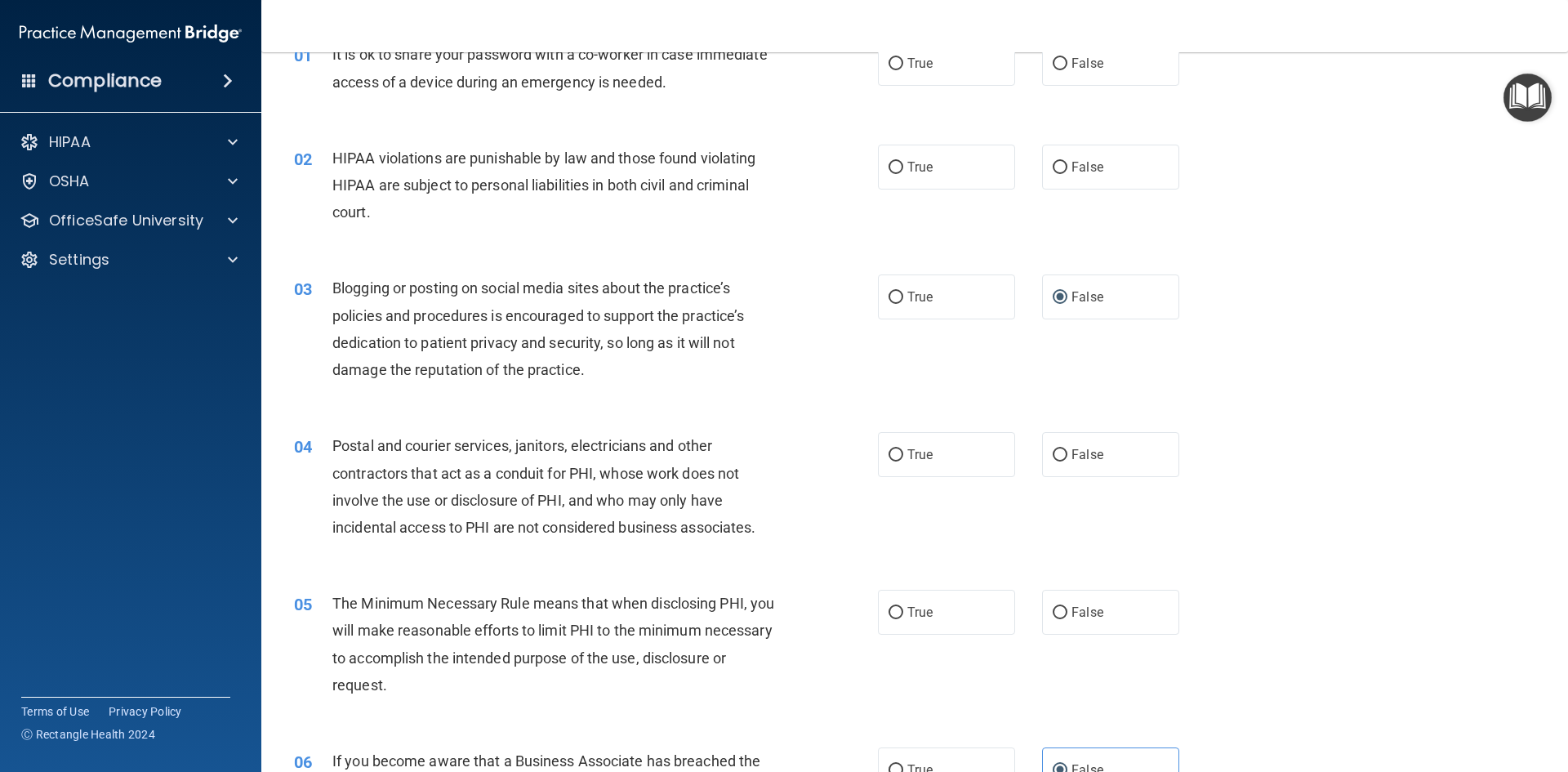
scroll to position [0, 0]
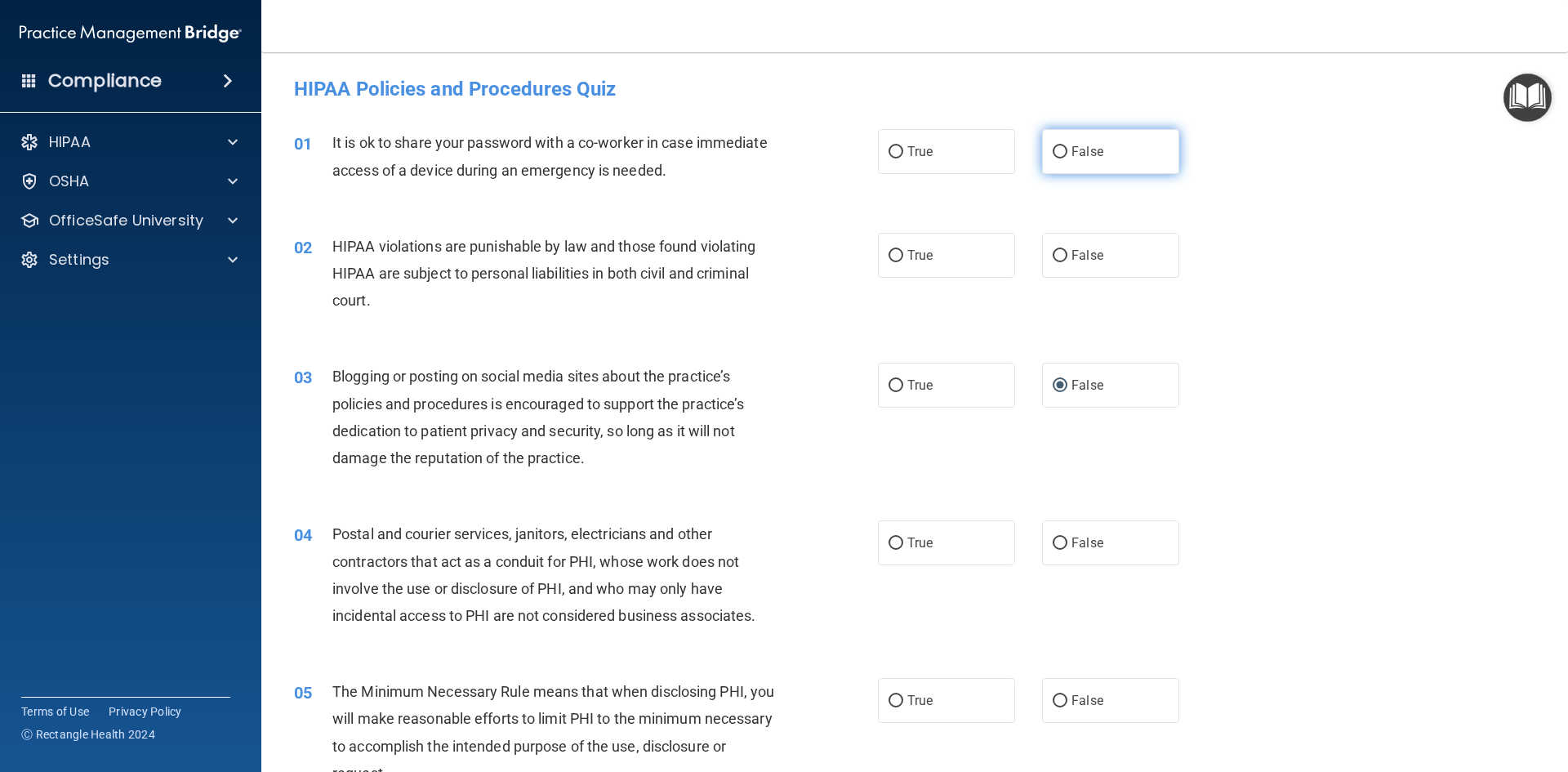
click at [1053, 155] on input "False" at bounding box center [1060, 152] width 15 height 12
radio input "true"
click at [891, 261] on input "True" at bounding box center [896, 256] width 15 height 12
radio input "true"
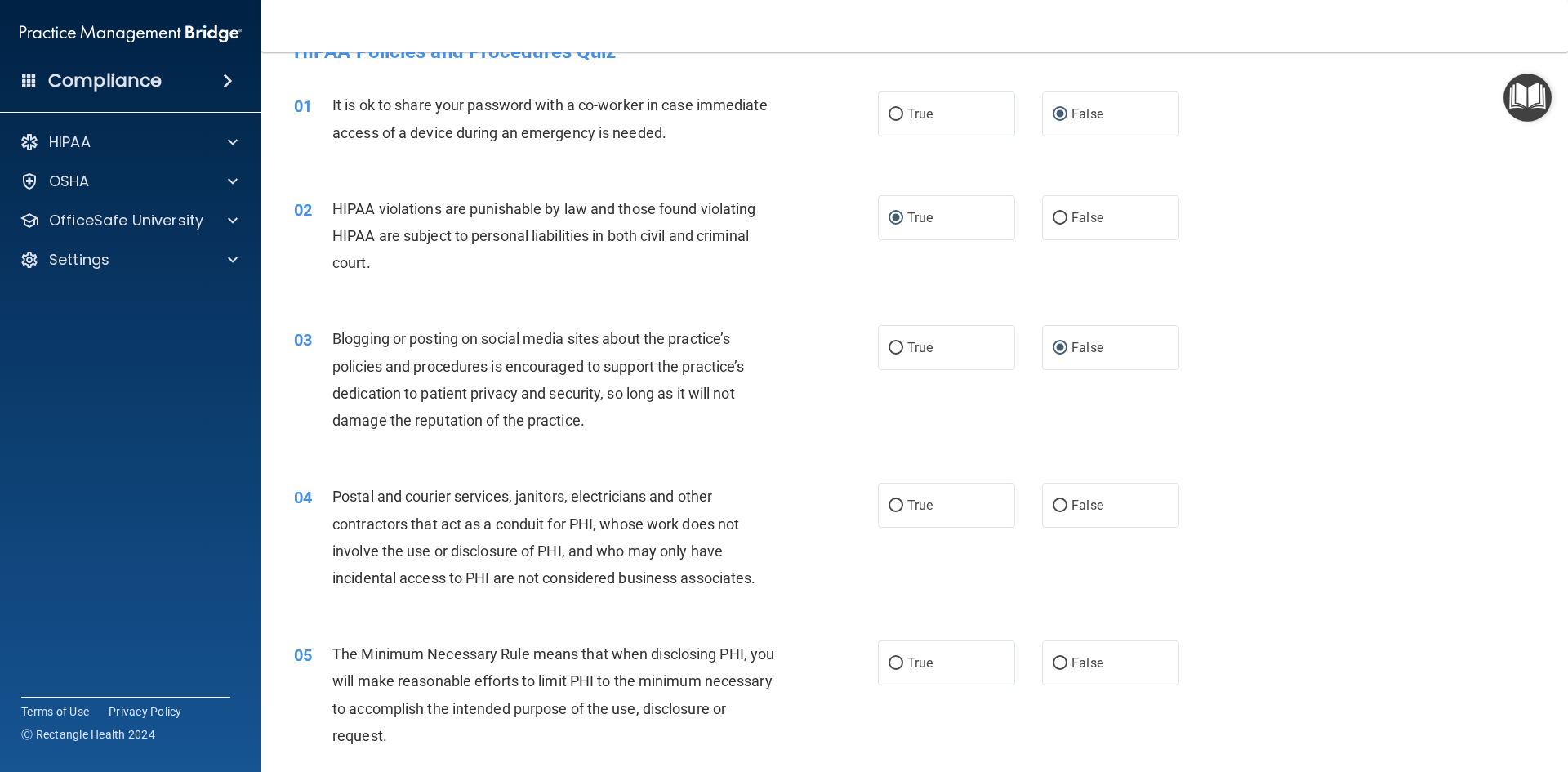
scroll to position [82, 0]
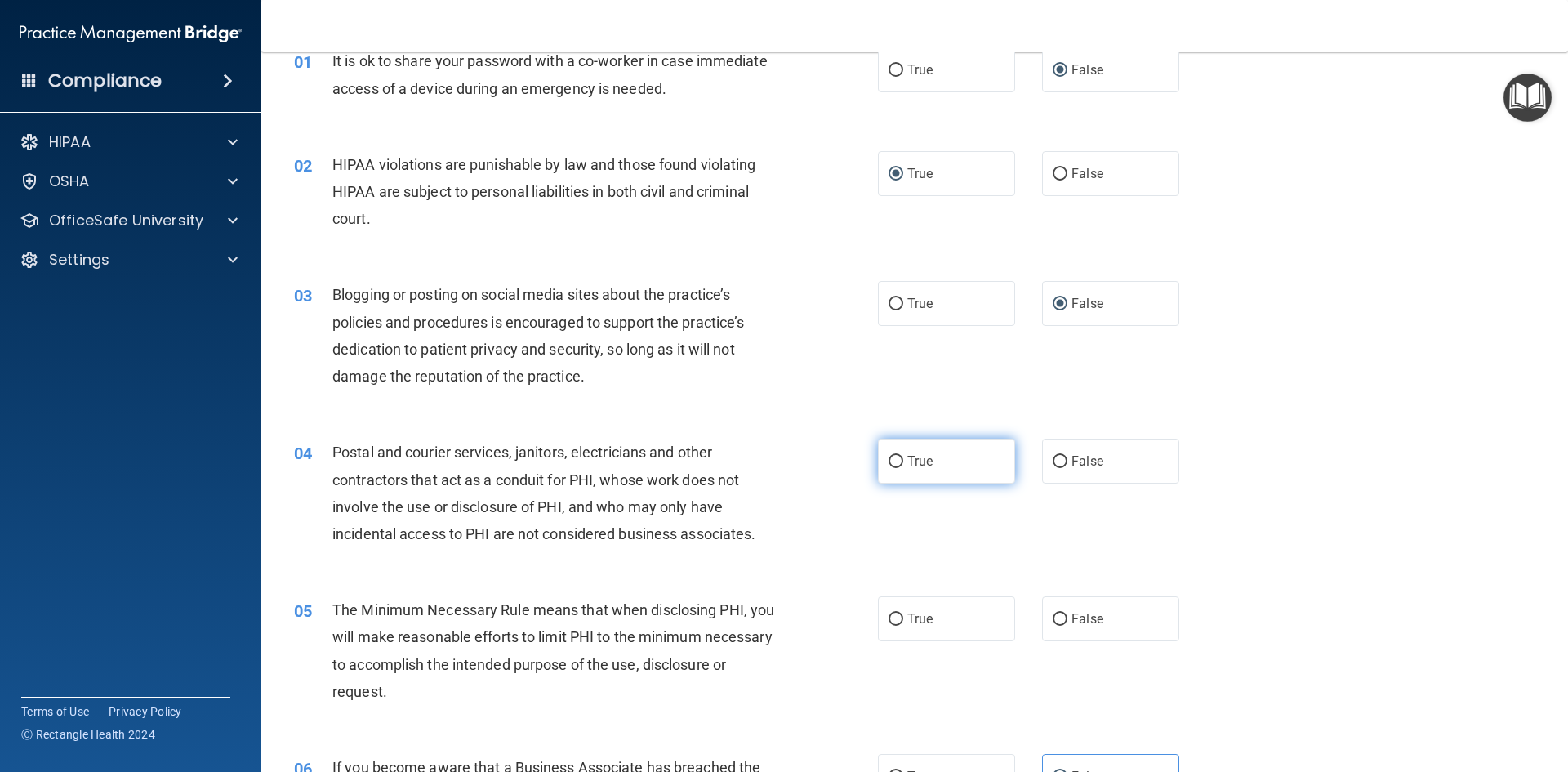
click at [898, 461] on label "True" at bounding box center [946, 461] width 137 height 45
click at [898, 461] on input "True" at bounding box center [896, 461] width 15 height 12
radio input "true"
click at [889, 621] on input "True" at bounding box center [896, 619] width 15 height 12
radio input "true"
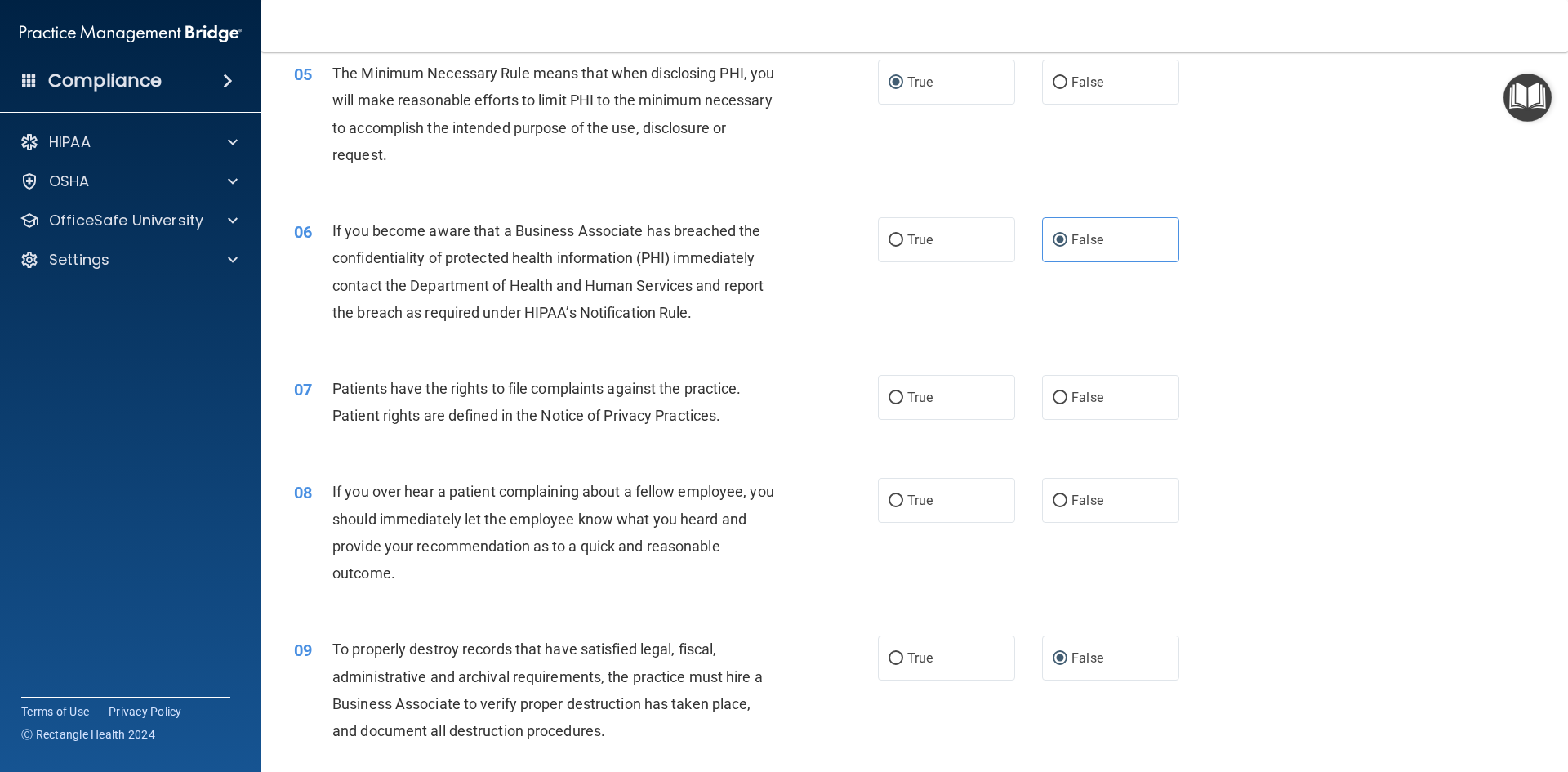
scroll to position [735, 0]
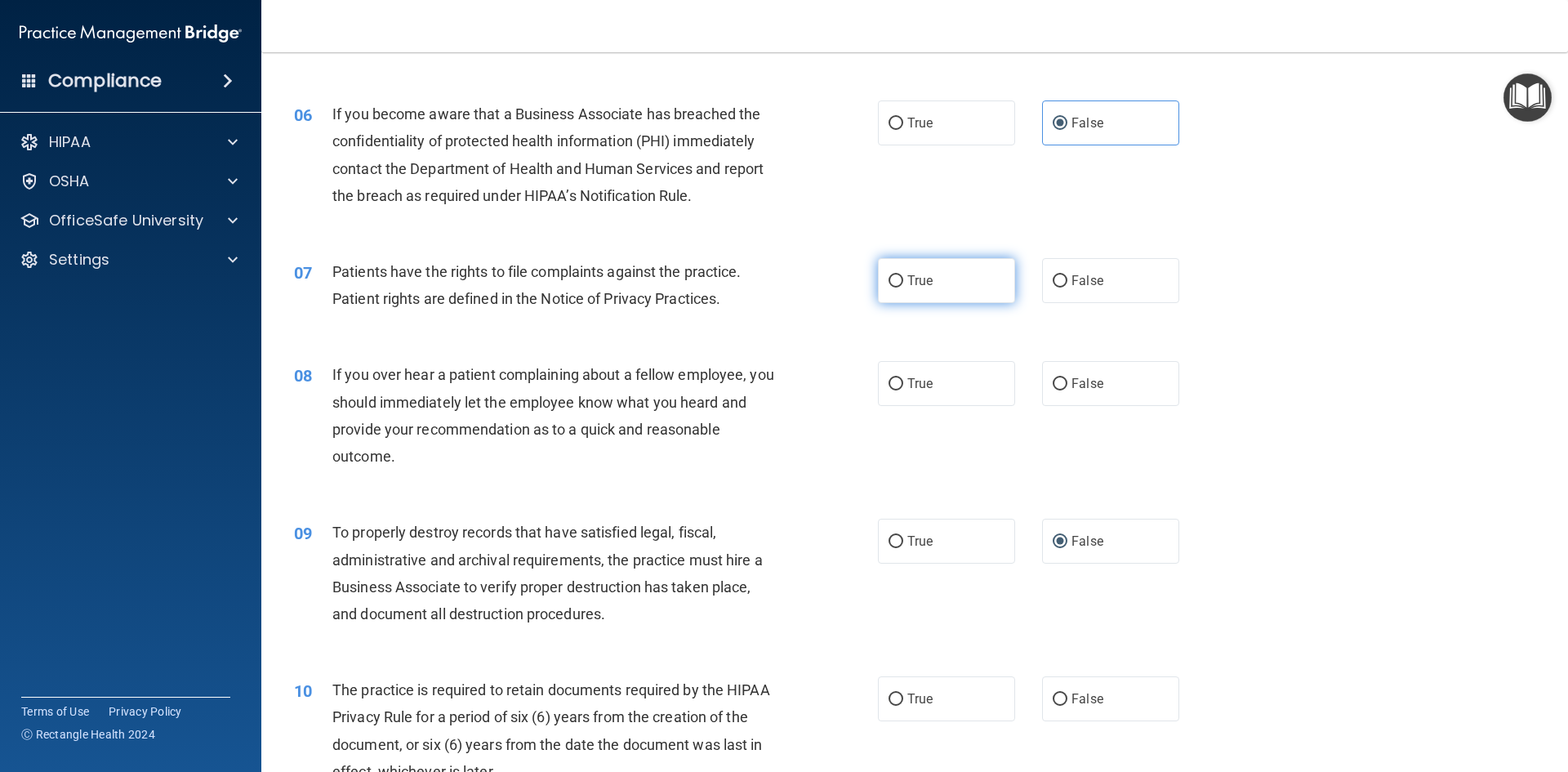
click at [891, 279] on input "True" at bounding box center [896, 281] width 15 height 12
radio input "true"
click at [1053, 384] on input "False" at bounding box center [1060, 384] width 15 height 12
radio input "true"
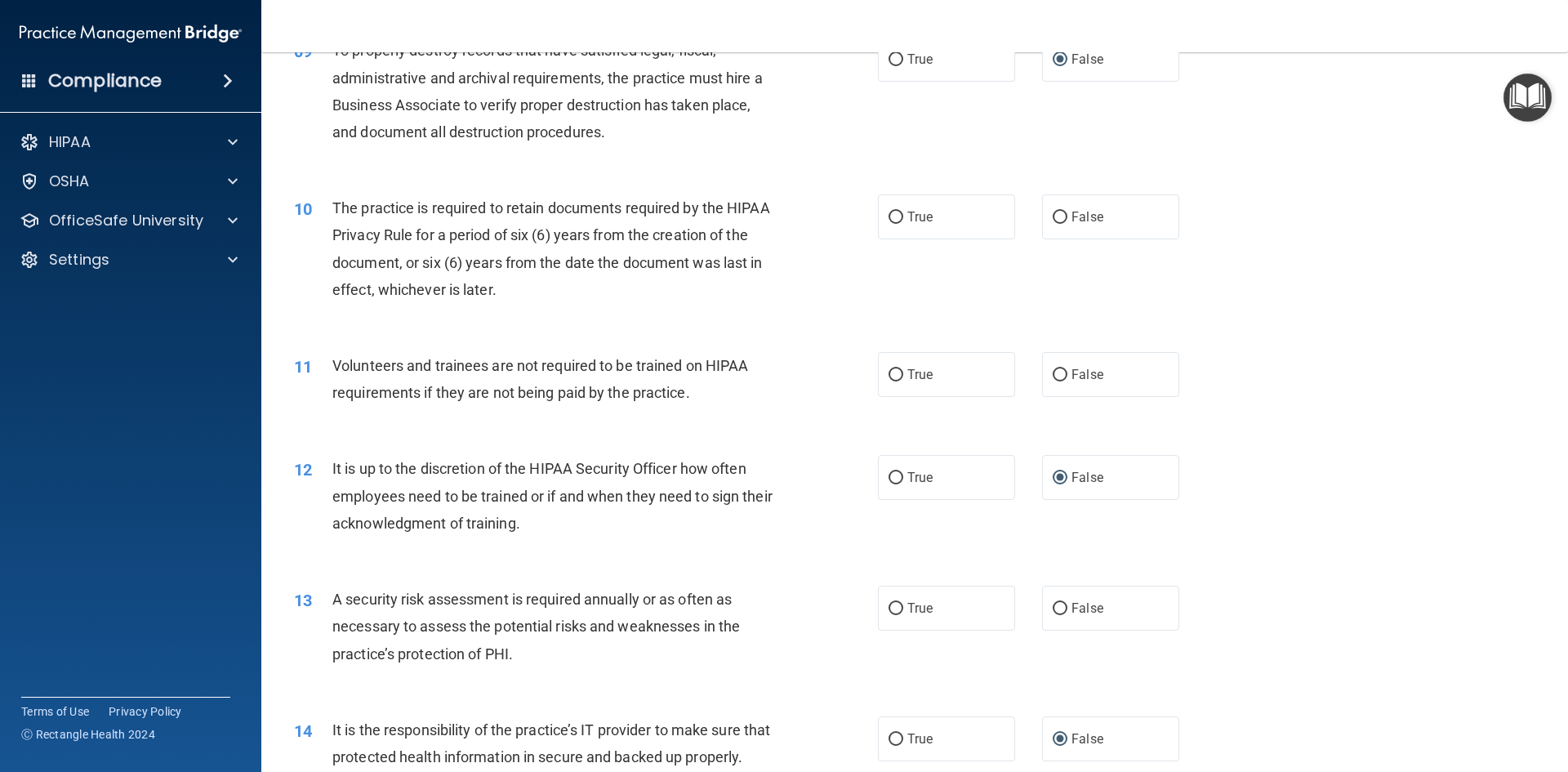
scroll to position [1225, 0]
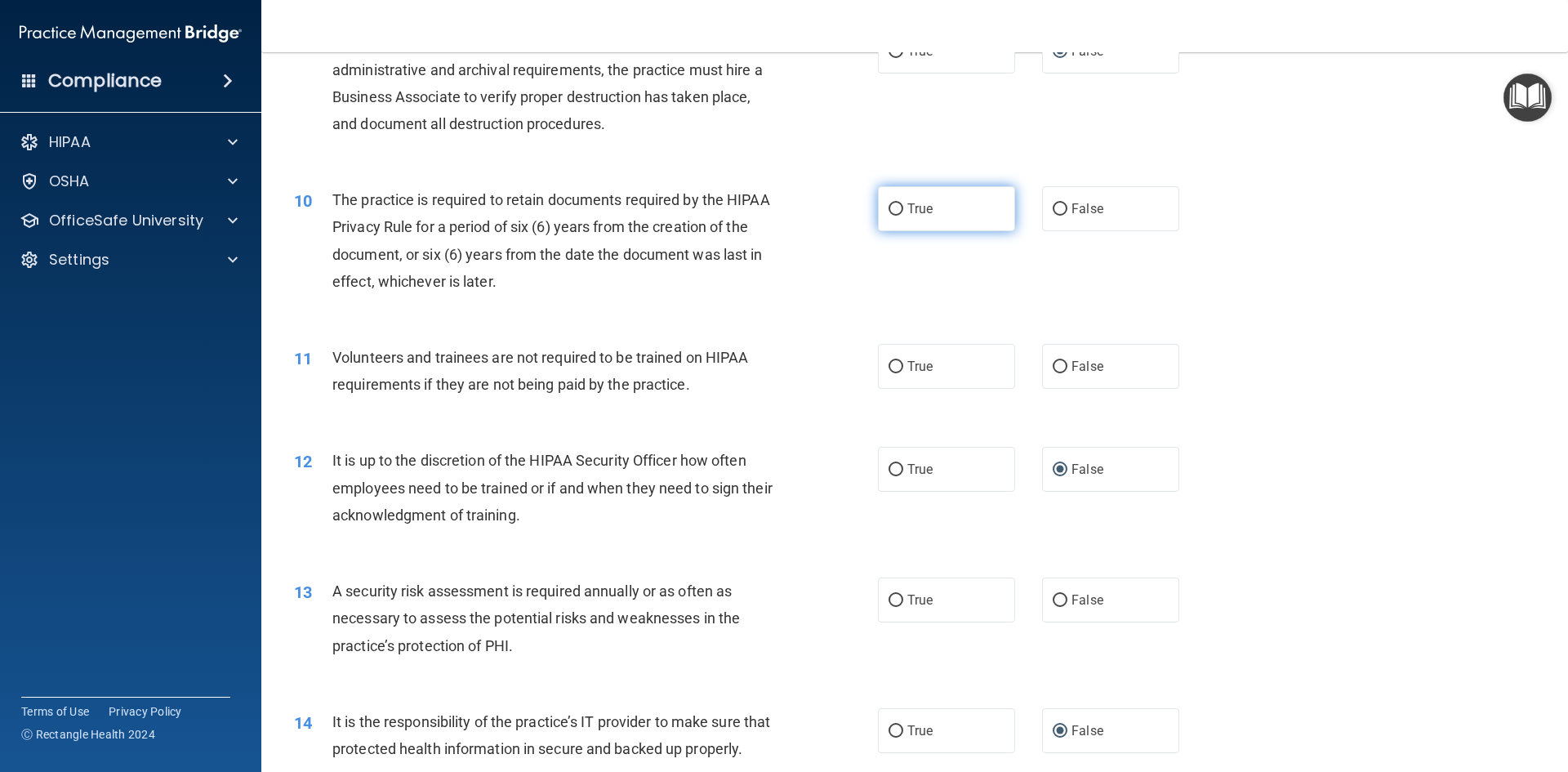
click at [889, 210] on input "True" at bounding box center [896, 209] width 15 height 12
radio input "true"
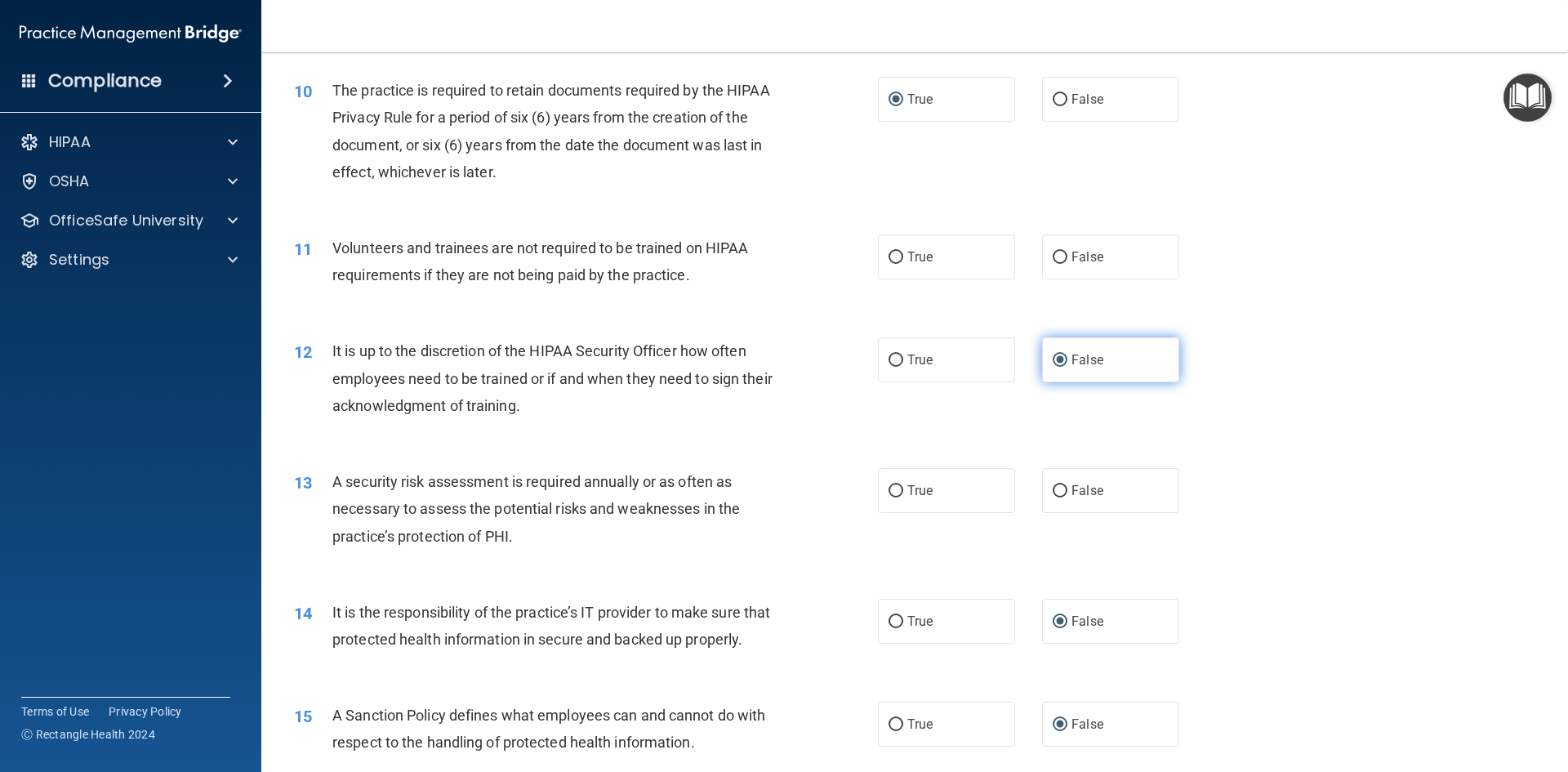
scroll to position [1388, 0]
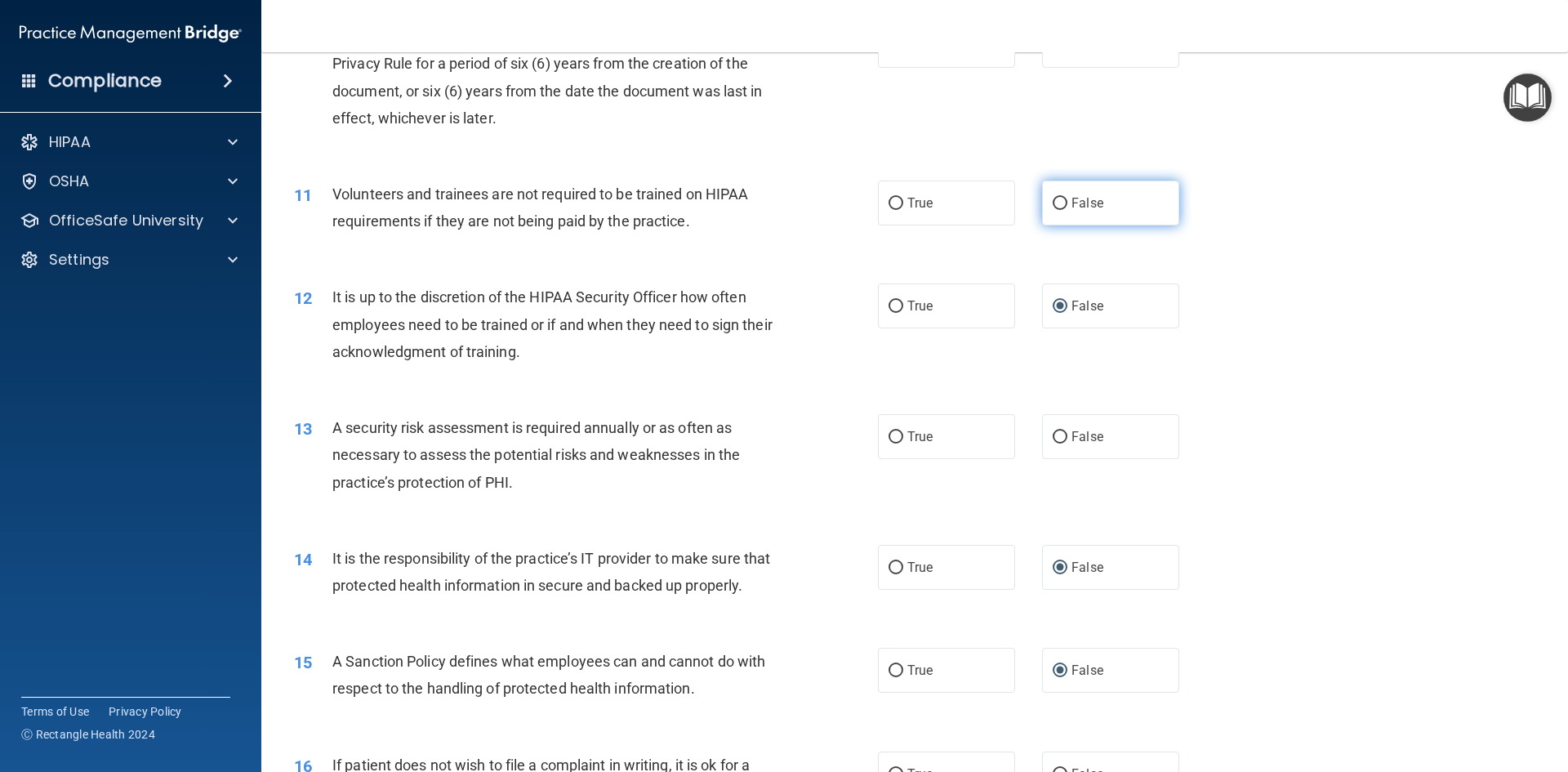
click at [1052, 207] on input "False" at bounding box center [1060, 203] width 15 height 12
radio input "true"
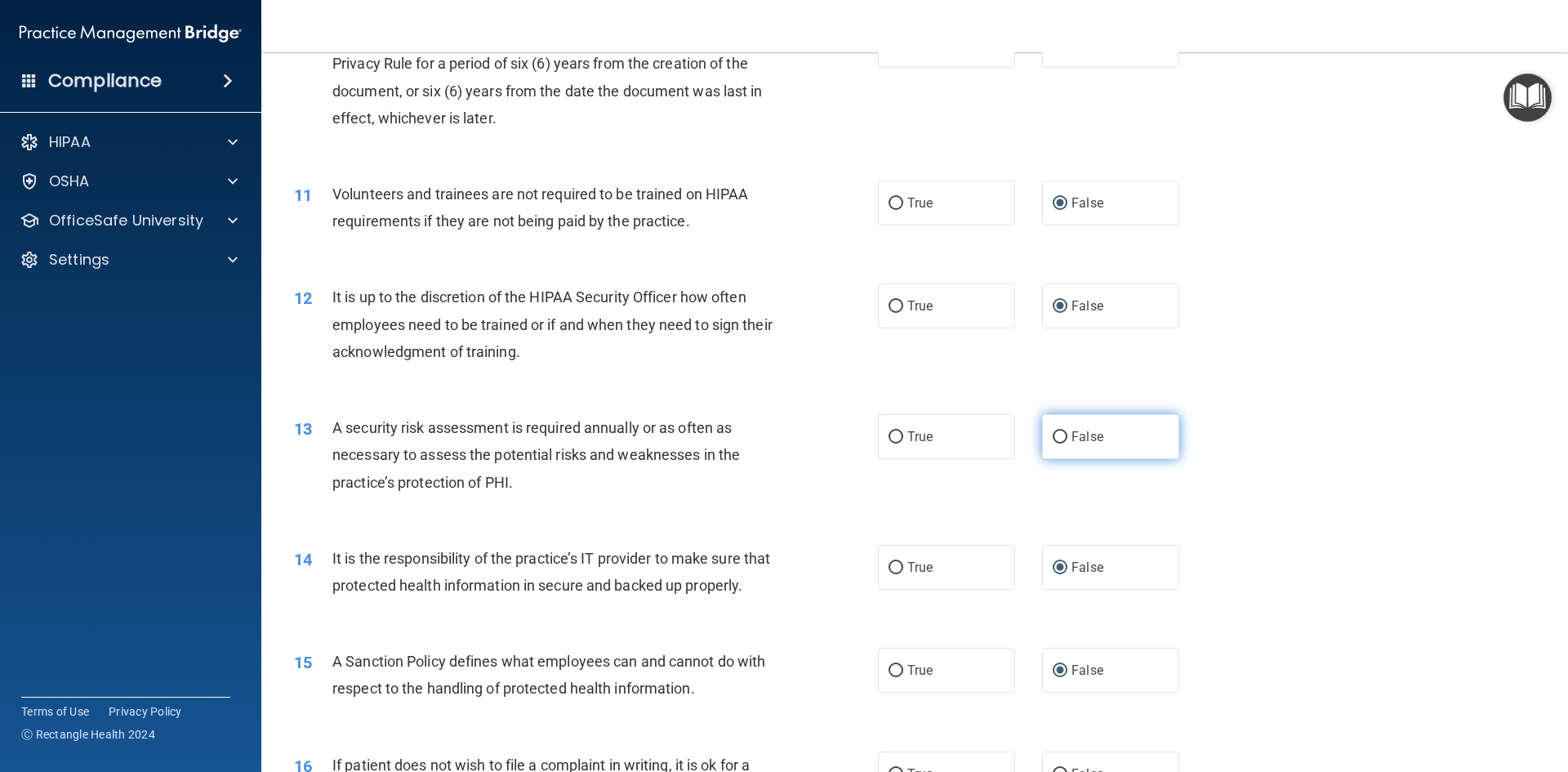
scroll to position [1470, 0]
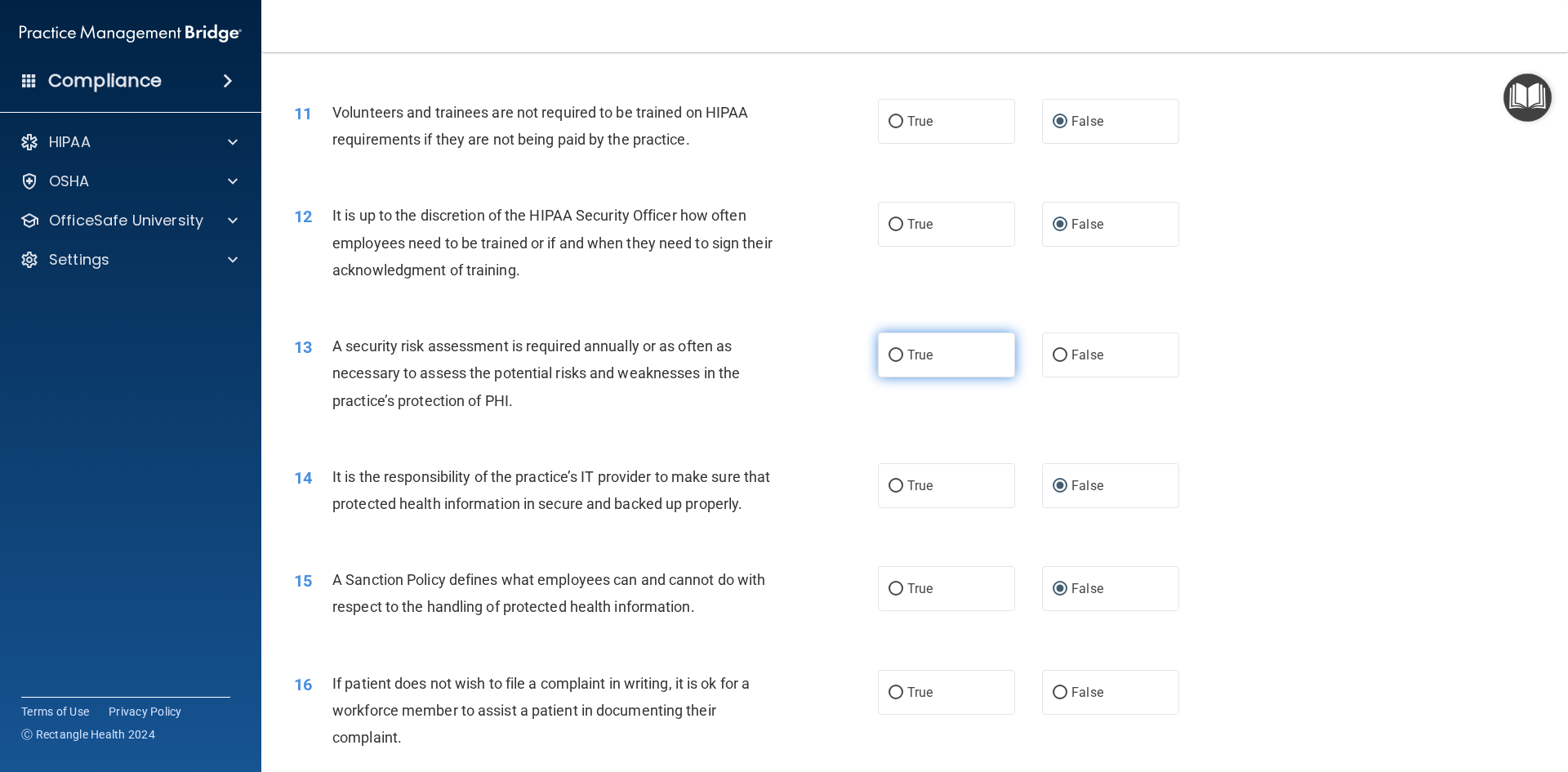
click at [897, 357] on input "True" at bounding box center [896, 355] width 15 height 12
radio input "true"
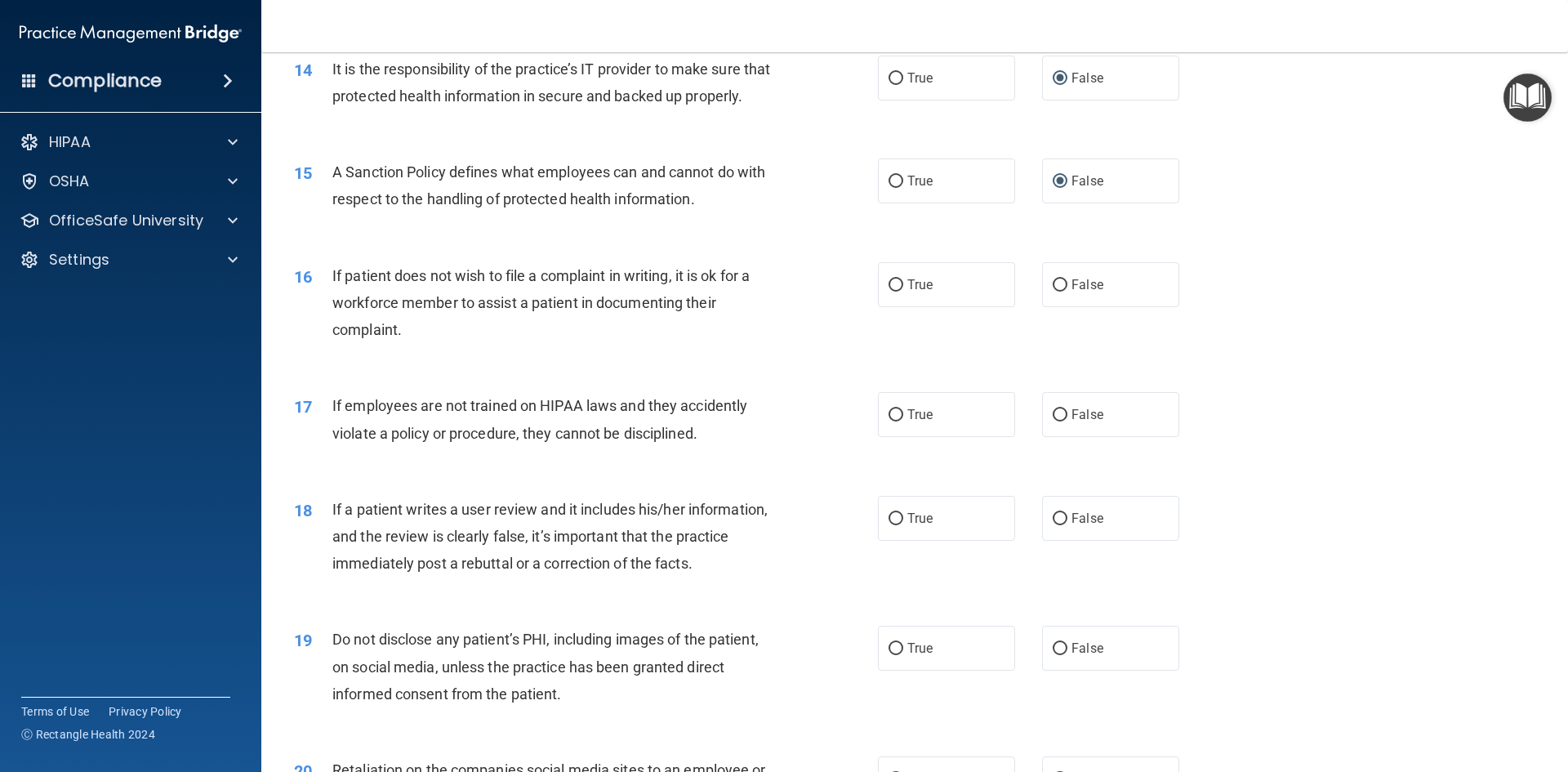
scroll to position [1878, 0]
click at [891, 291] on input "True" at bounding box center [896, 284] width 15 height 12
radio input "true"
click at [1056, 420] on input "False" at bounding box center [1060, 414] width 15 height 12
radio input "true"
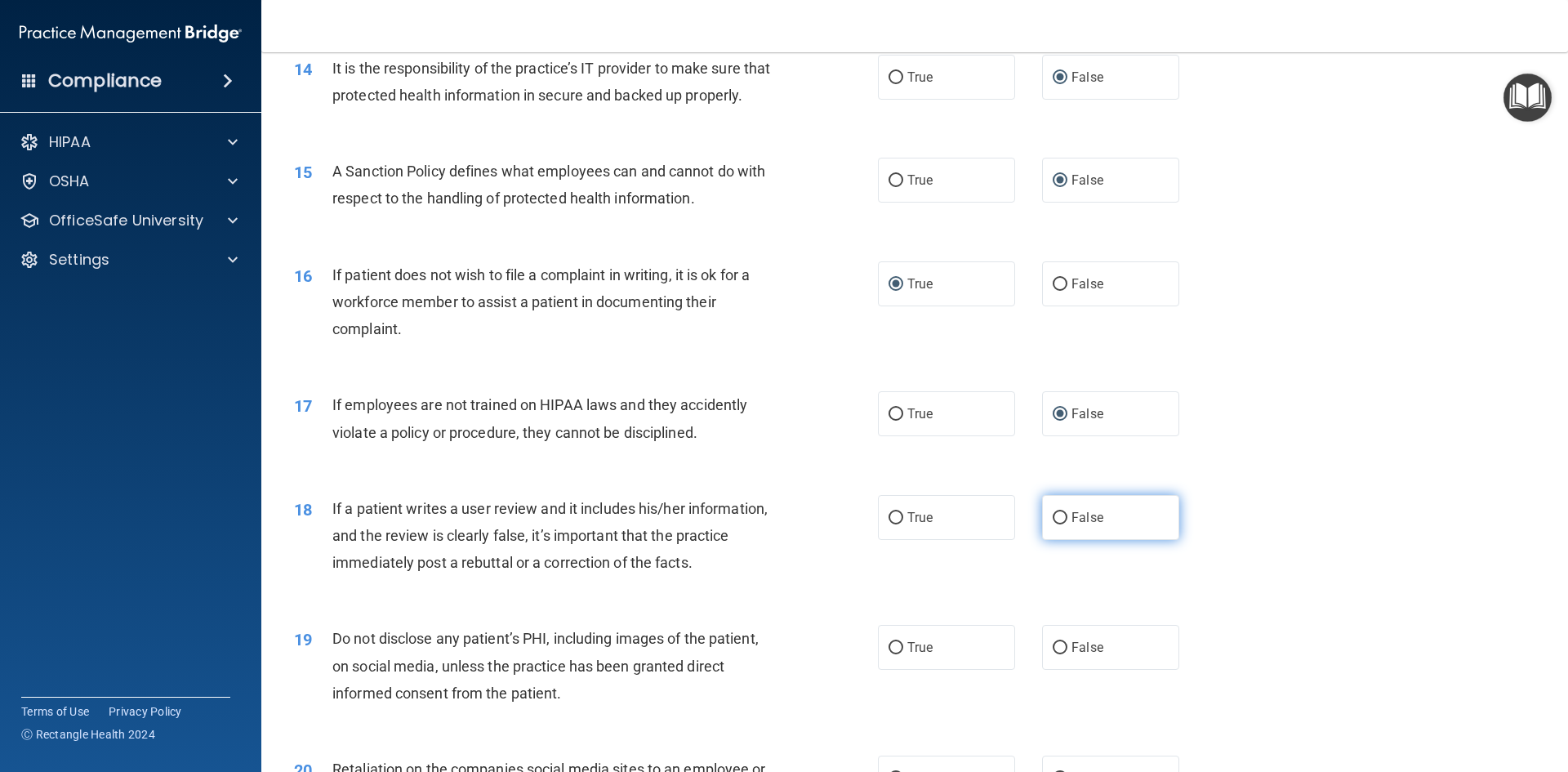
click at [1055, 525] on input "False" at bounding box center [1060, 518] width 15 height 12
radio input "true"
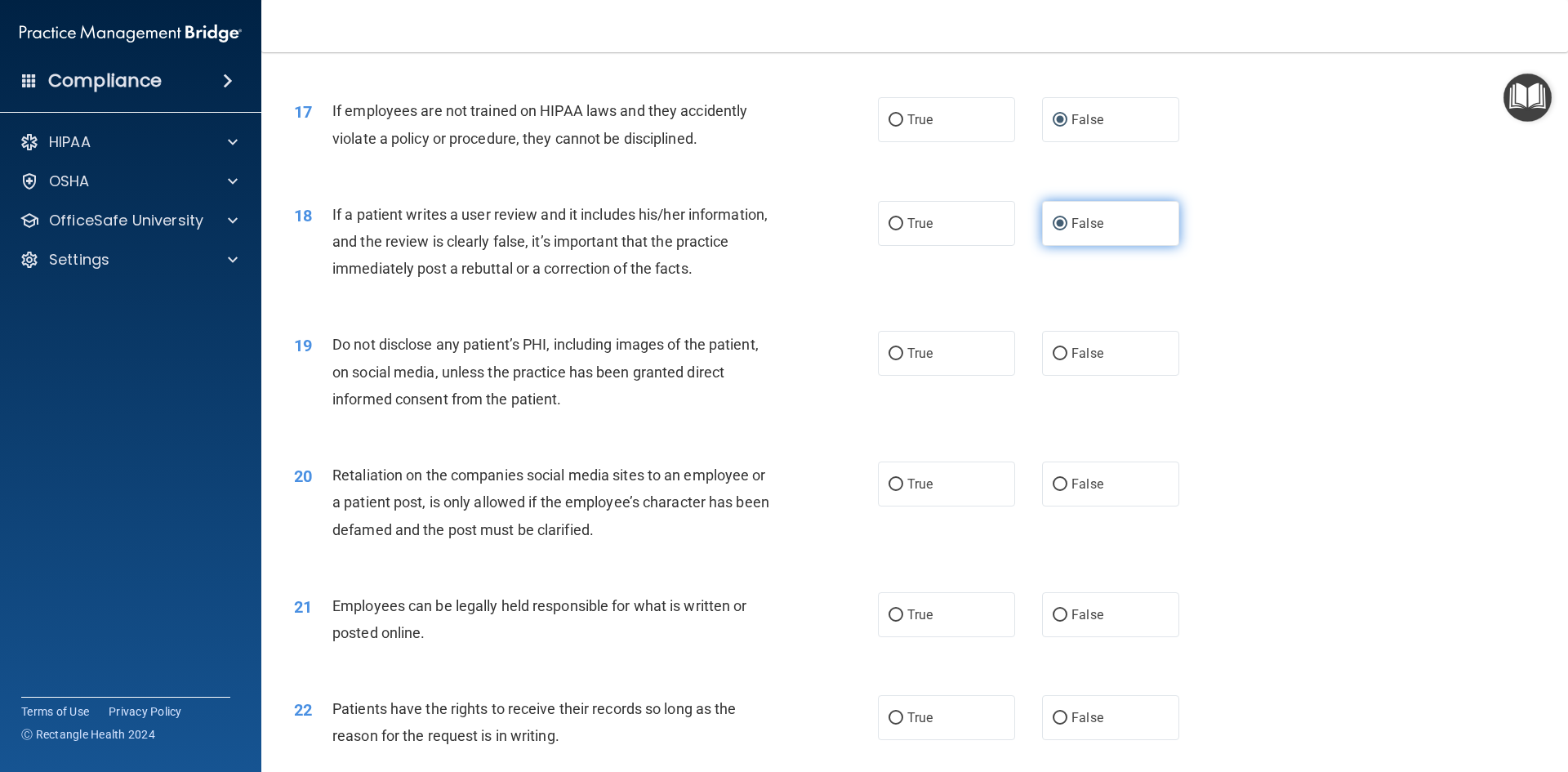
scroll to position [2205, 0]
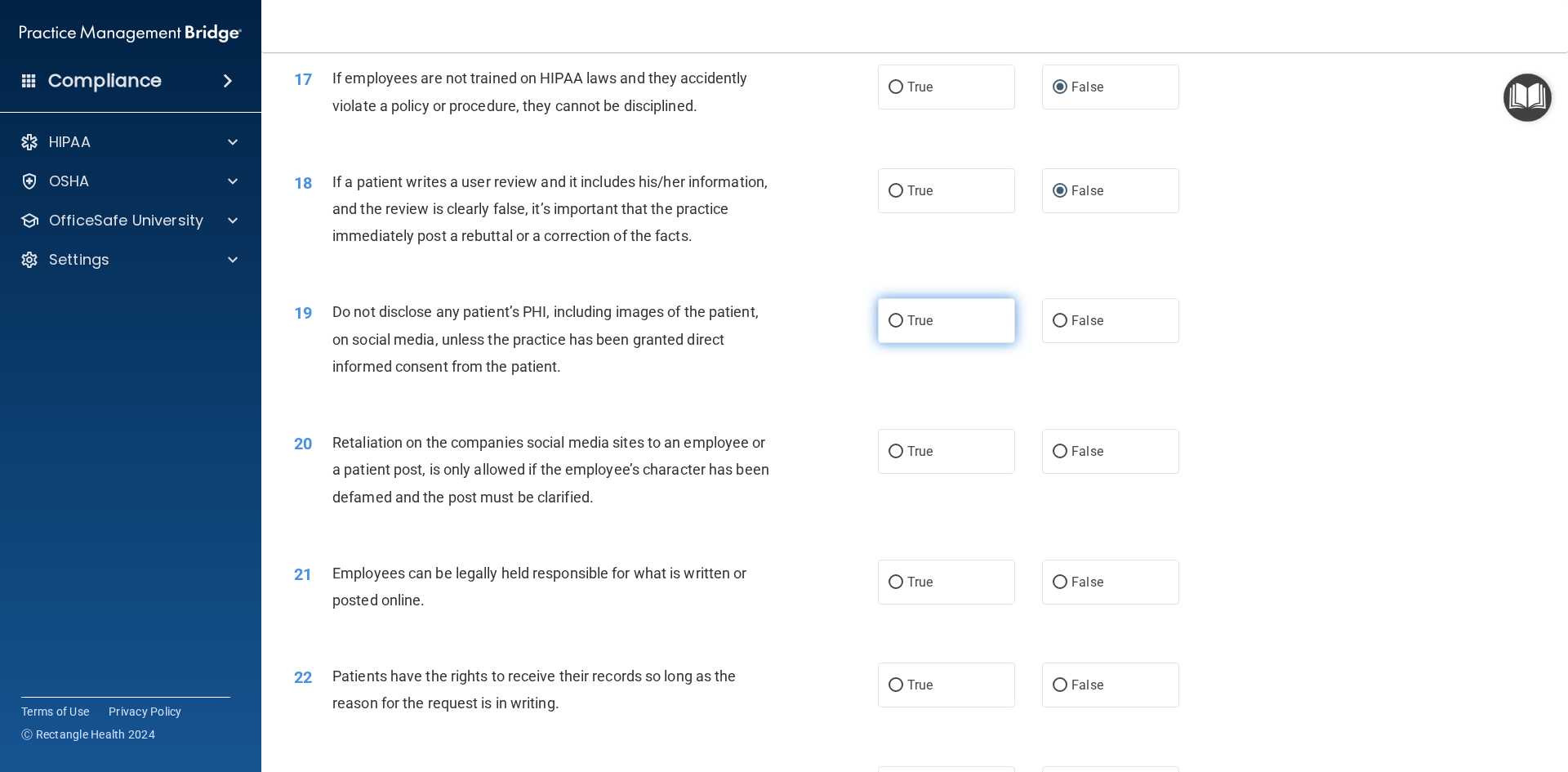
click at [890, 328] on input "True" at bounding box center [896, 321] width 15 height 12
radio input "true"
drag, startPoint x: 1045, startPoint y: 479, endPoint x: 1079, endPoint y: 524, distance: 56.4
click at [1052, 458] on input "False" at bounding box center [1060, 452] width 15 height 12
radio input "true"
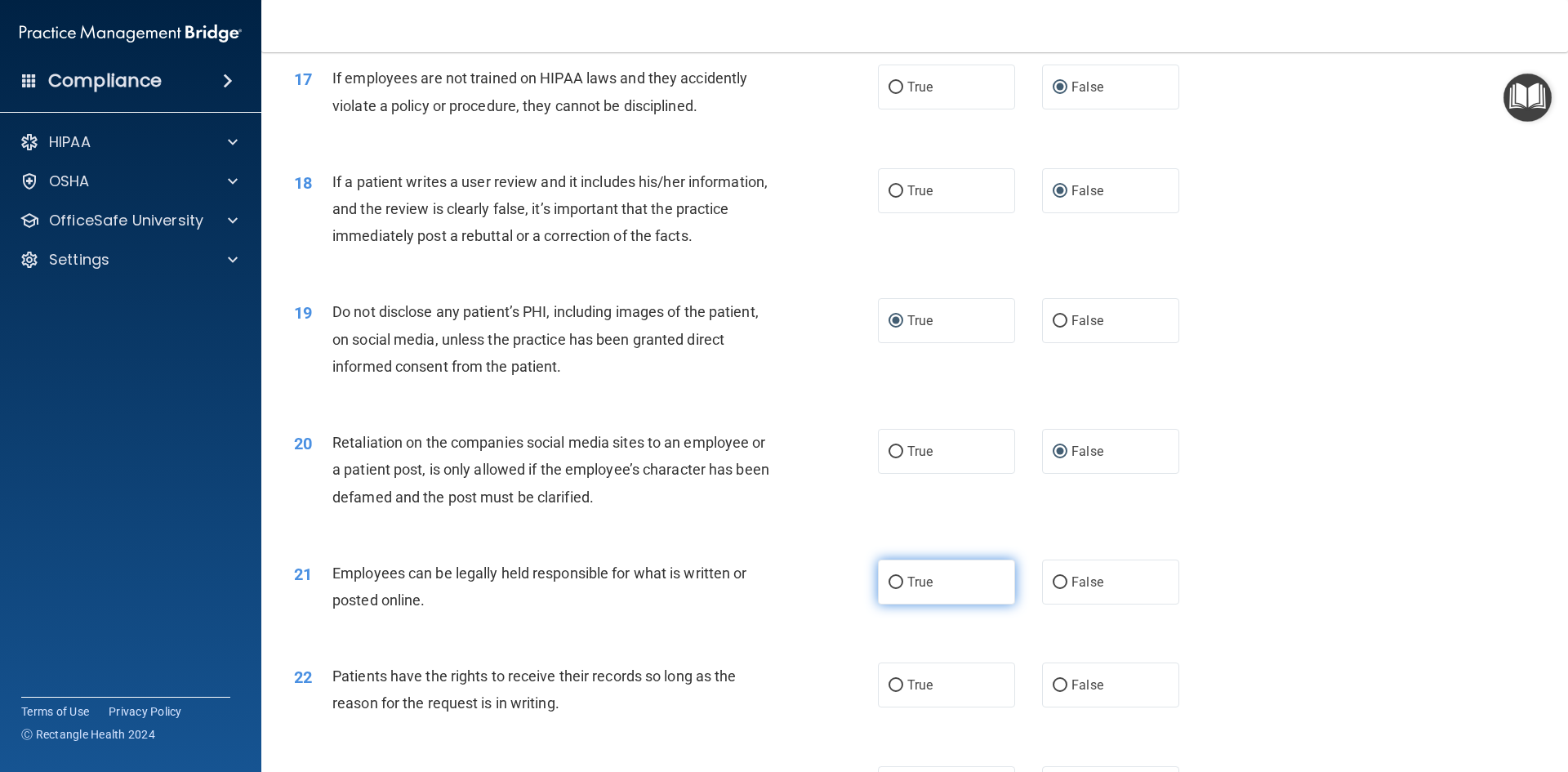
click at [889, 588] on input "True" at bounding box center [896, 583] width 15 height 12
radio input "true"
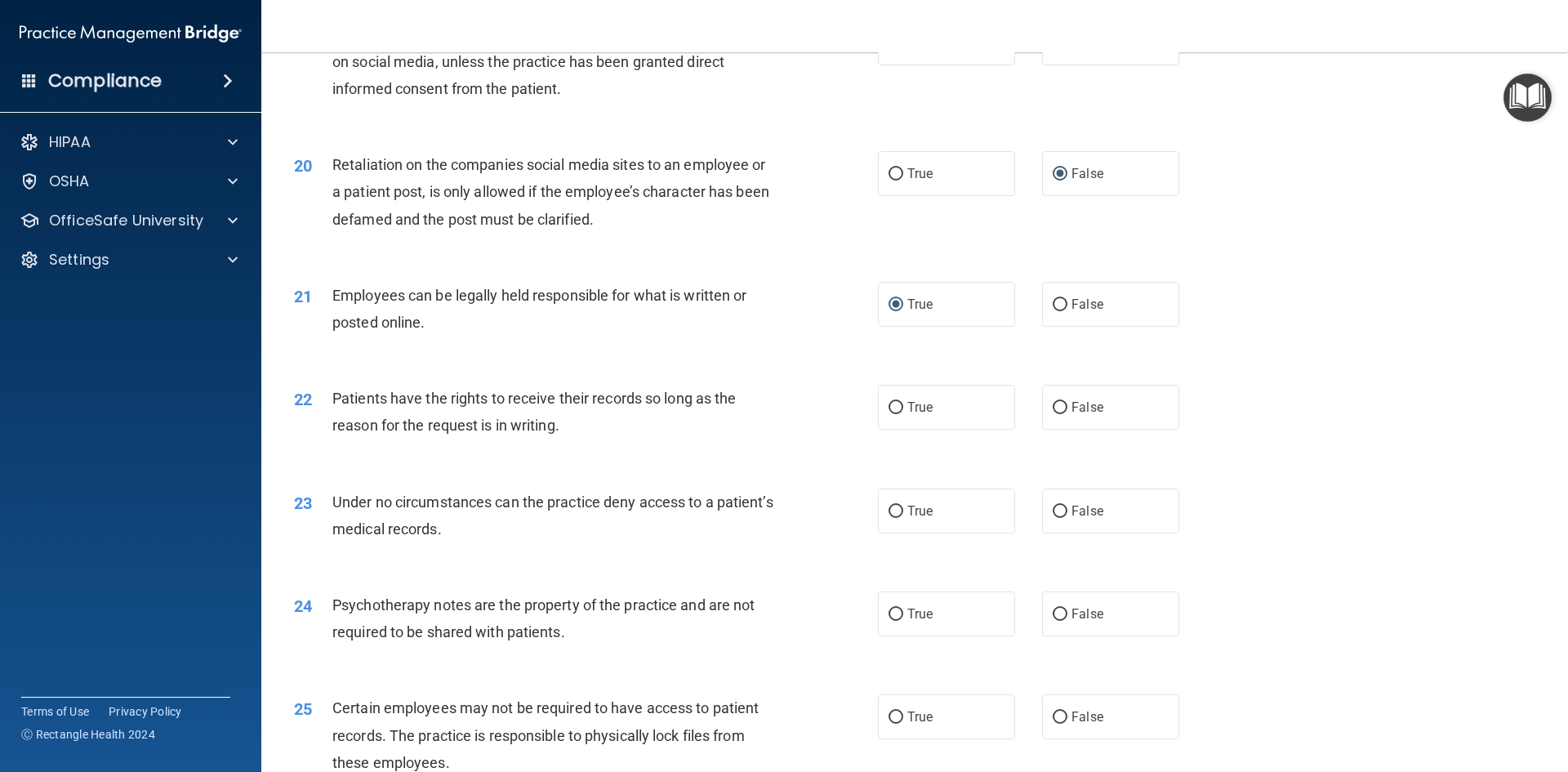
scroll to position [2532, 0]
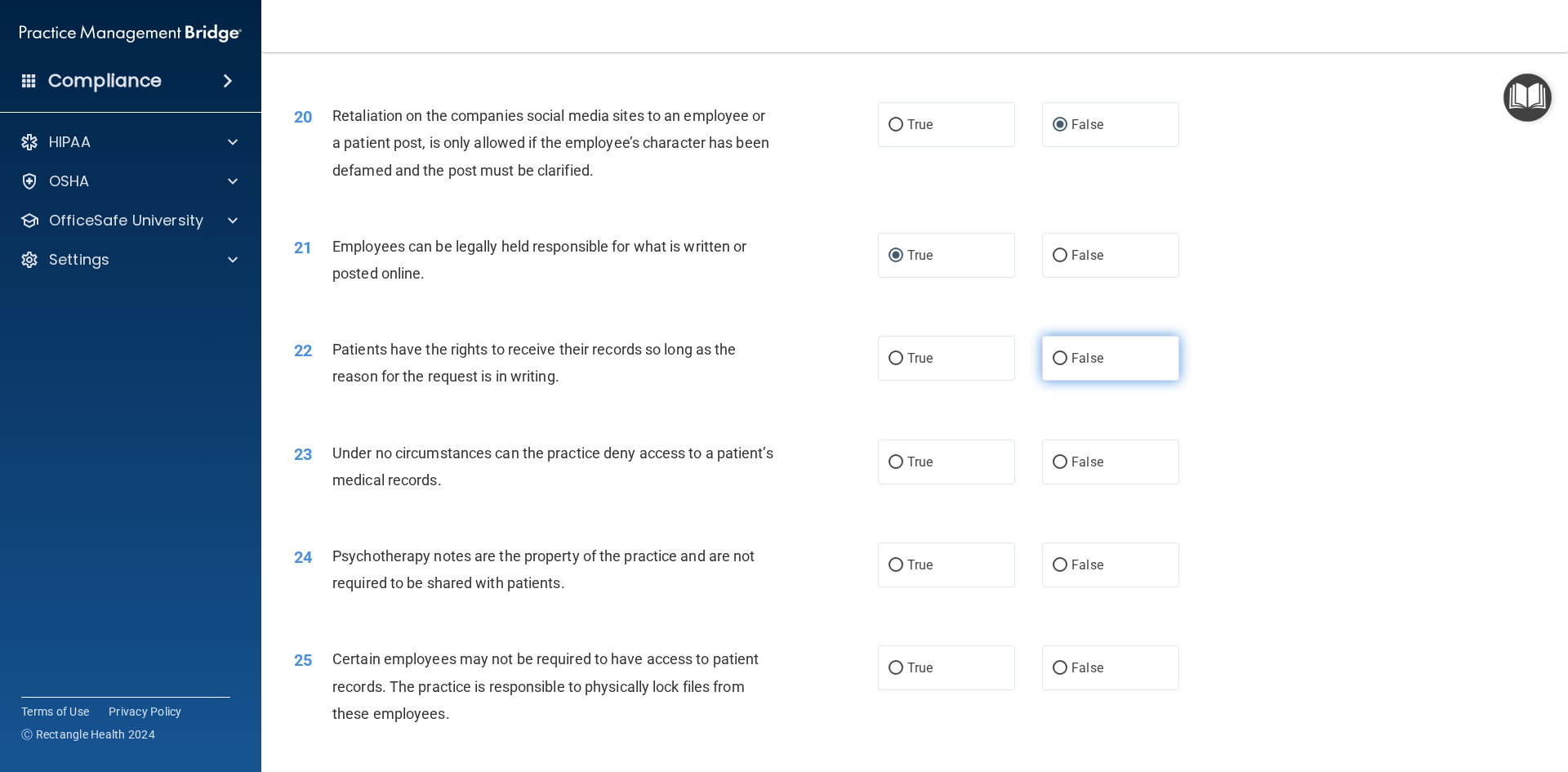
click at [1054, 365] on input "False" at bounding box center [1060, 358] width 15 height 12
radio input "true"
click at [1054, 469] on input "False" at bounding box center [1060, 462] width 15 height 12
radio input "true"
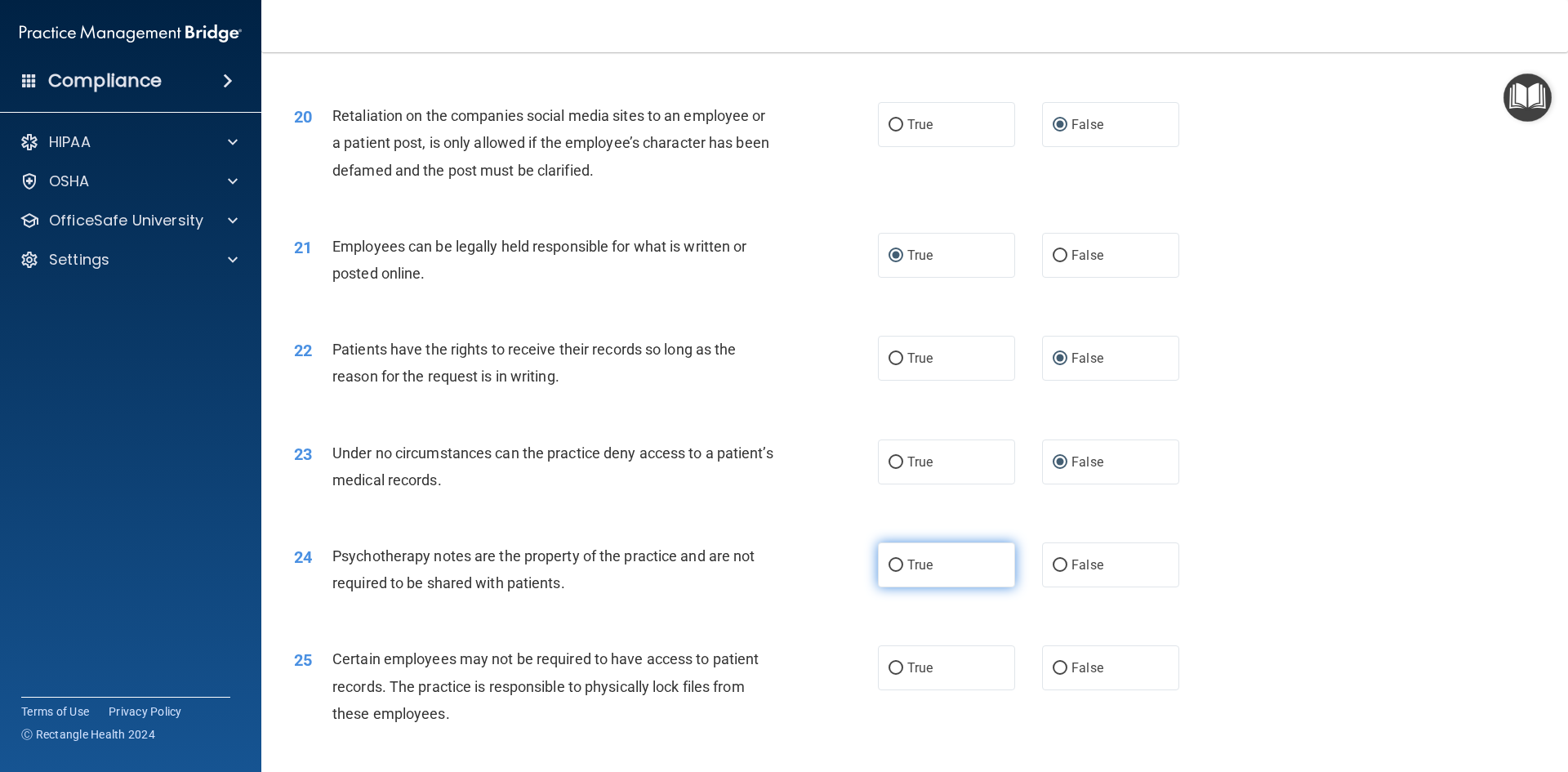
click at [900, 587] on label "True" at bounding box center [946, 565] width 137 height 45
click at [900, 572] on input "True" at bounding box center [896, 565] width 15 height 12
radio input "true"
click at [896, 674] on input "True" at bounding box center [896, 668] width 15 height 12
radio input "true"
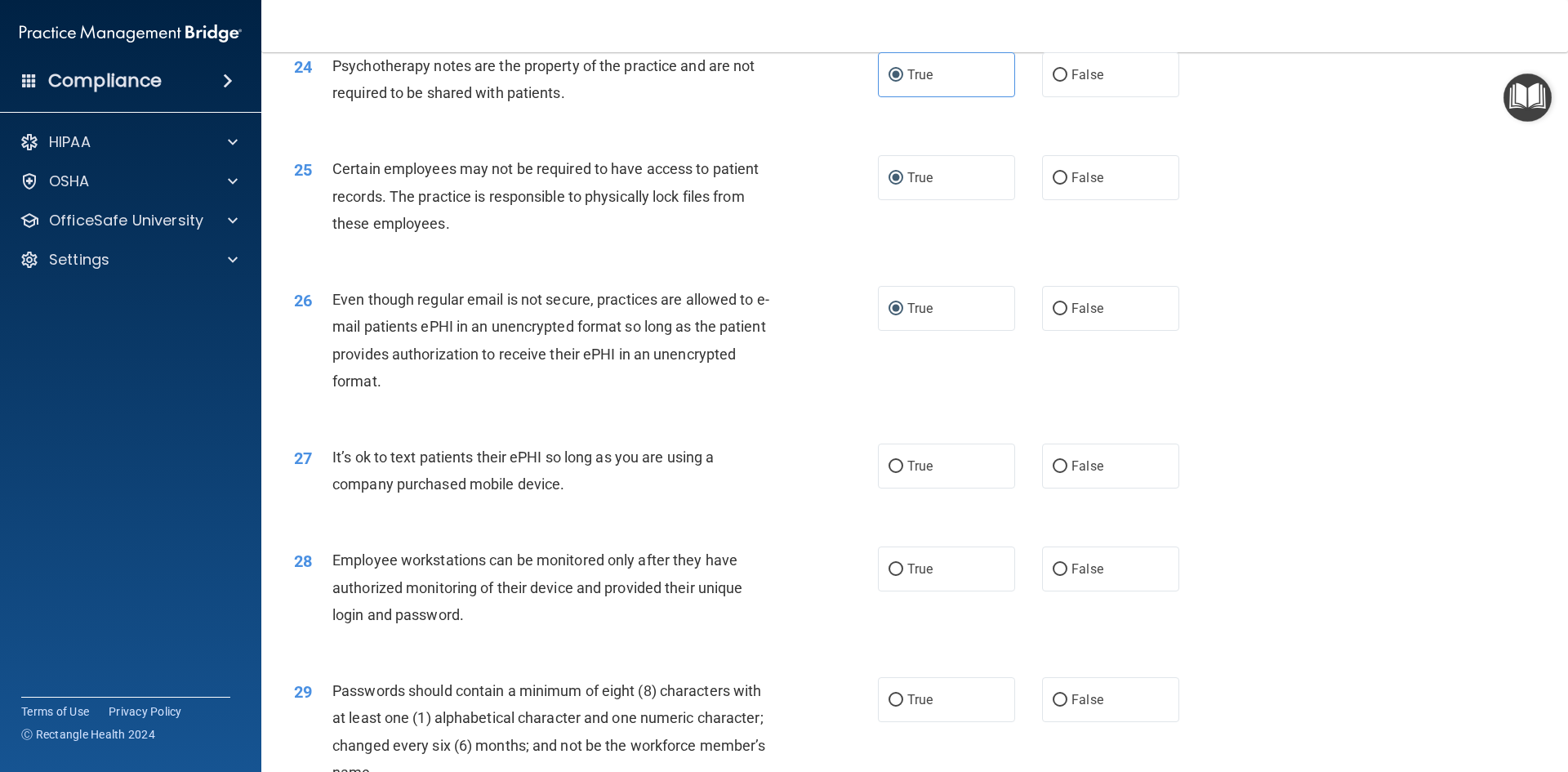
scroll to position [3104, 0]
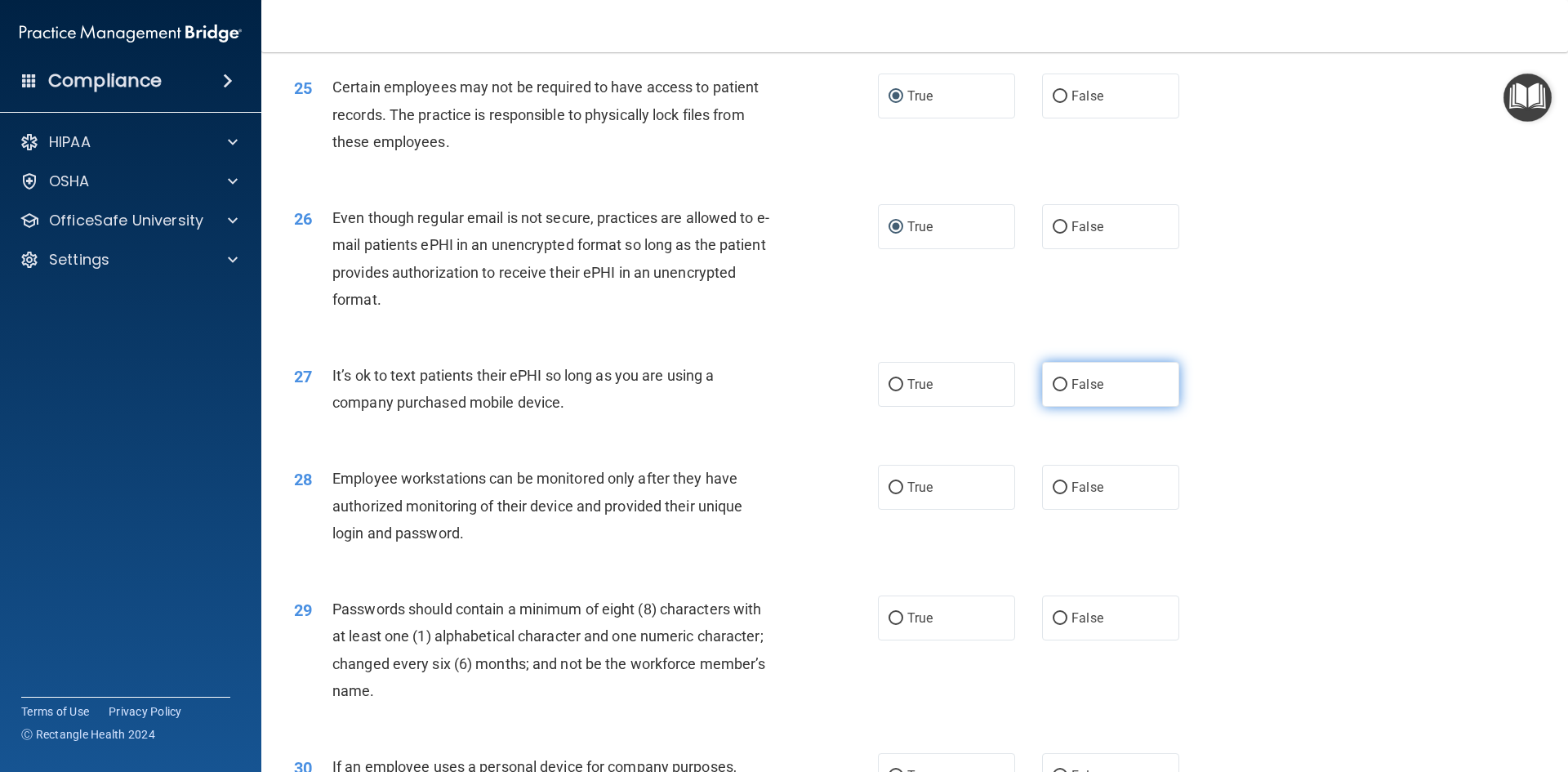
click at [1054, 391] on input "False" at bounding box center [1060, 384] width 15 height 12
radio input "true"
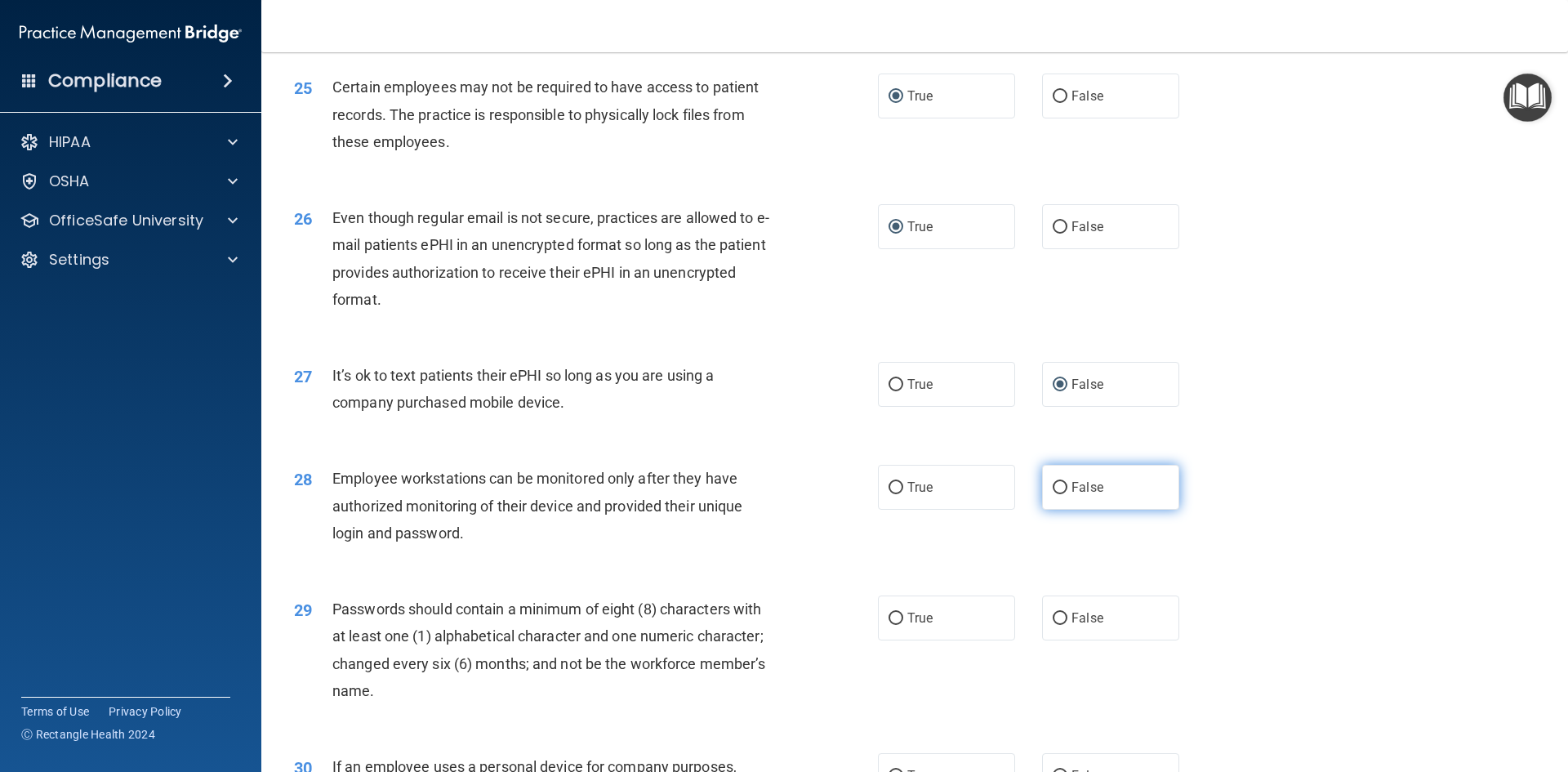
click at [1053, 494] on input "False" at bounding box center [1060, 488] width 15 height 12
radio input "true"
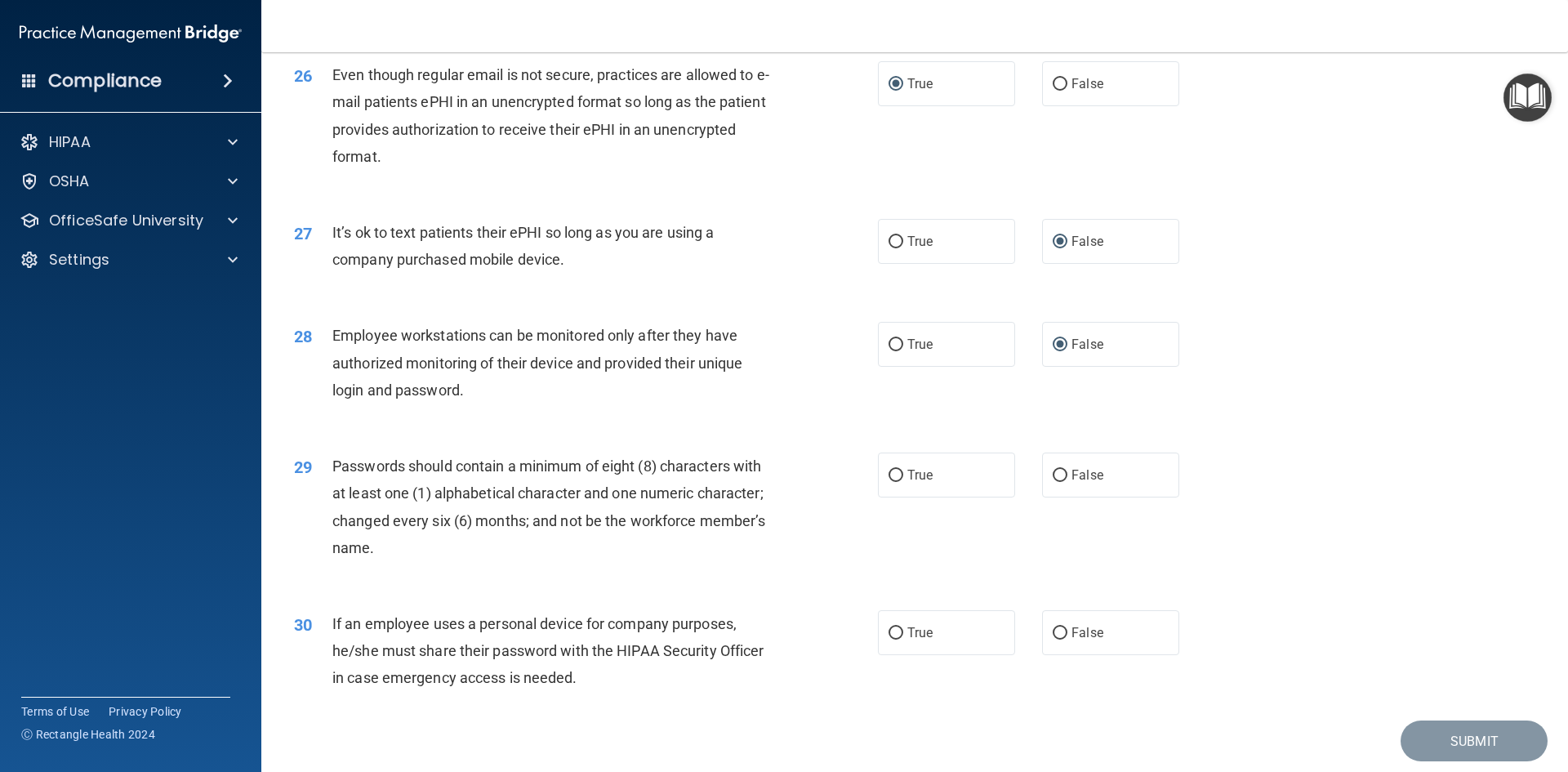
scroll to position [3328, 0]
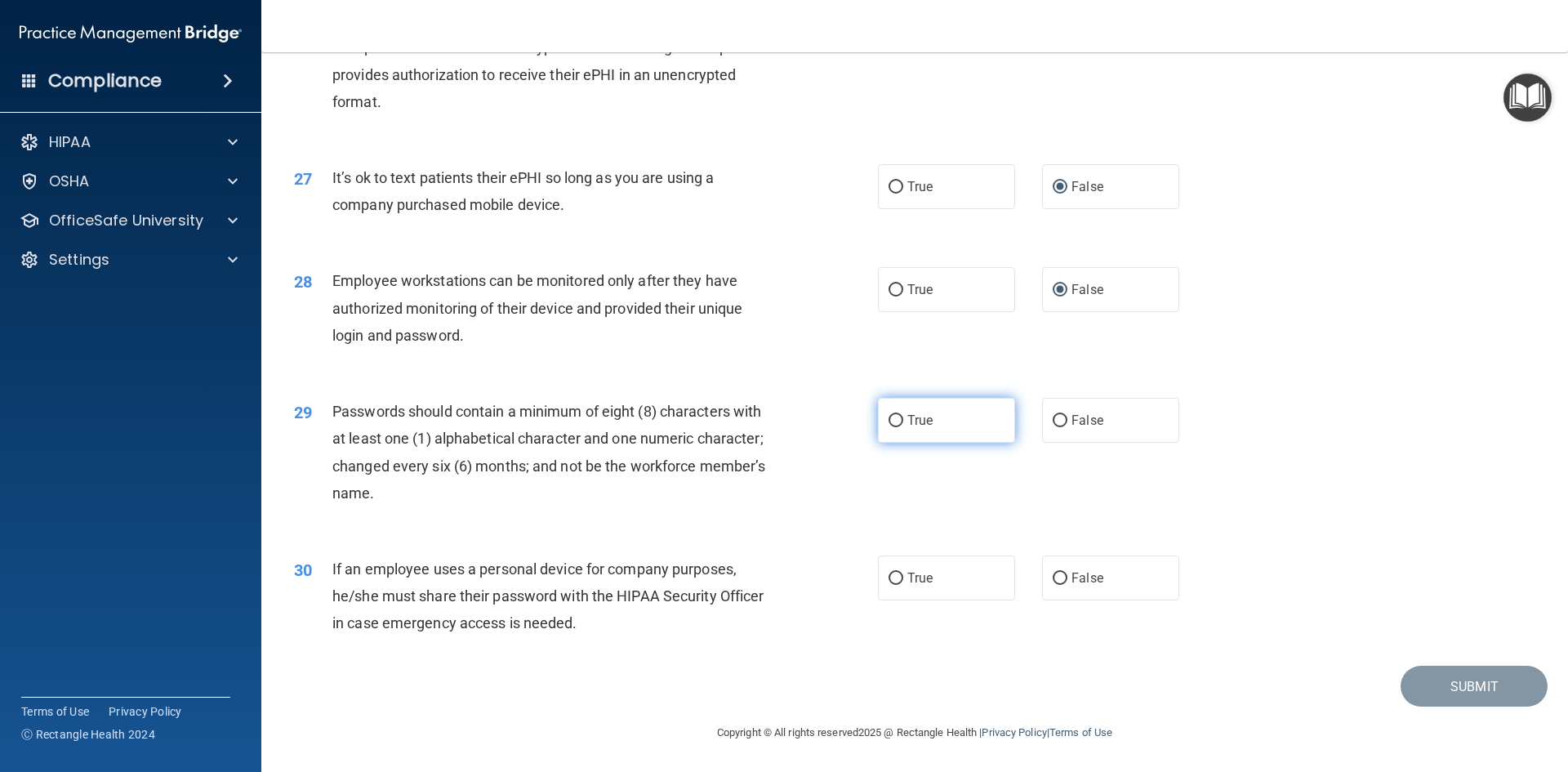
click at [889, 425] on input "True" at bounding box center [896, 420] width 15 height 12
radio input "true"
click at [1053, 581] on input "False" at bounding box center [1060, 579] width 15 height 12
radio input "true"
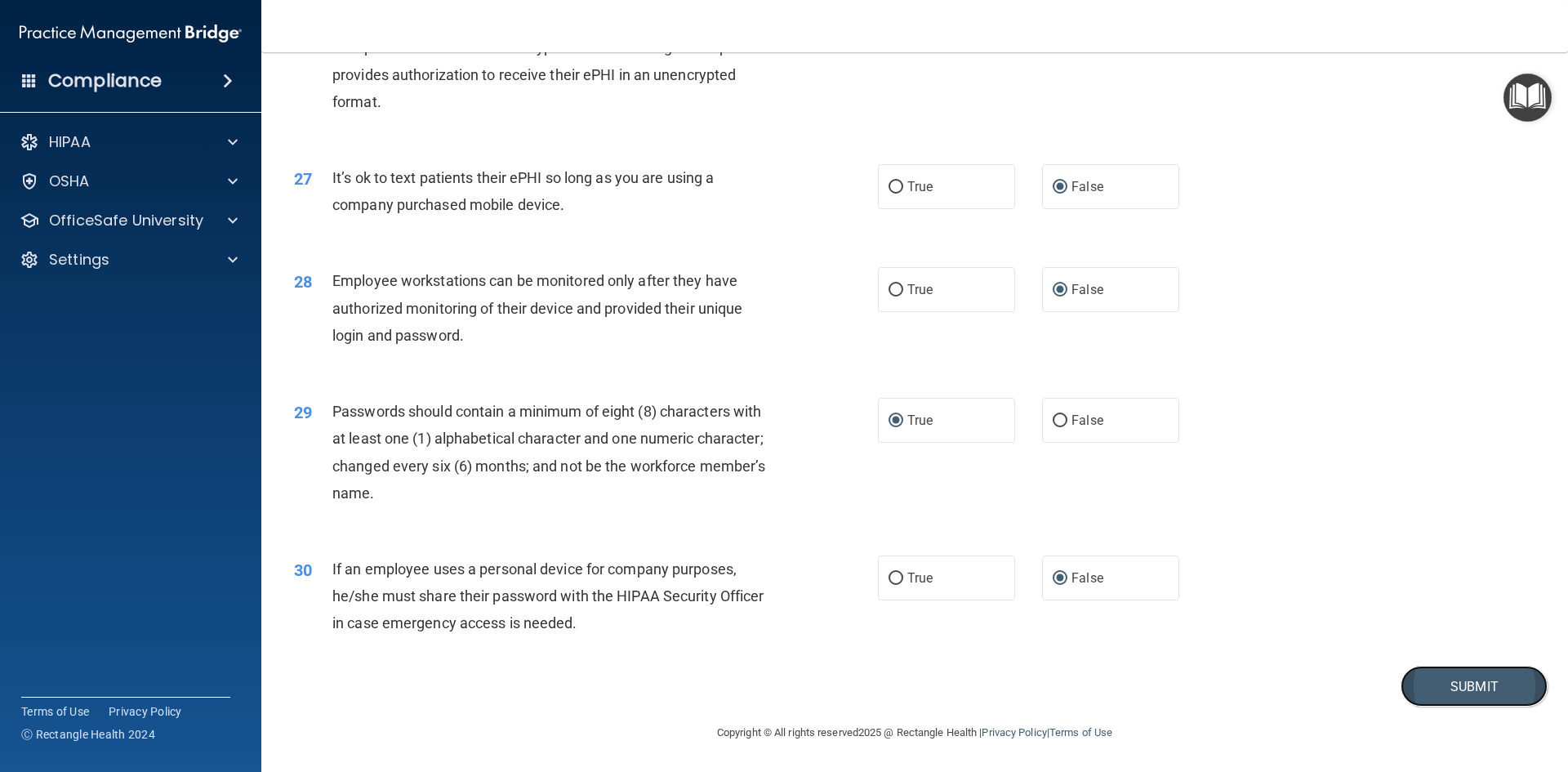
click at [1450, 688] on button "Submit" at bounding box center [1474, 686] width 147 height 42
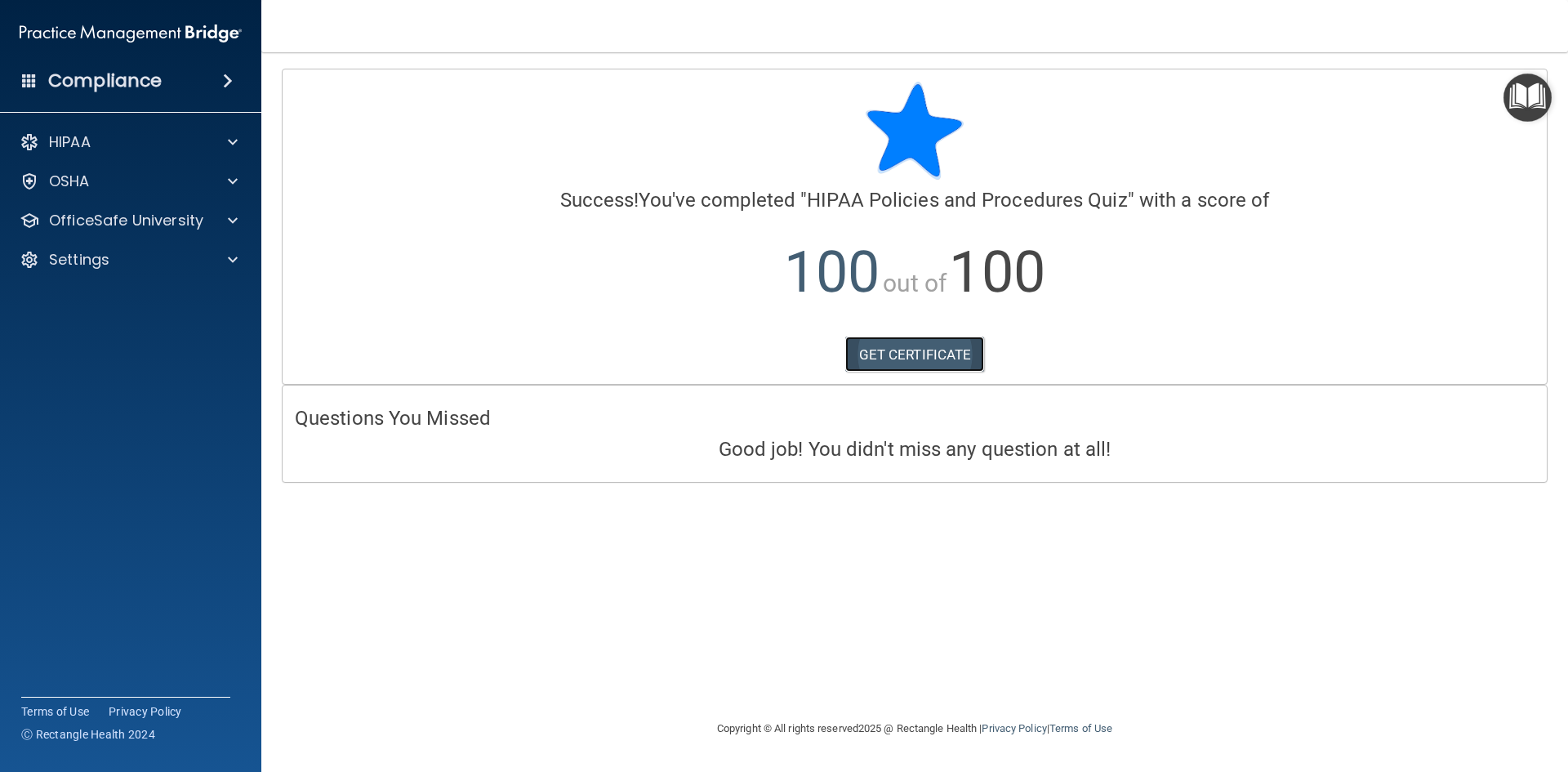
click at [955, 348] on link "GET CERTIFICATE" at bounding box center [915, 355] width 139 height 36
click at [240, 184] on div at bounding box center [230, 181] width 41 height 20
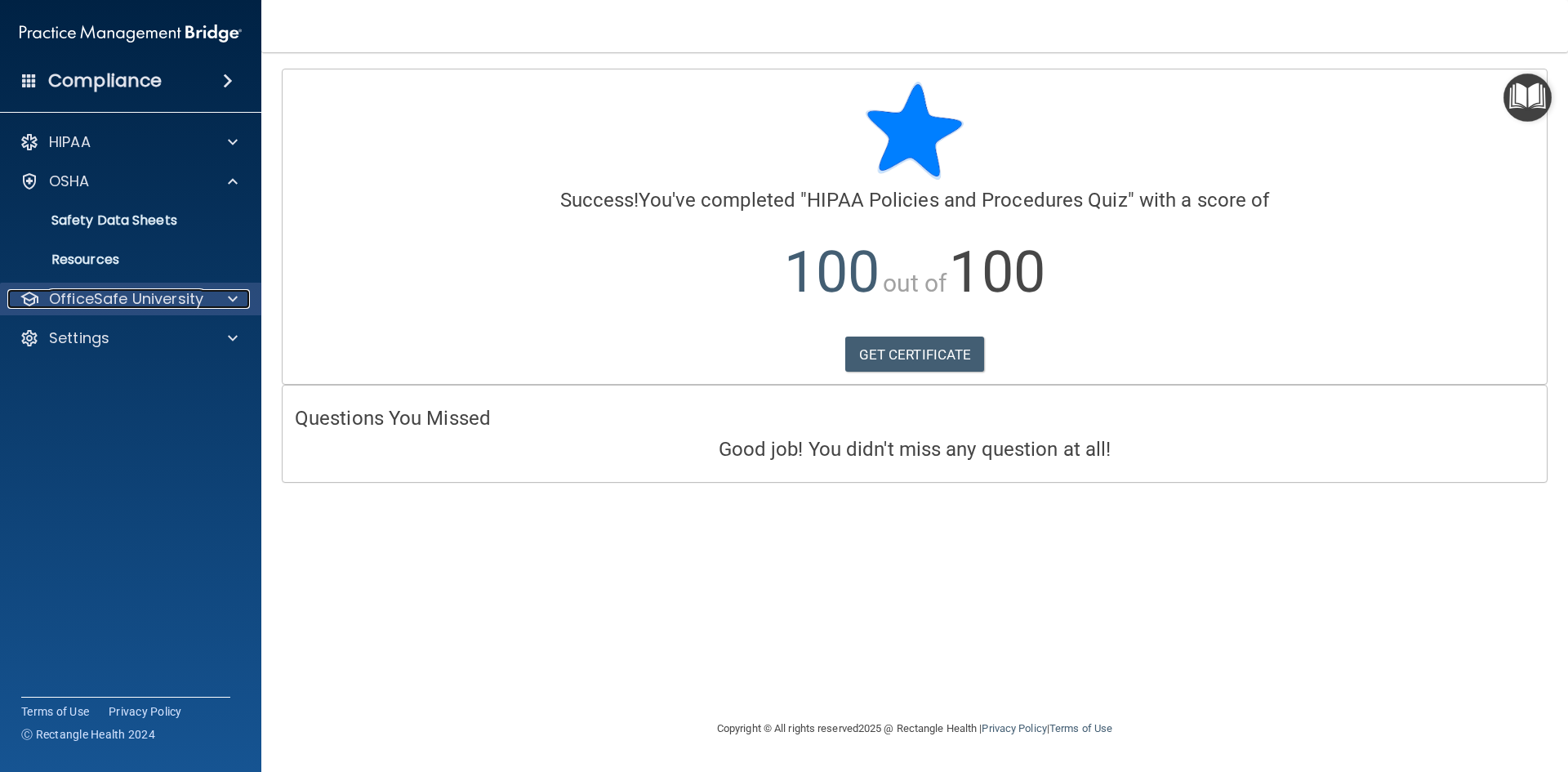
click at [233, 300] on span at bounding box center [233, 299] width 10 height 20
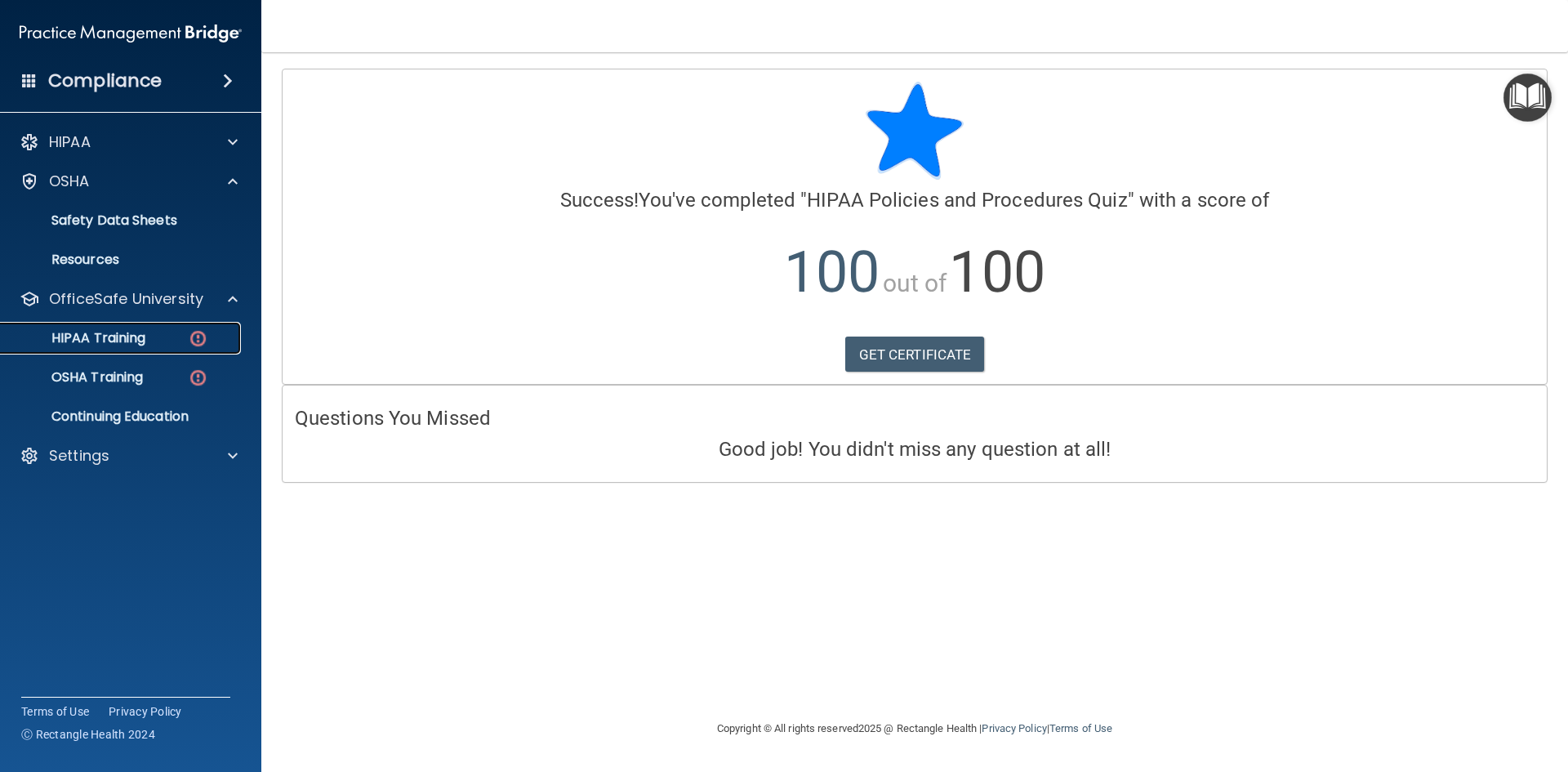
click at [202, 342] on img at bounding box center [198, 338] width 20 height 20
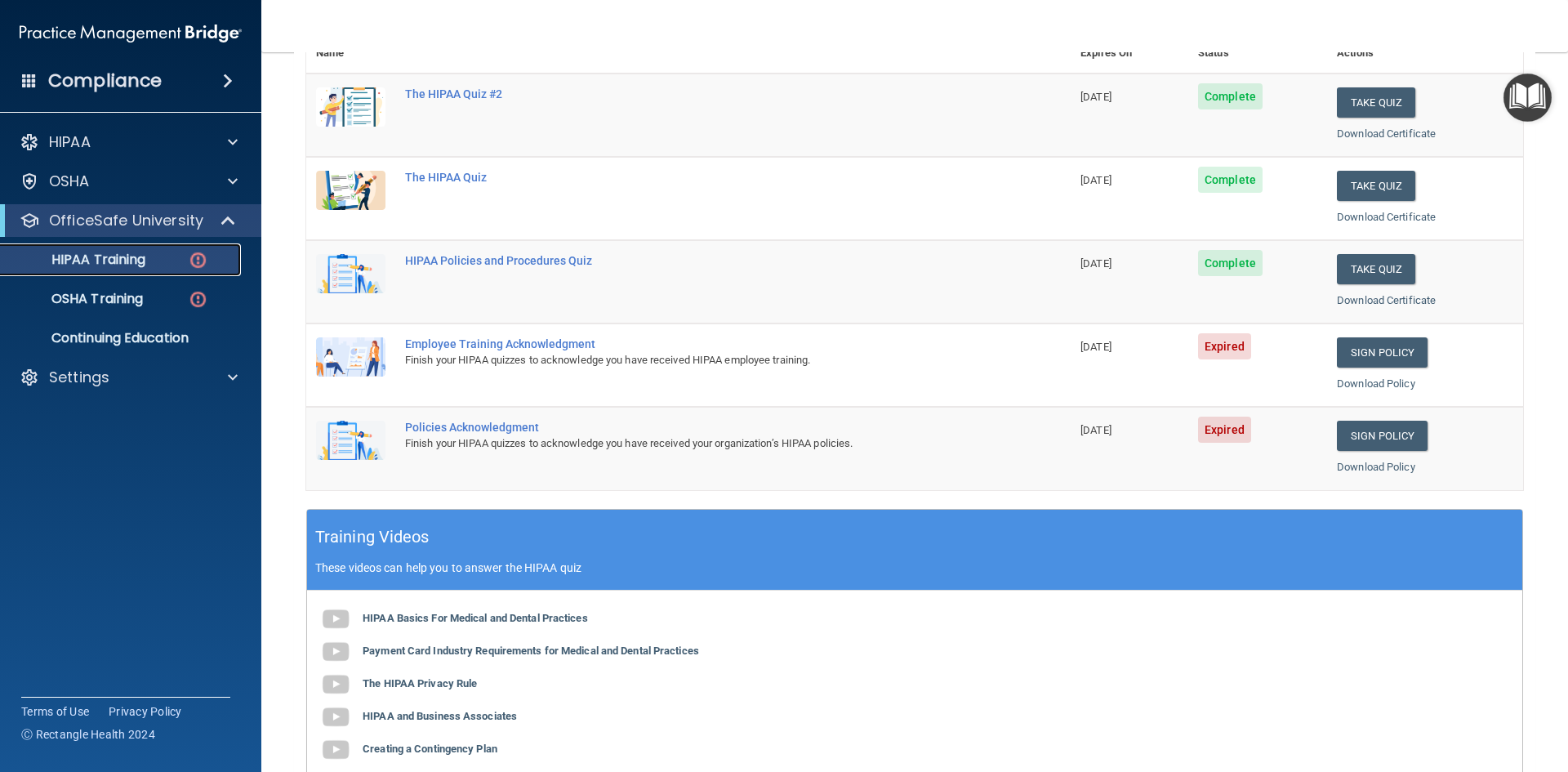
scroll to position [213, 0]
click at [1343, 348] on link "Sign Policy" at bounding box center [1382, 353] width 91 height 30
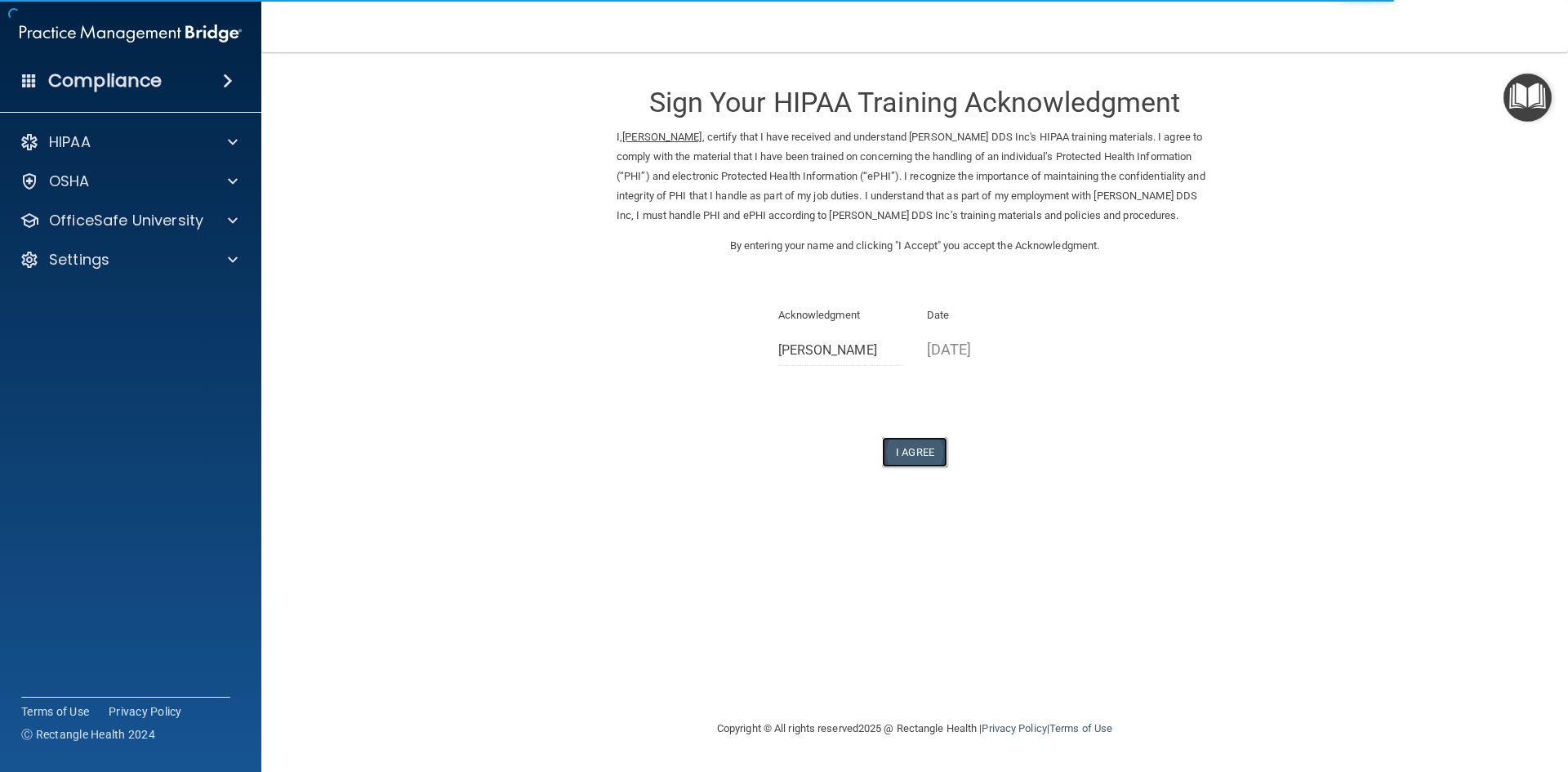
click at [916, 448] on button "I Agree" at bounding box center [915, 452] width 66 height 30
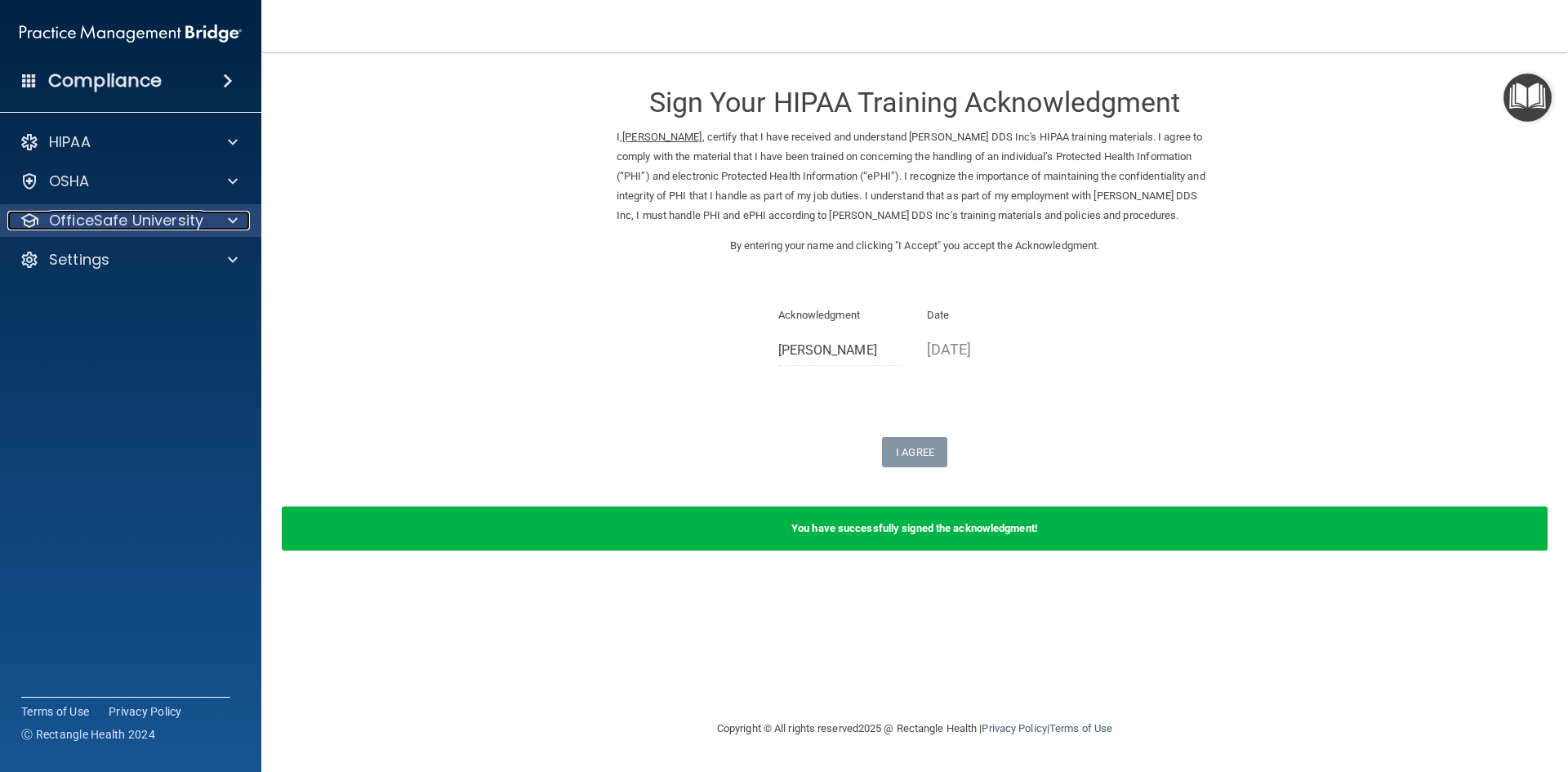
click at [231, 225] on span at bounding box center [233, 220] width 10 height 20
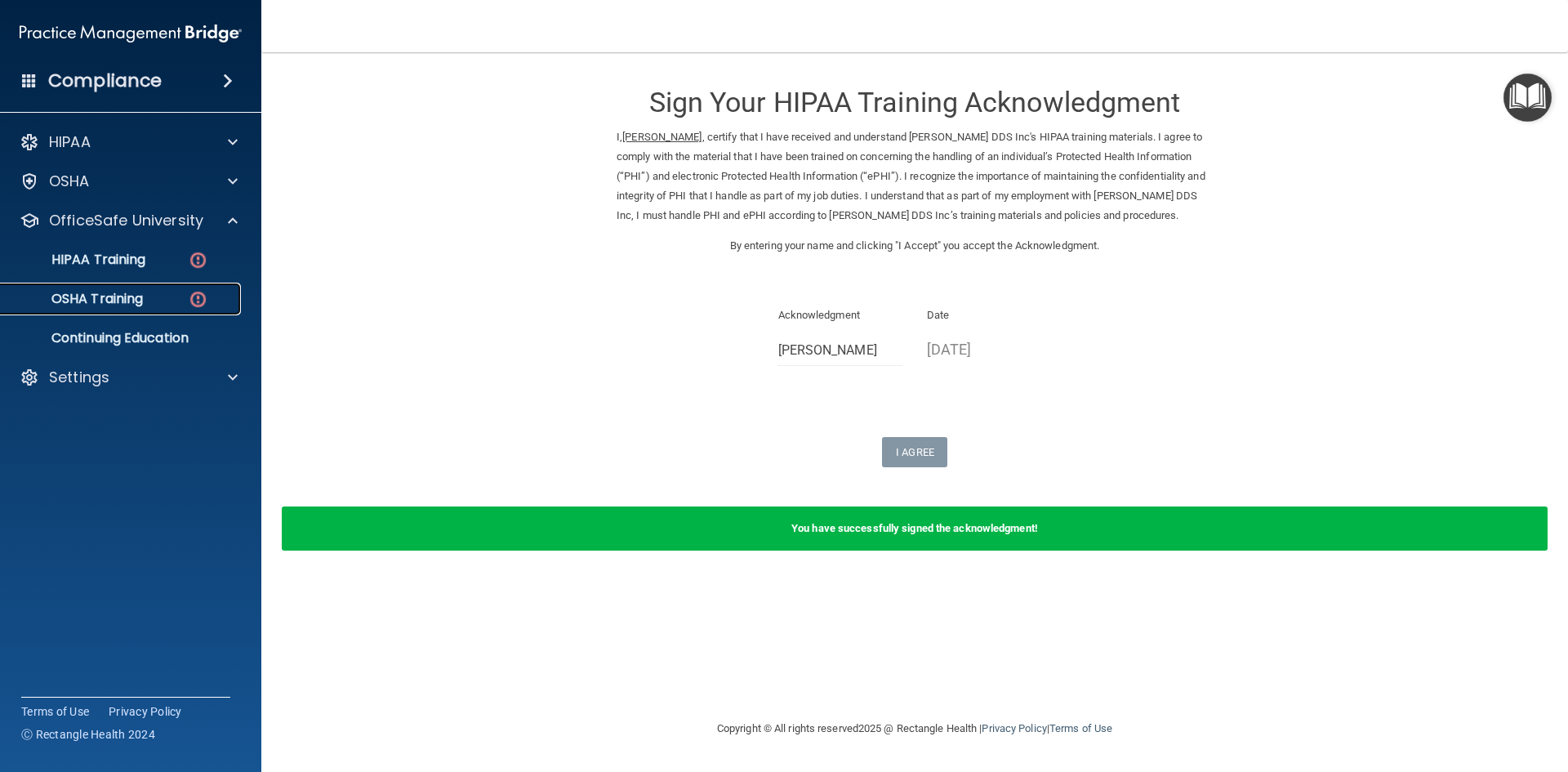
click at [192, 292] on img at bounding box center [198, 299] width 20 height 20
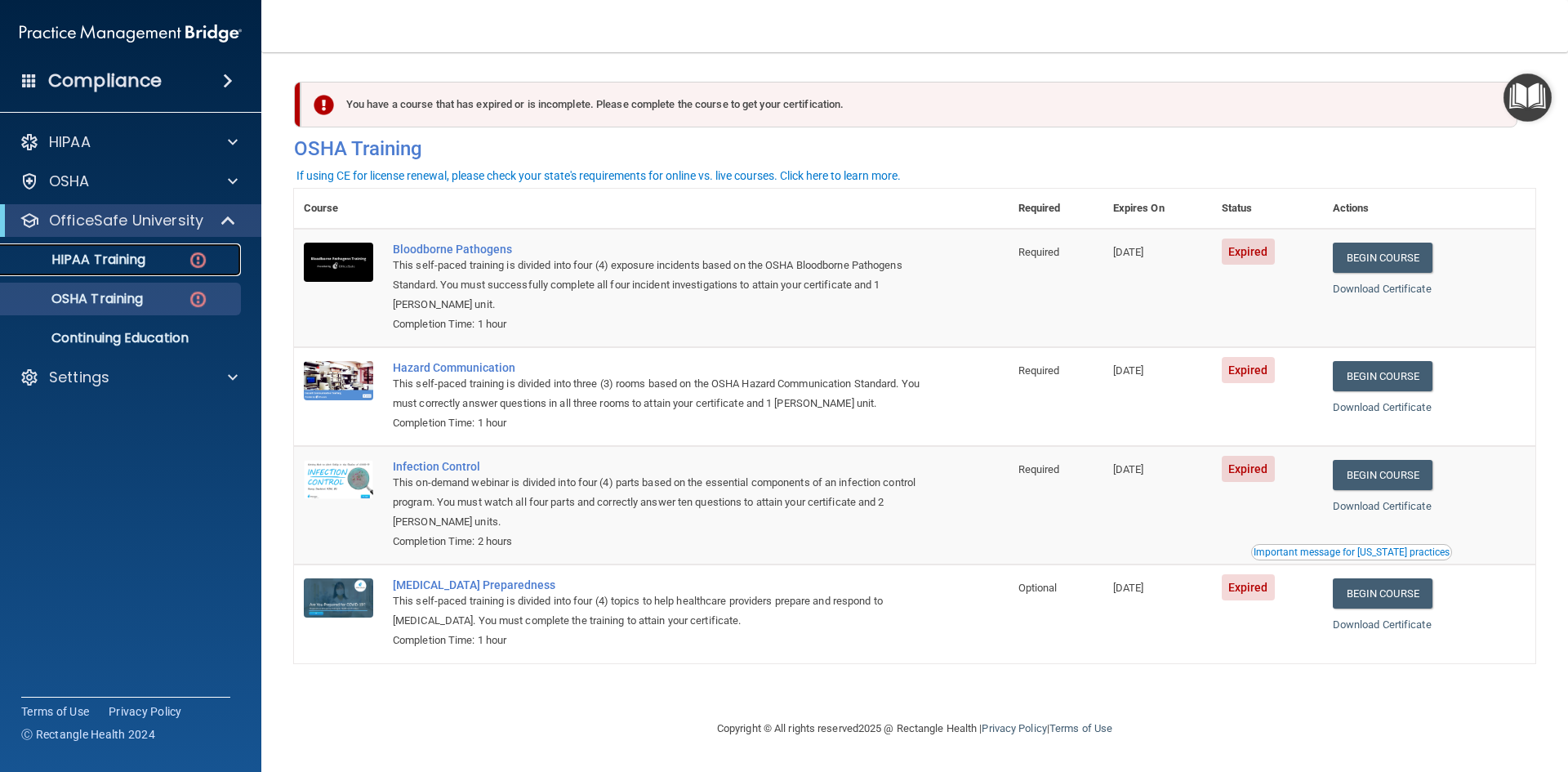
click at [196, 266] on img at bounding box center [198, 260] width 20 height 20
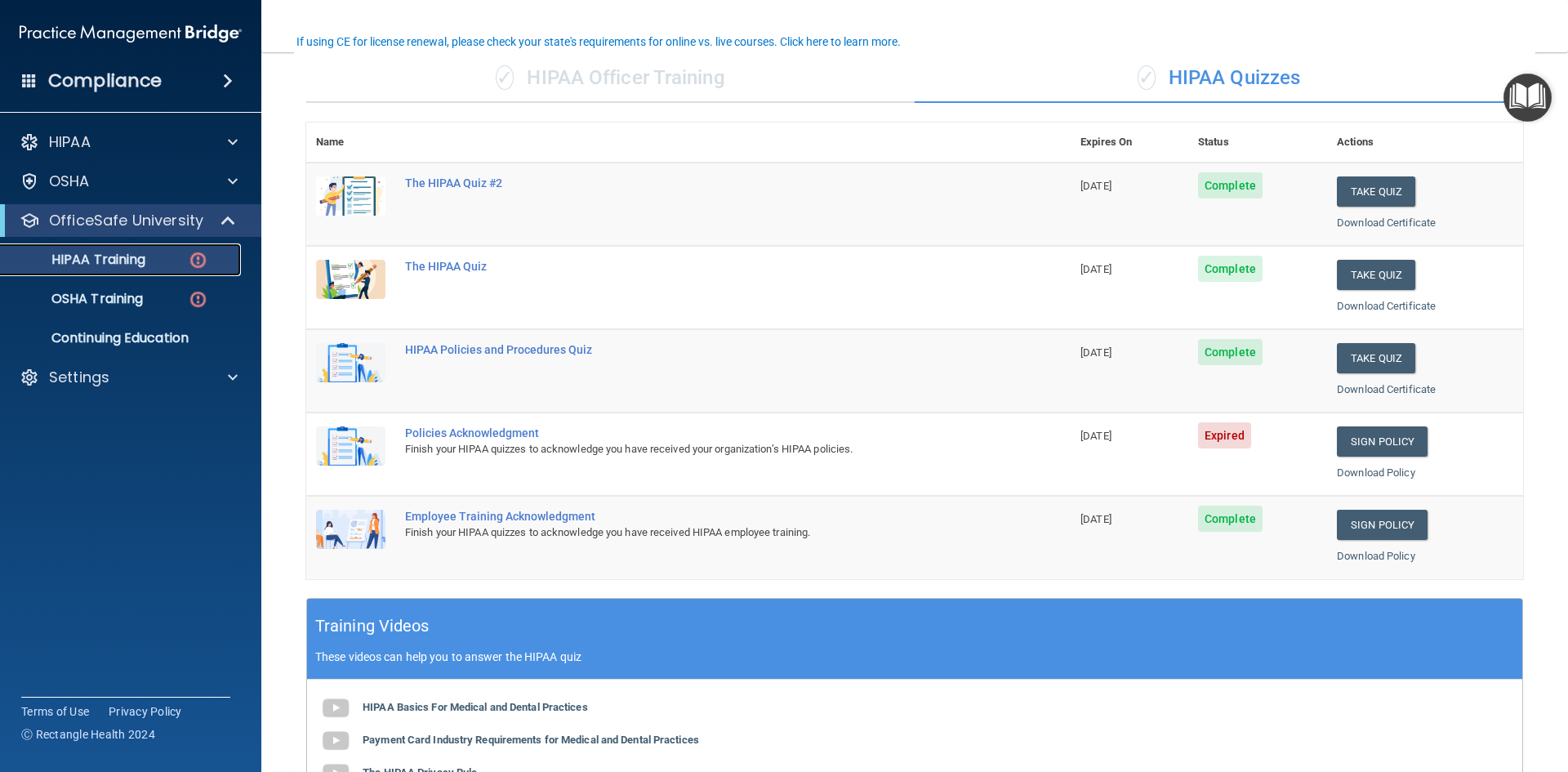
scroll to position [163, 0]
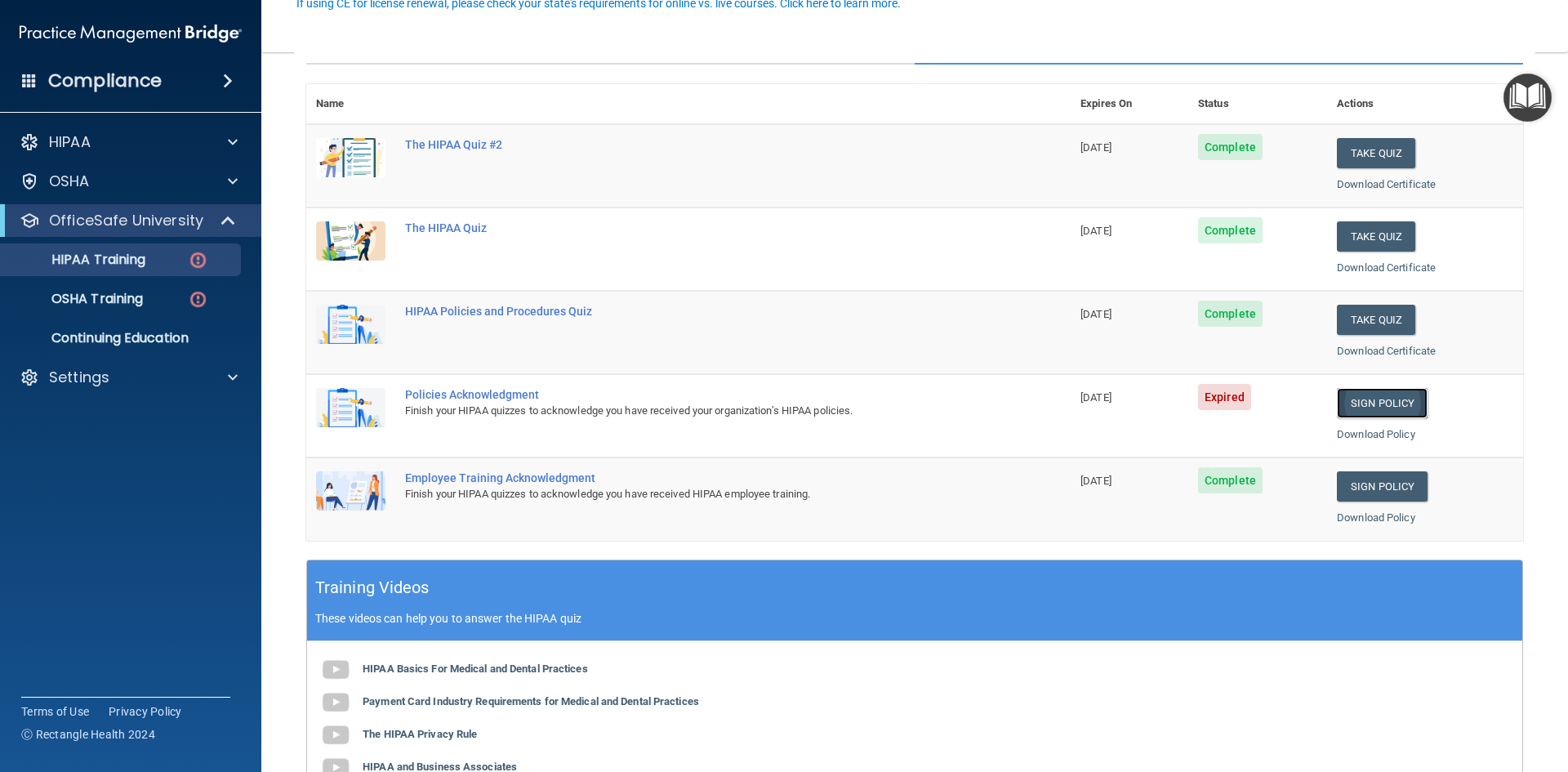
click at [1375, 400] on link "Sign Policy" at bounding box center [1382, 402] width 91 height 30
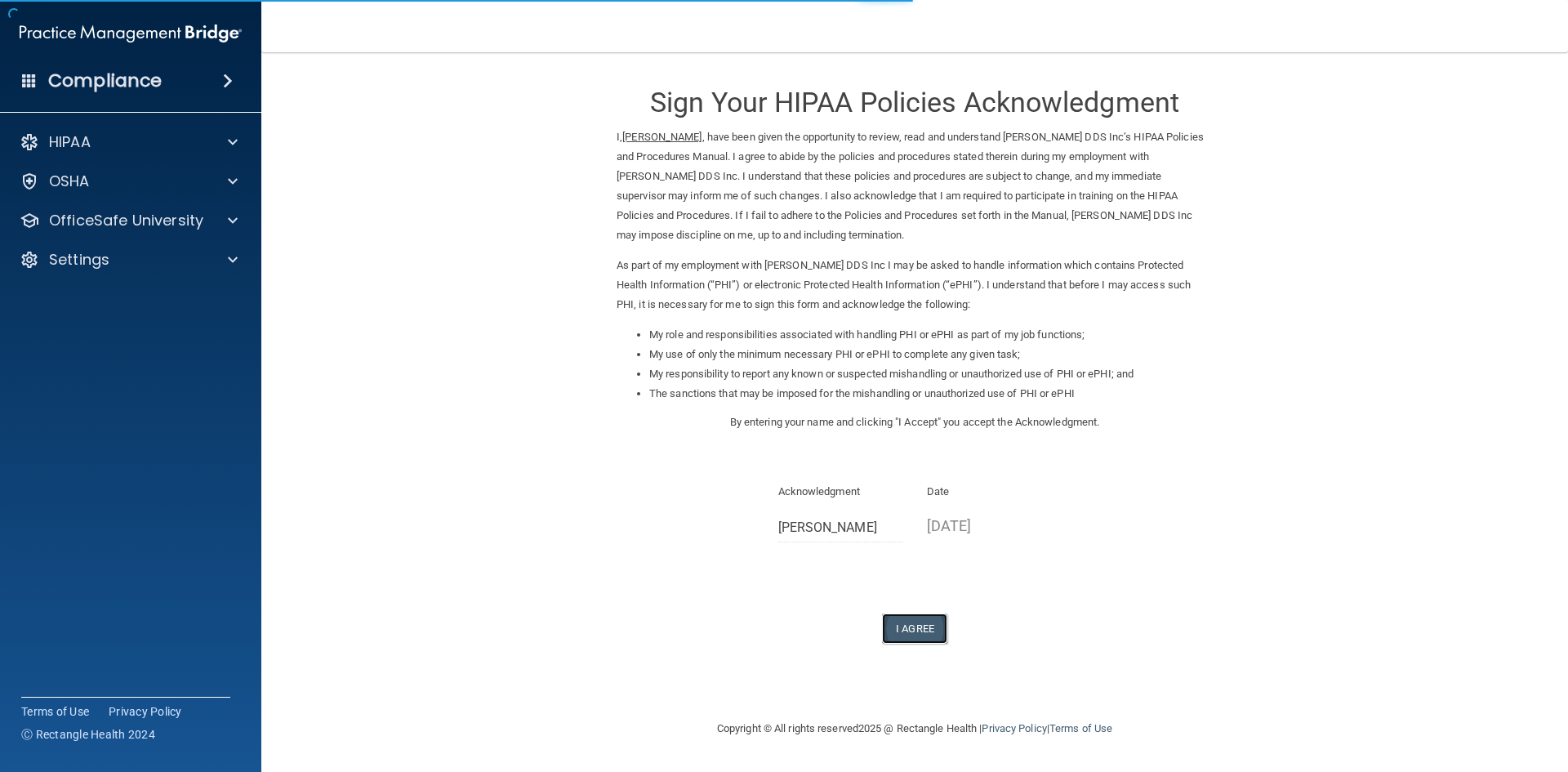
click at [935, 627] on button "I Agree" at bounding box center [915, 628] width 66 height 30
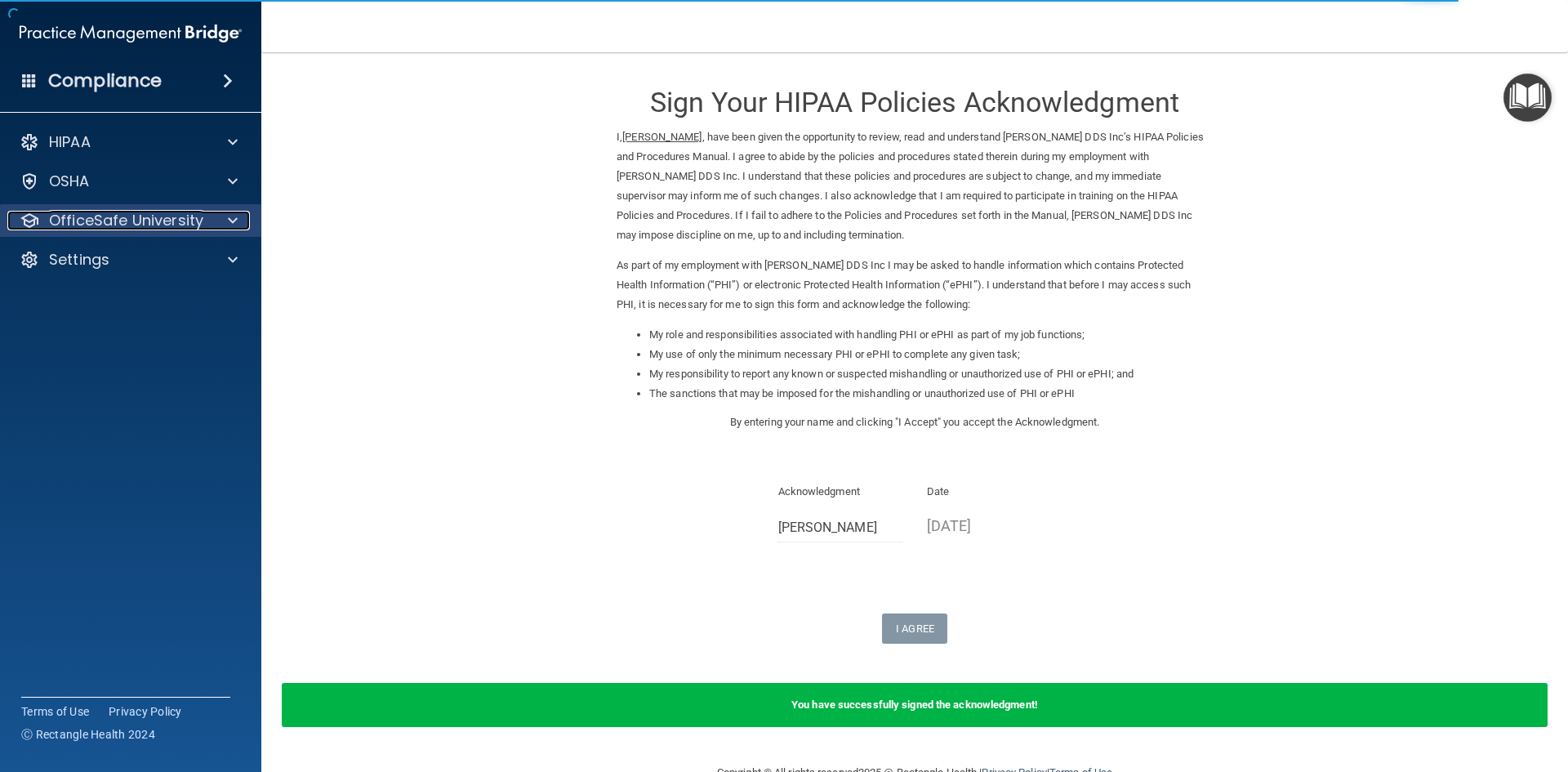
click at [231, 219] on span at bounding box center [233, 220] width 10 height 20
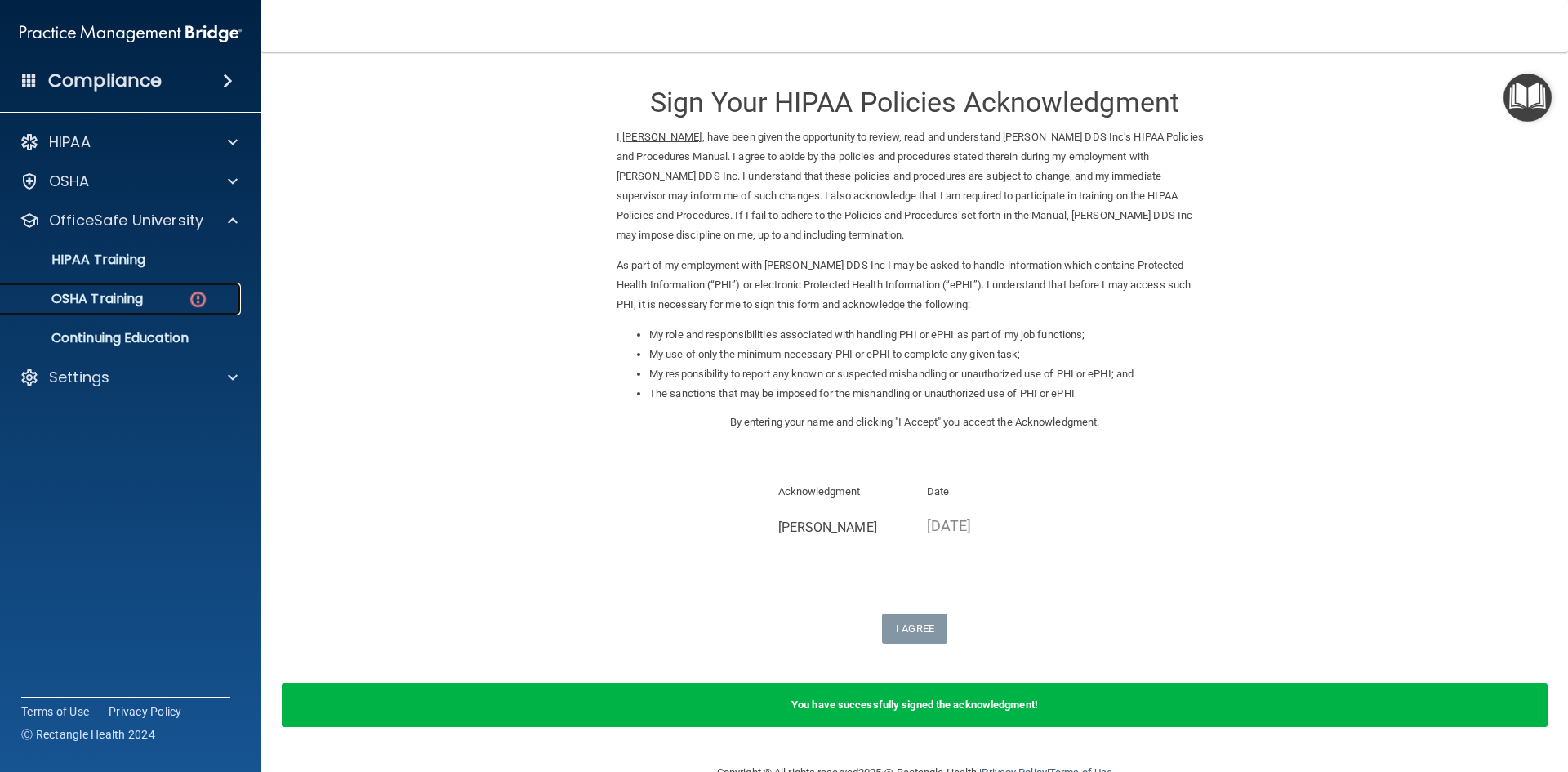
click at [172, 307] on div "OSHA Training" at bounding box center [122, 299] width 223 height 16
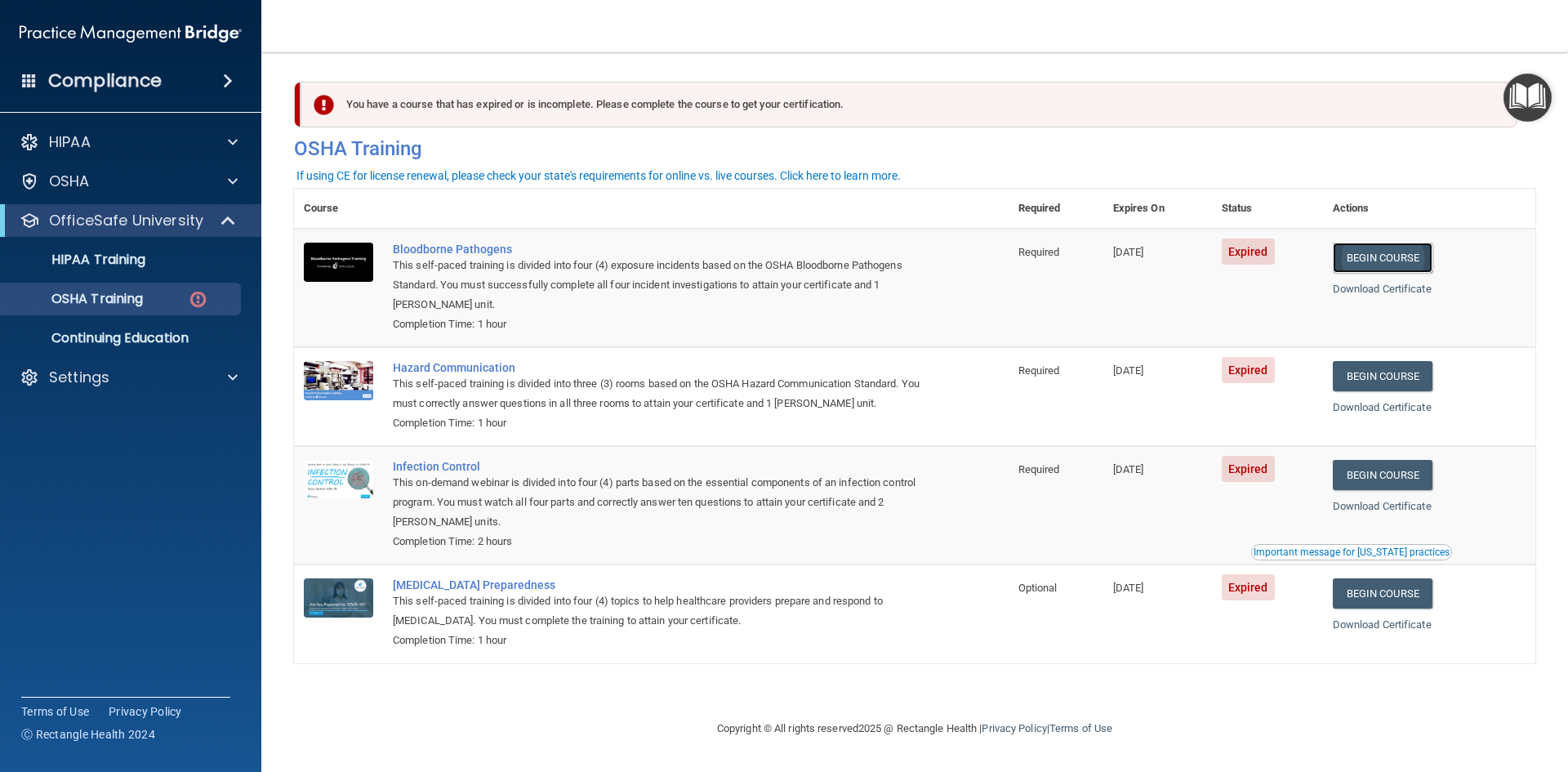
click at [1379, 258] on link "Begin Course" at bounding box center [1383, 257] width 100 height 30
